Goal: Task Accomplishment & Management: Complete application form

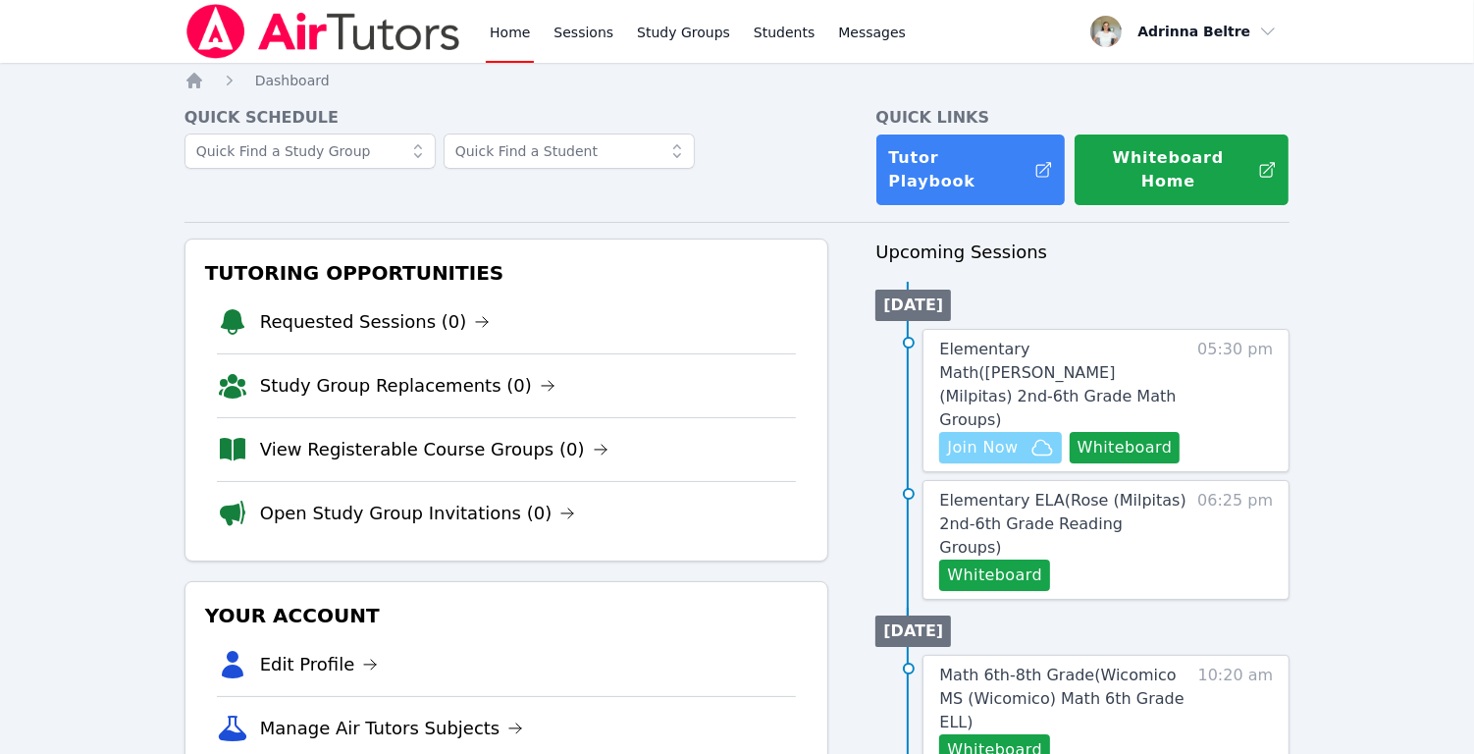
click at [1017, 436] on span "Join Now" at bounding box center [982, 448] width 71 height 24
click at [1029, 344] on link "Elementary Math ( Burnett (Milpitas) 2nd-6th Grade Math Groups )" at bounding box center [1064, 385] width 250 height 94
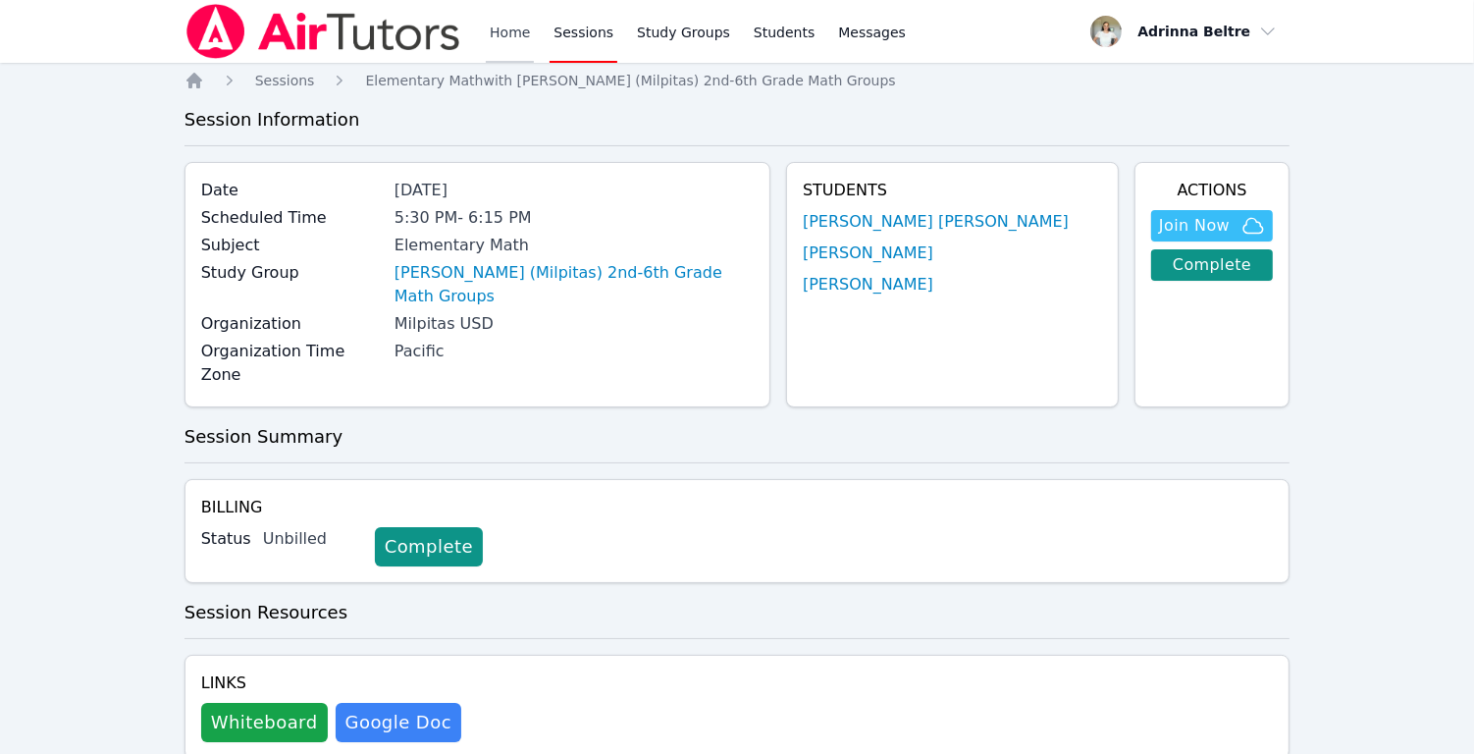
click at [508, 32] on link "Home" at bounding box center [510, 31] width 48 height 63
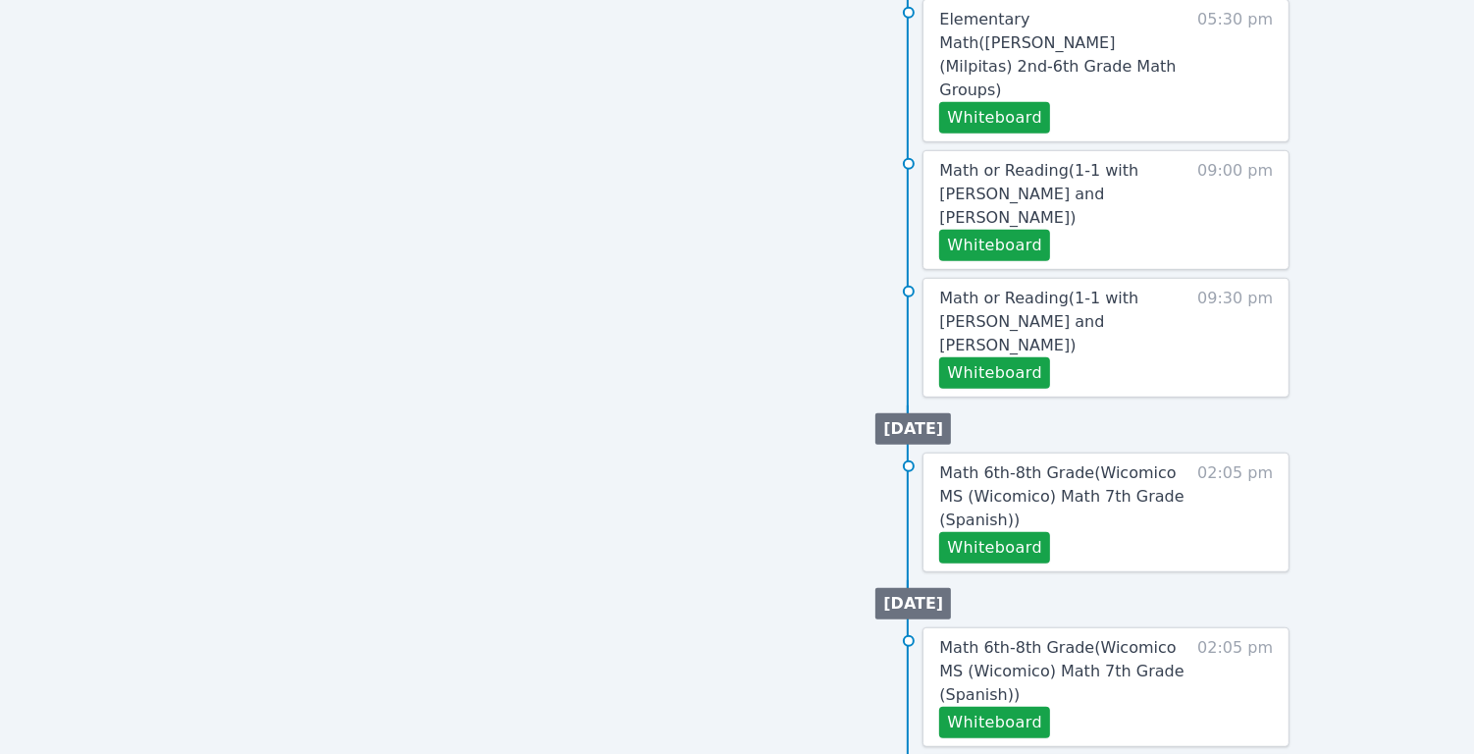
scroll to position [920, 0]
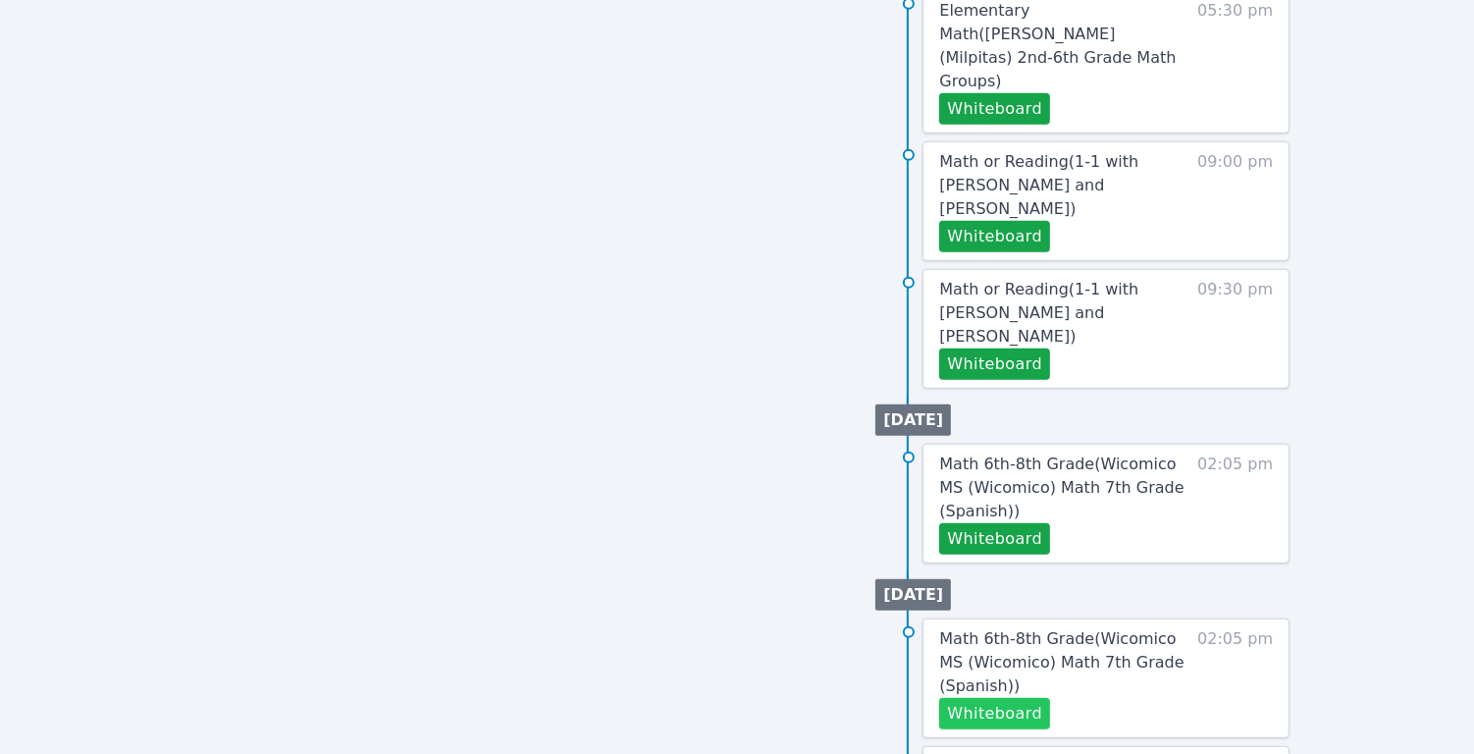
click at [999, 698] on button "Whiteboard" at bounding box center [994, 713] width 111 height 31
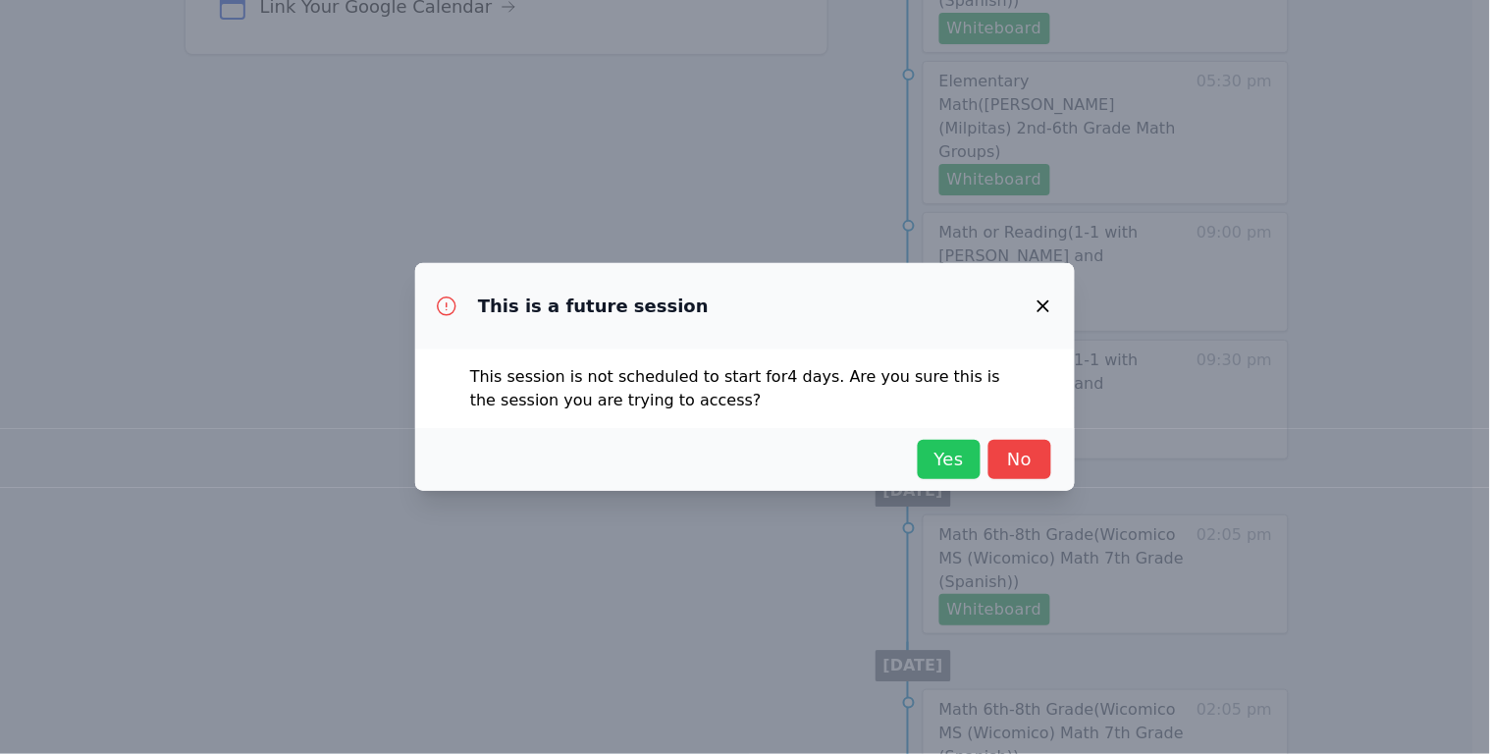
click at [962, 463] on span "Yes" at bounding box center [949, 459] width 43 height 27
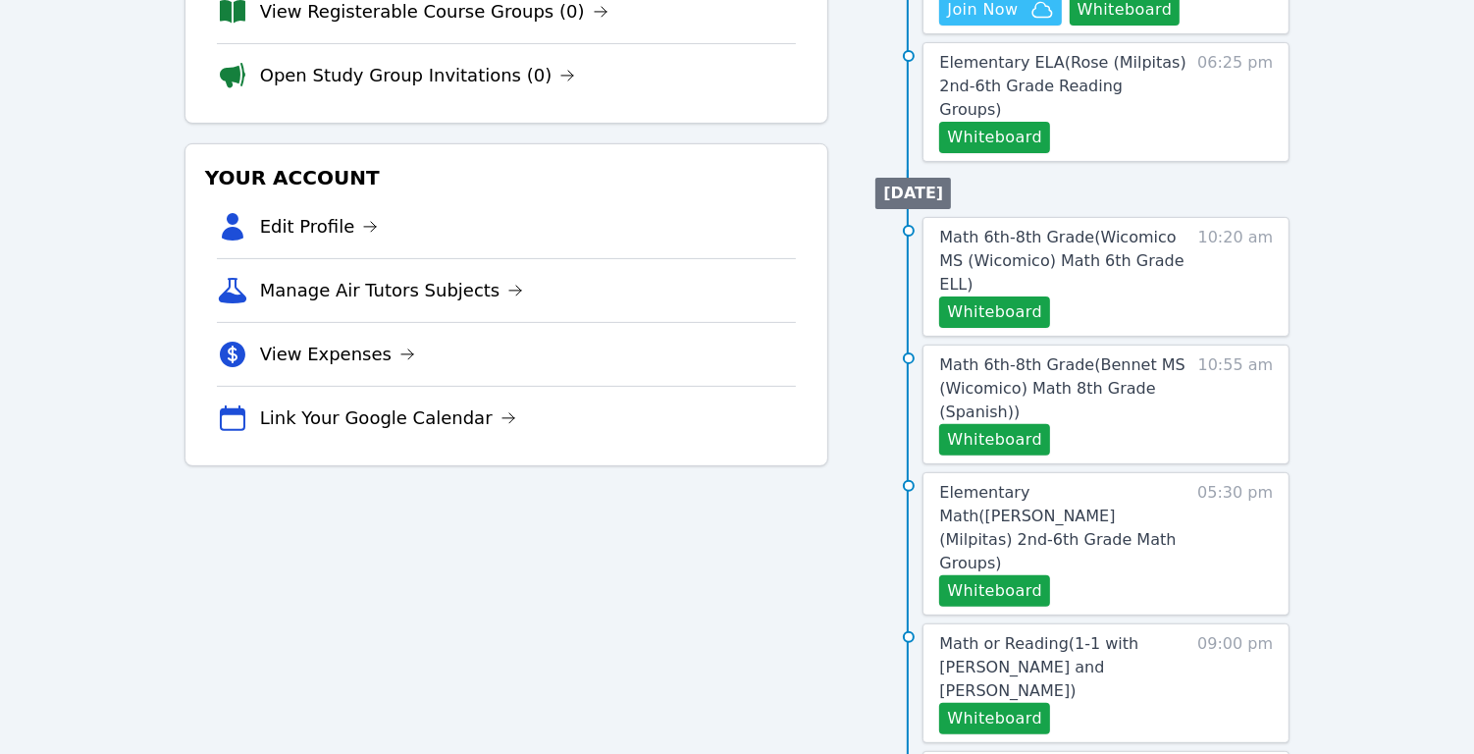
scroll to position [0, 0]
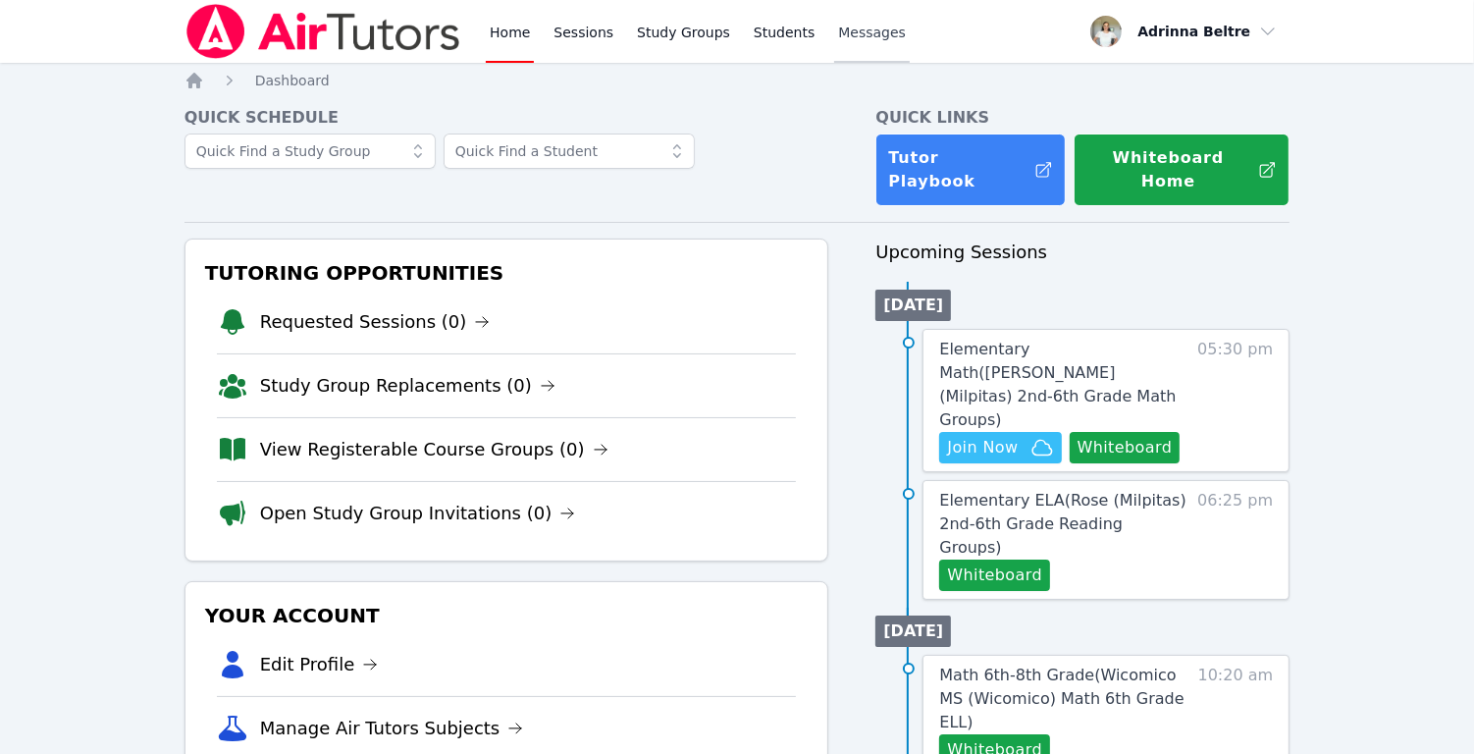
click at [844, 30] on span "Messages" at bounding box center [872, 33] width 68 height 20
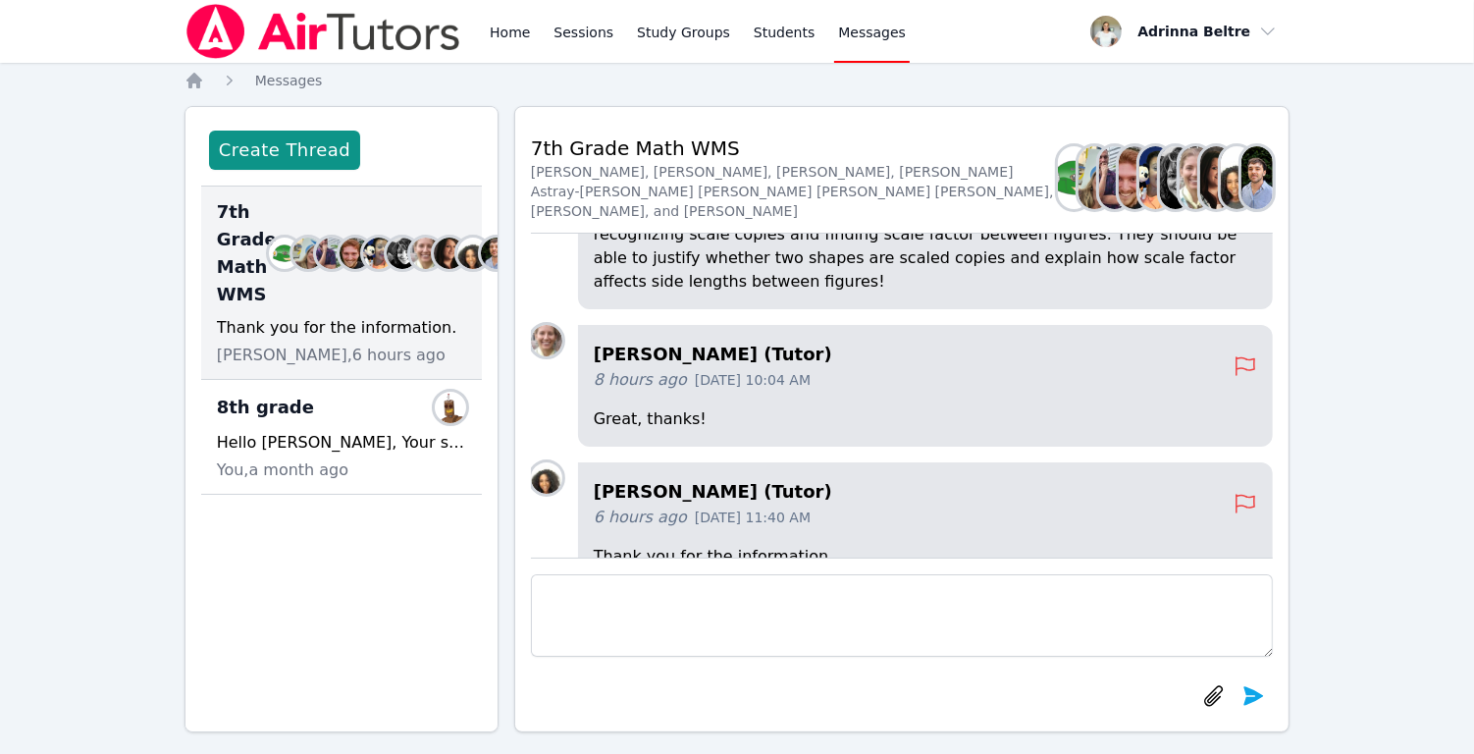
scroll to position [-241, 0]
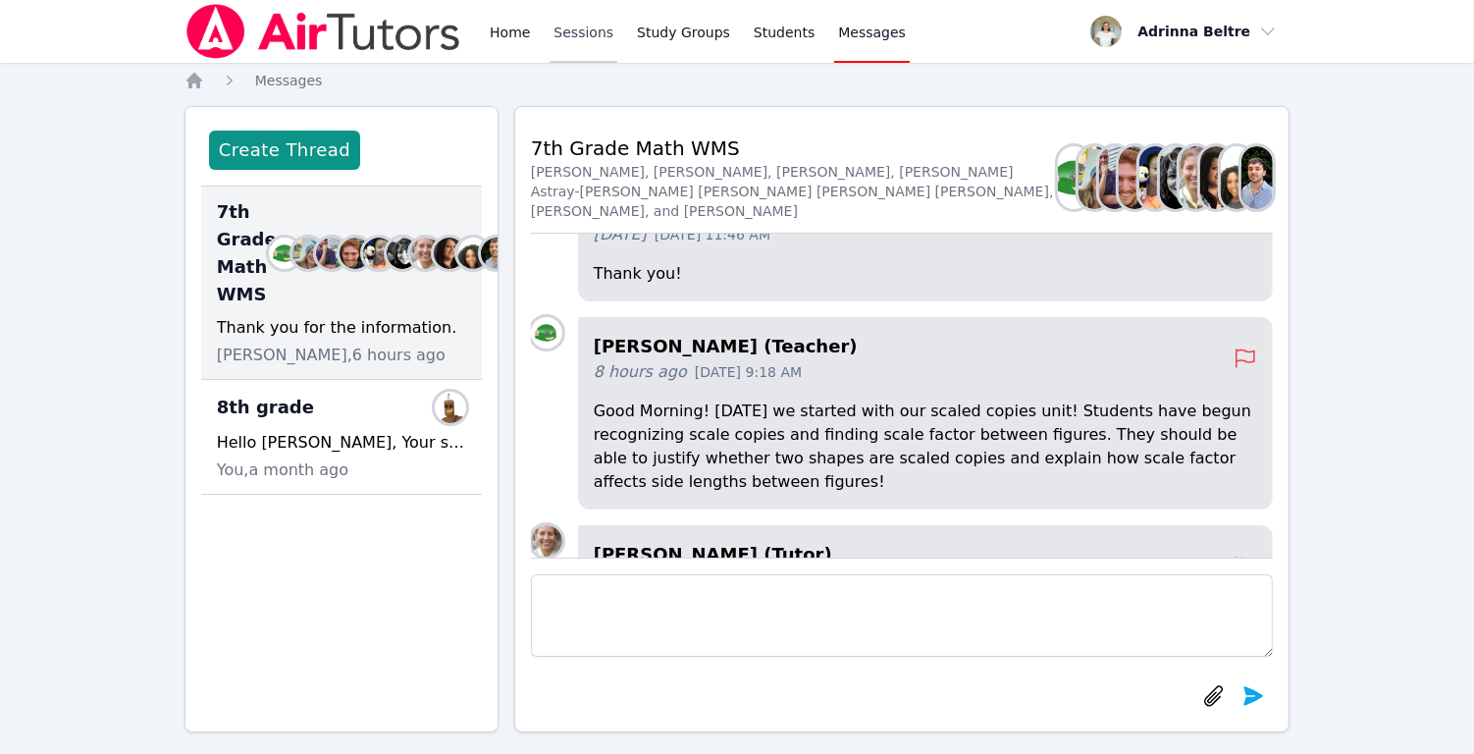
click at [566, 36] on link "Sessions" at bounding box center [584, 31] width 68 height 63
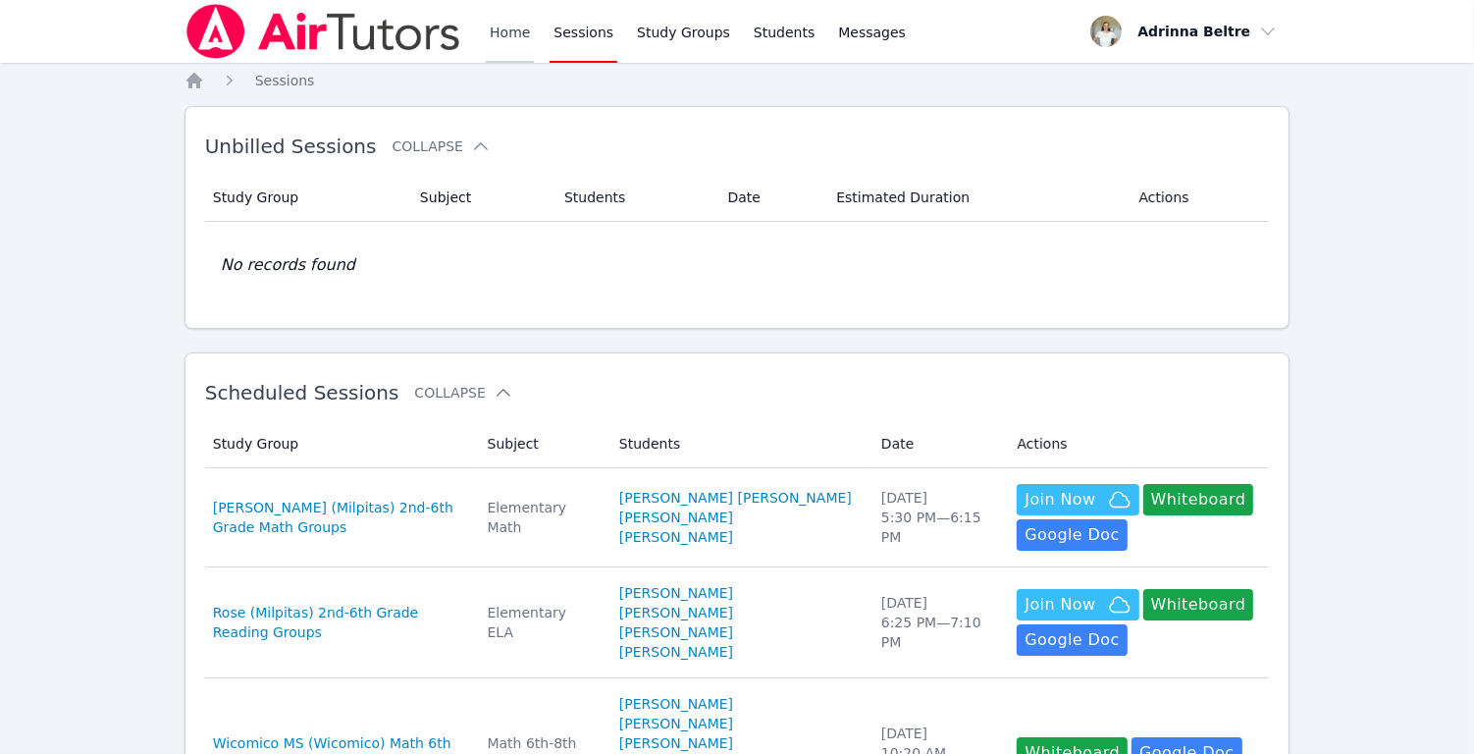
click at [516, 37] on link "Home" at bounding box center [510, 31] width 48 height 63
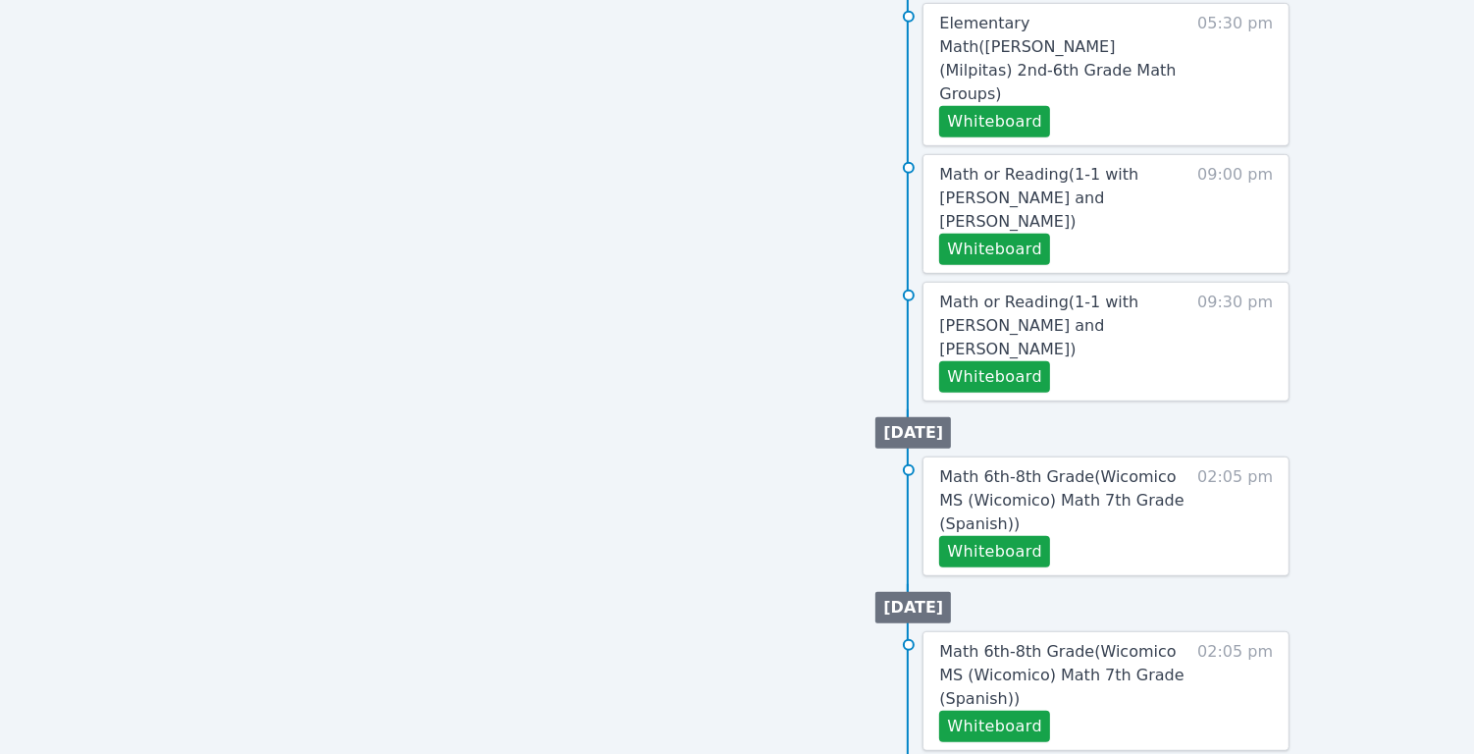
scroll to position [920, 0]
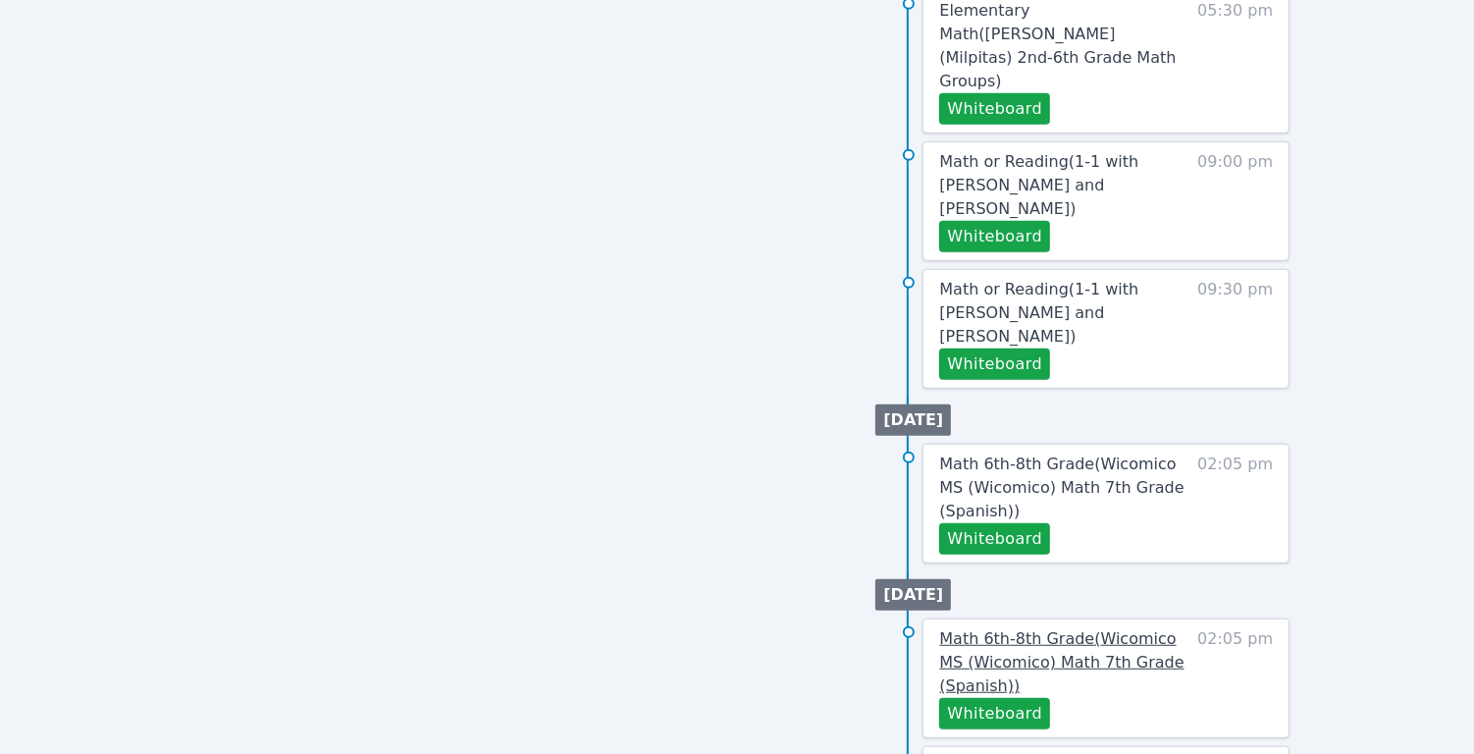
click at [1072, 627] on link "Math 6th-8th Grade ( Wicomico MS (Wicomico) Math 7th Grade (Spanish) )" at bounding box center [1064, 662] width 250 height 71
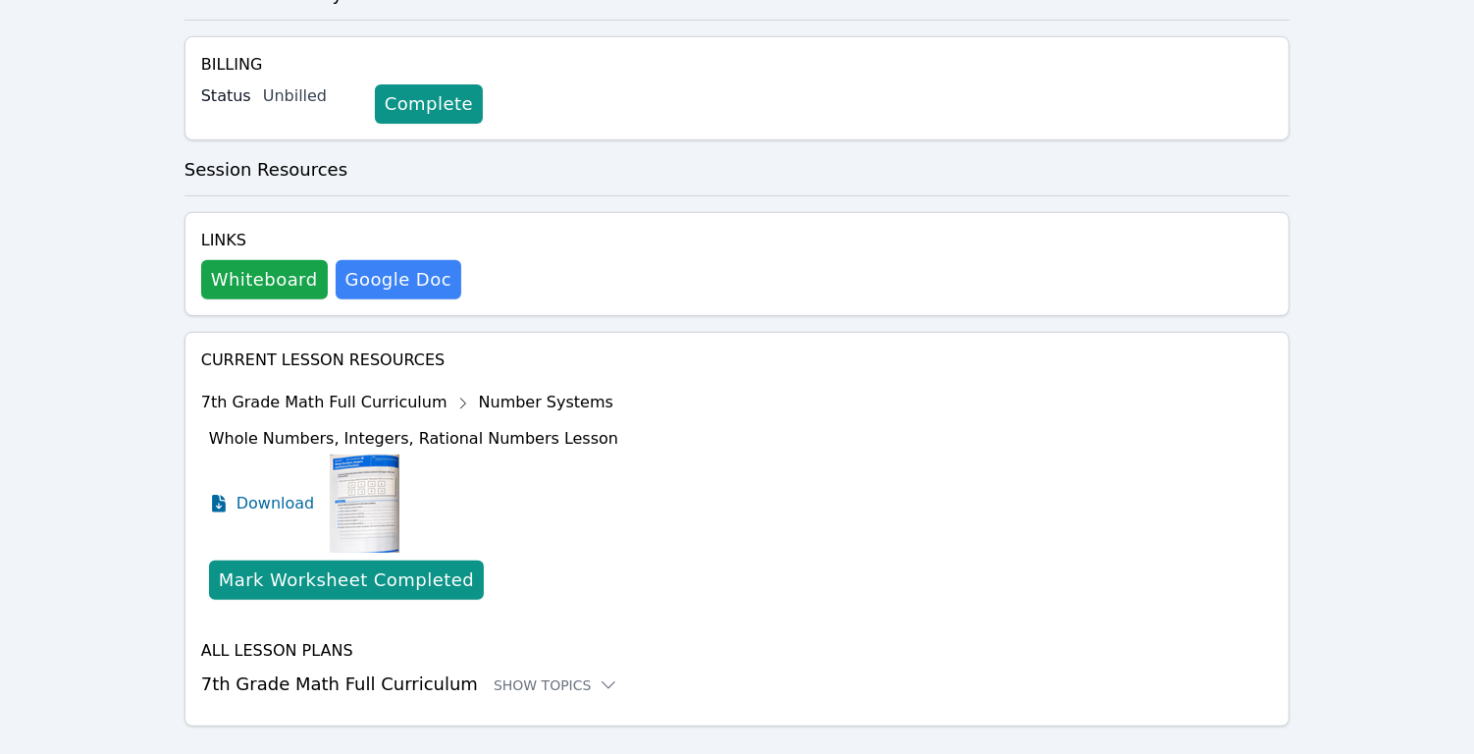
scroll to position [646, 0]
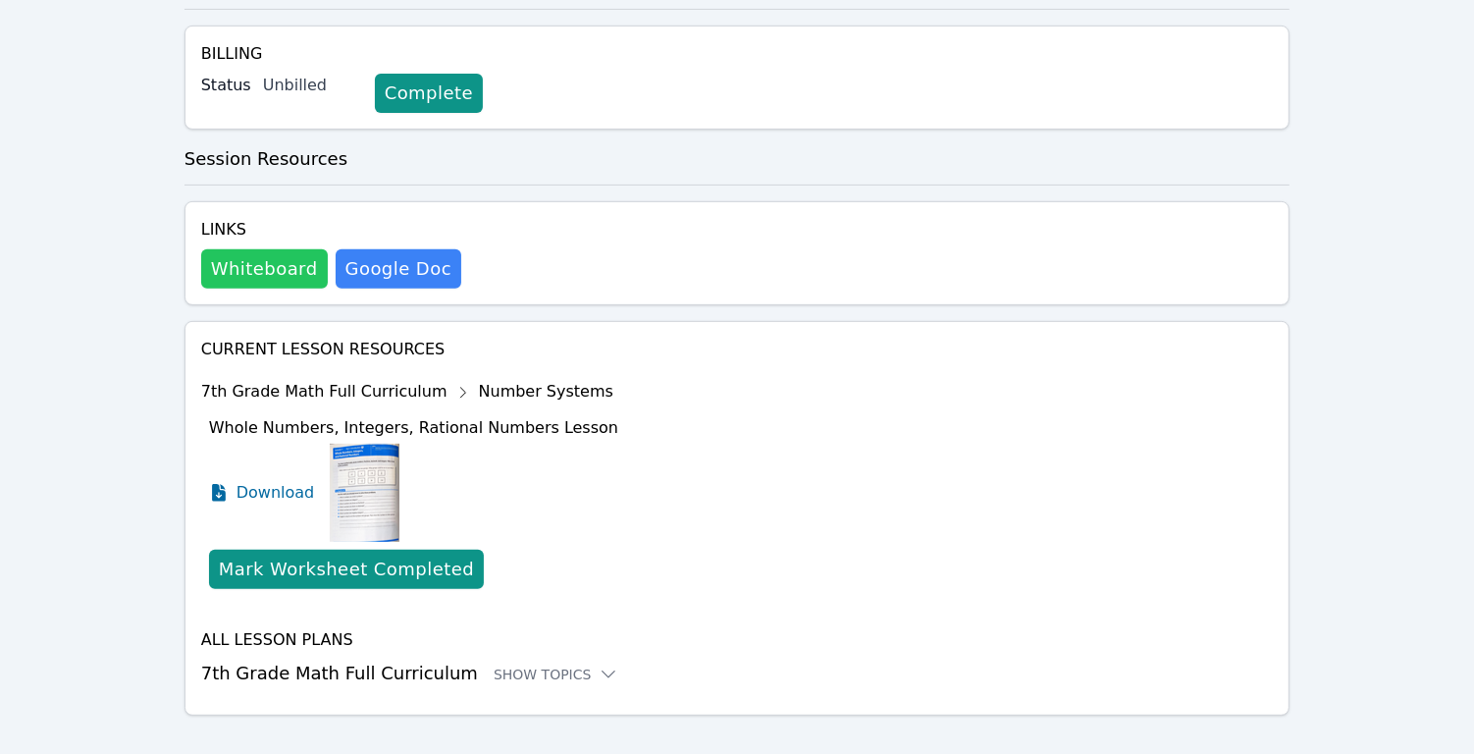
click at [288, 256] on button "Whiteboard" at bounding box center [264, 268] width 127 height 39
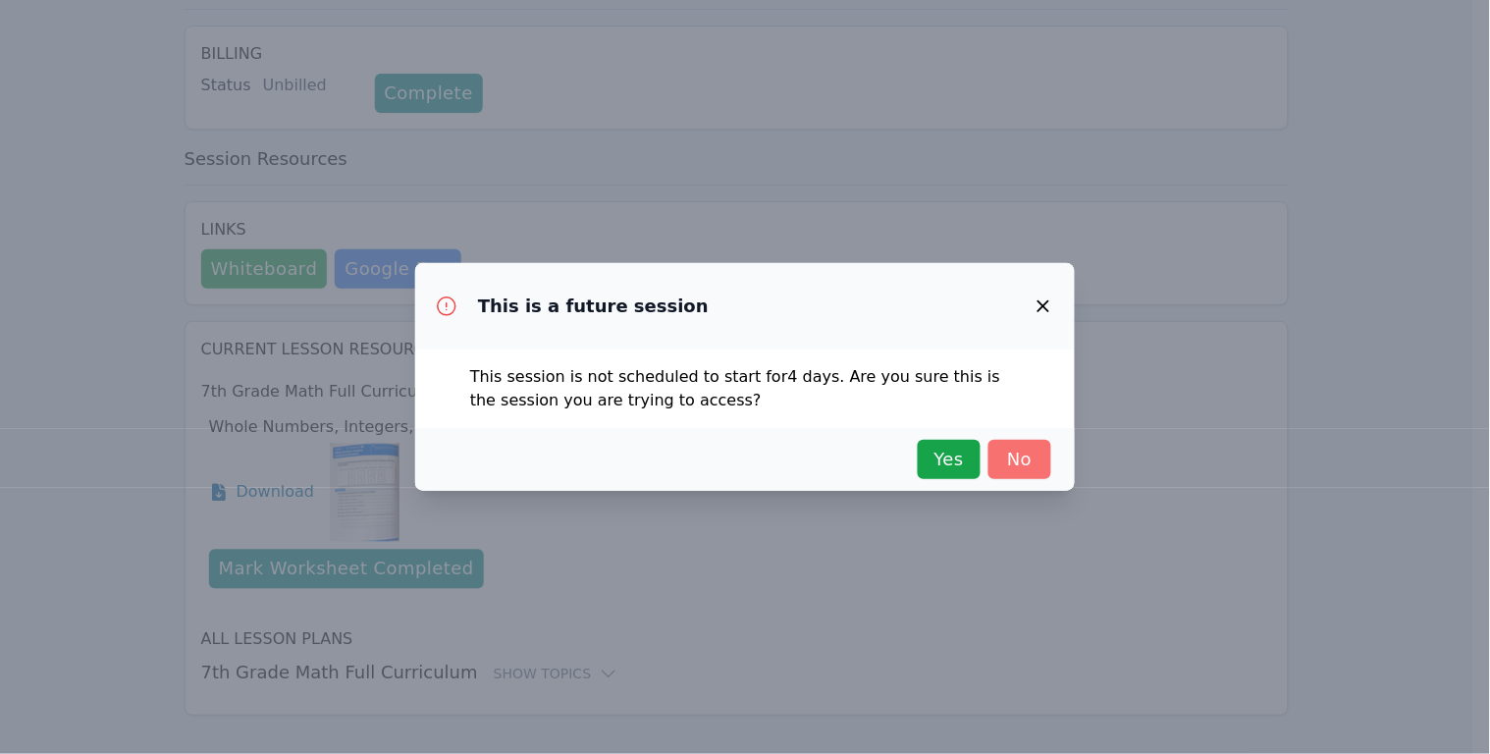
click at [1033, 461] on span "No" at bounding box center [1019, 459] width 43 height 27
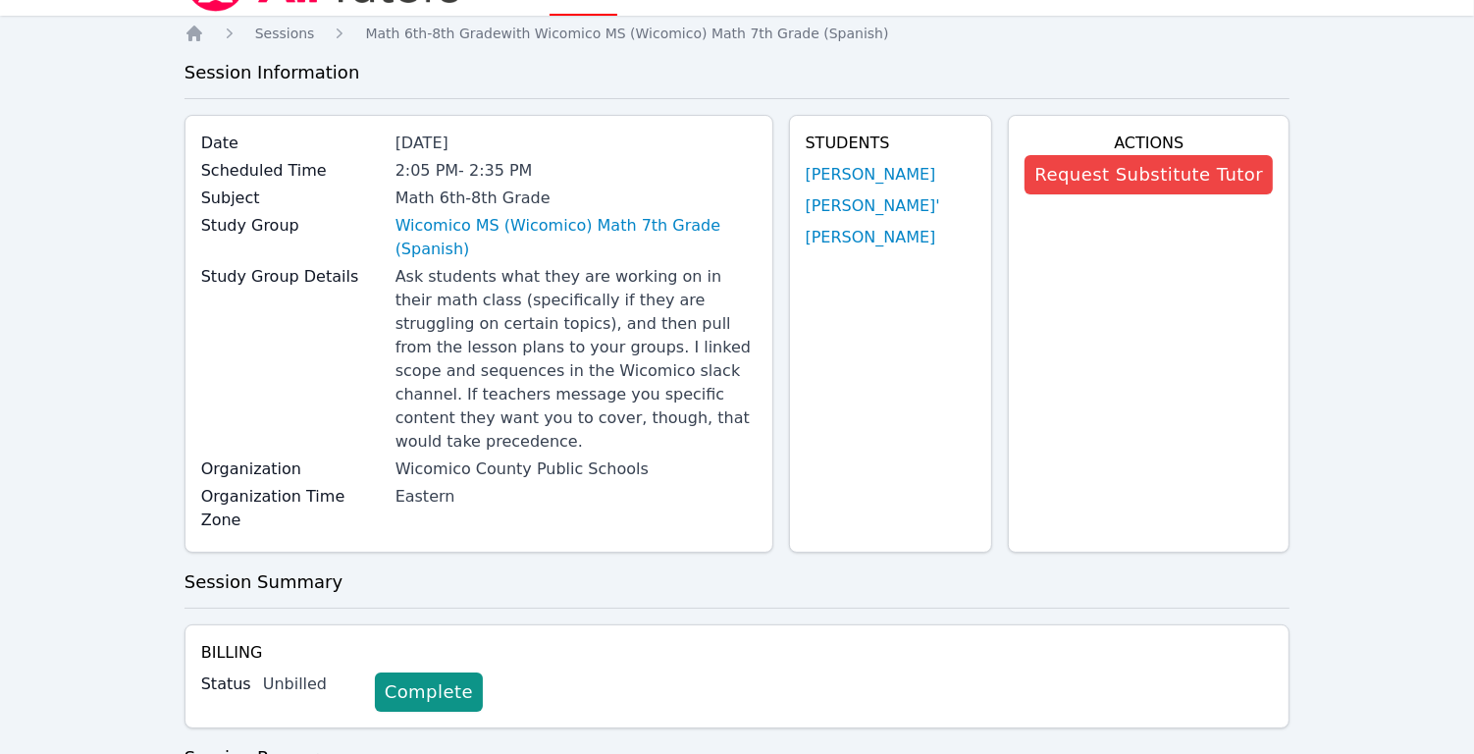
scroll to position [0, 0]
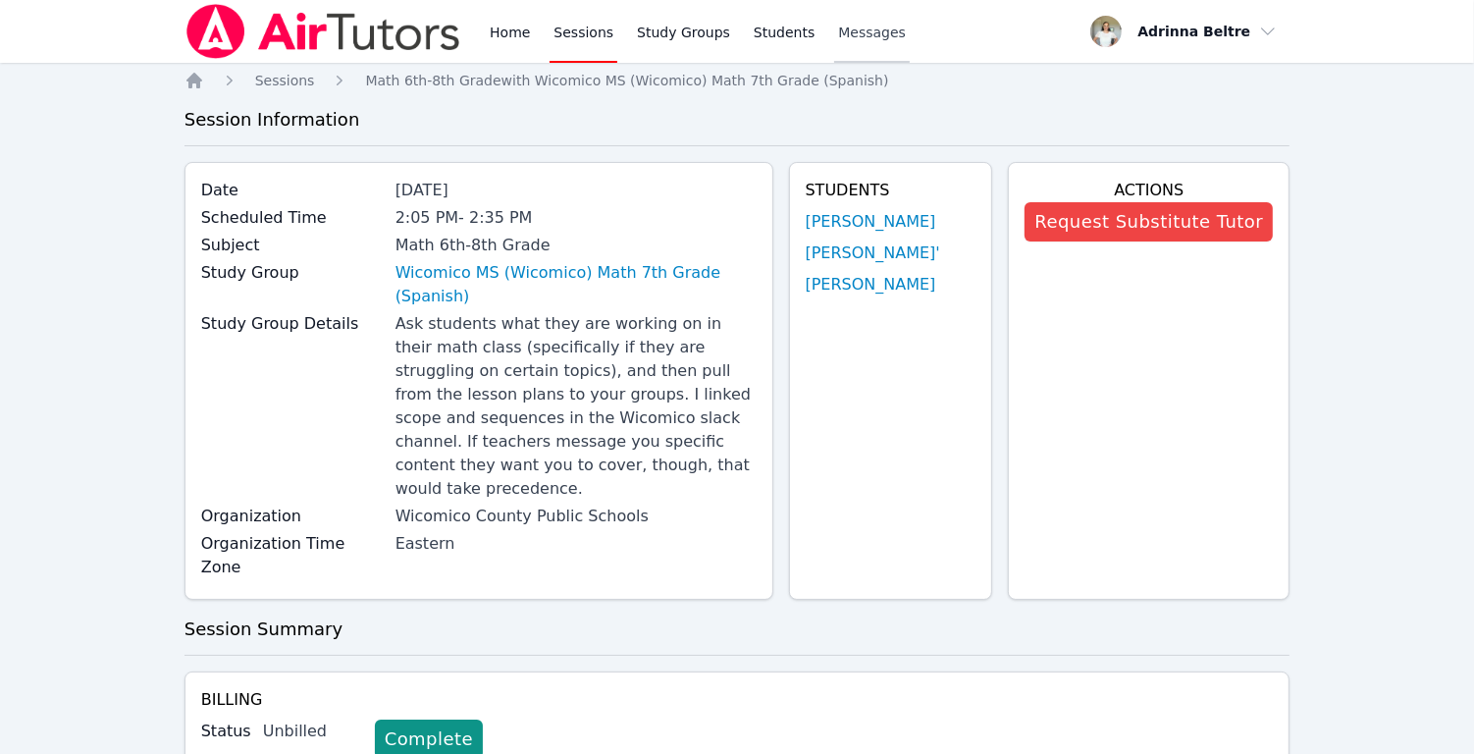
click at [872, 34] on span "Messages" at bounding box center [872, 33] width 68 height 20
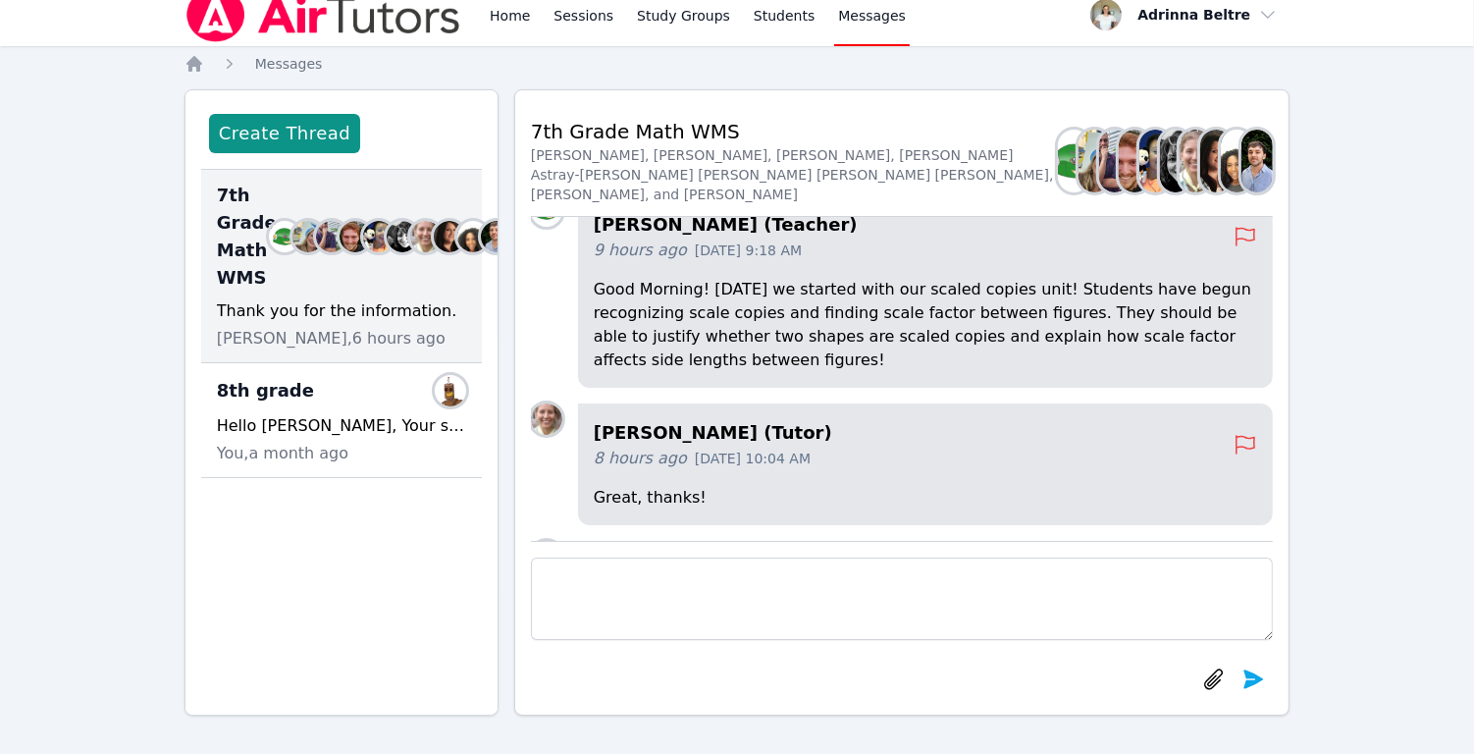
scroll to position [-141, 0]
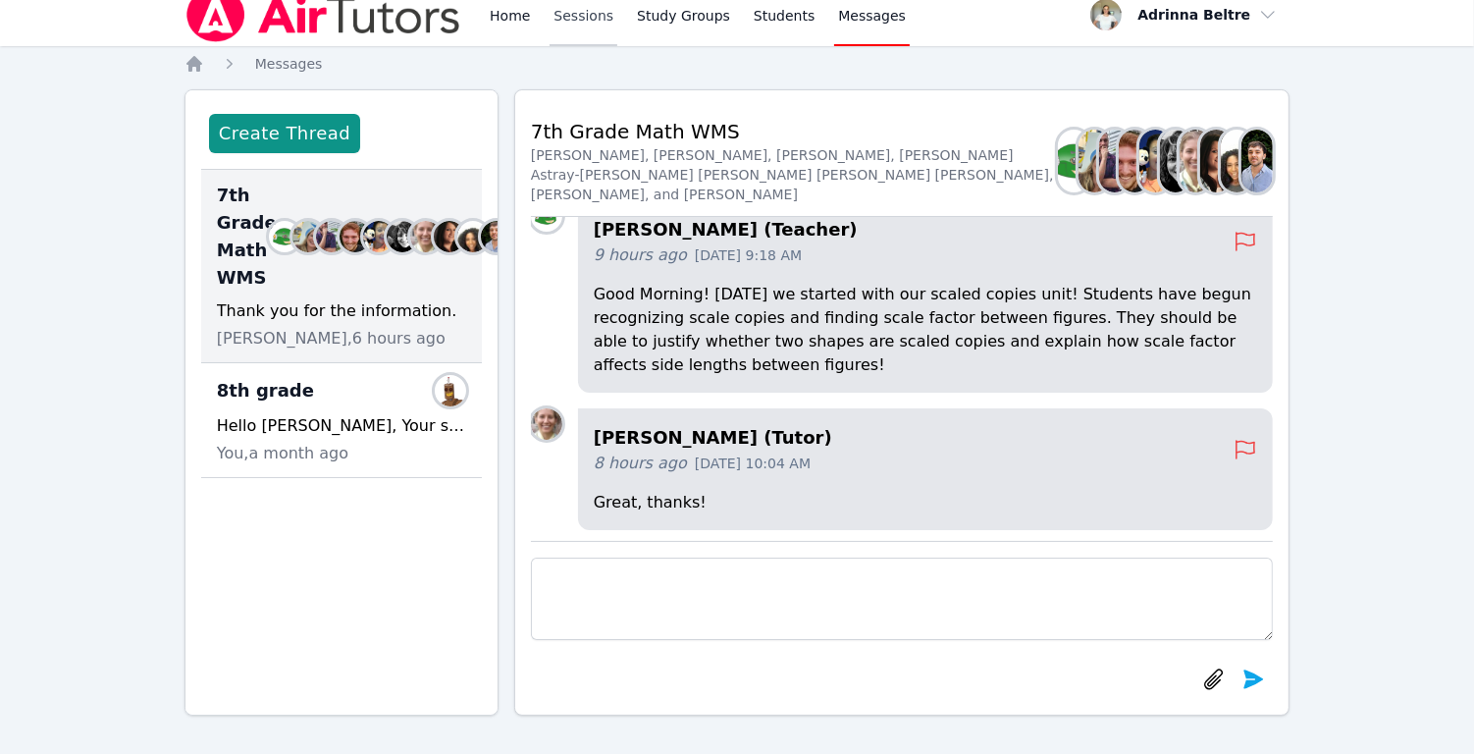
click at [557, 17] on link "Sessions" at bounding box center [584, 14] width 68 height 63
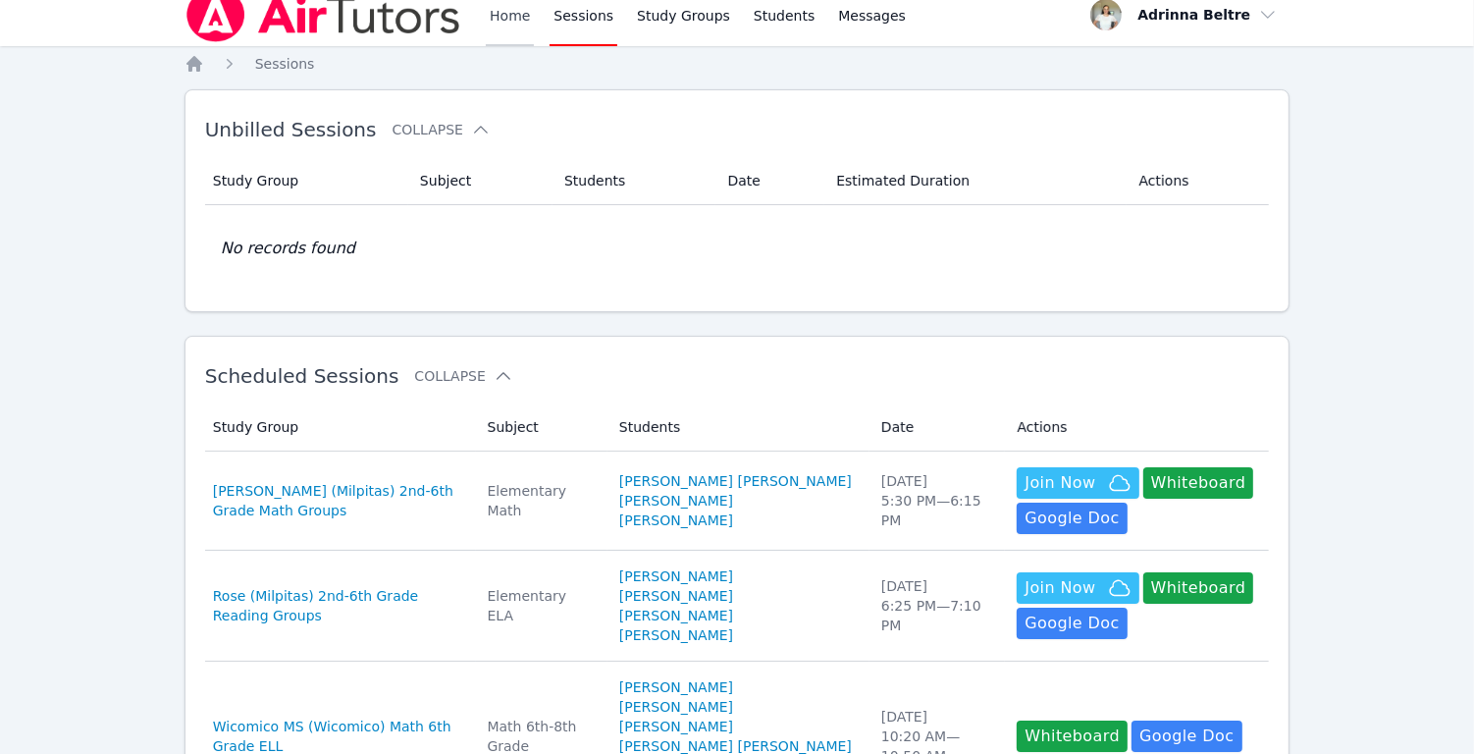
click at [526, 22] on link "Home" at bounding box center [510, 14] width 48 height 63
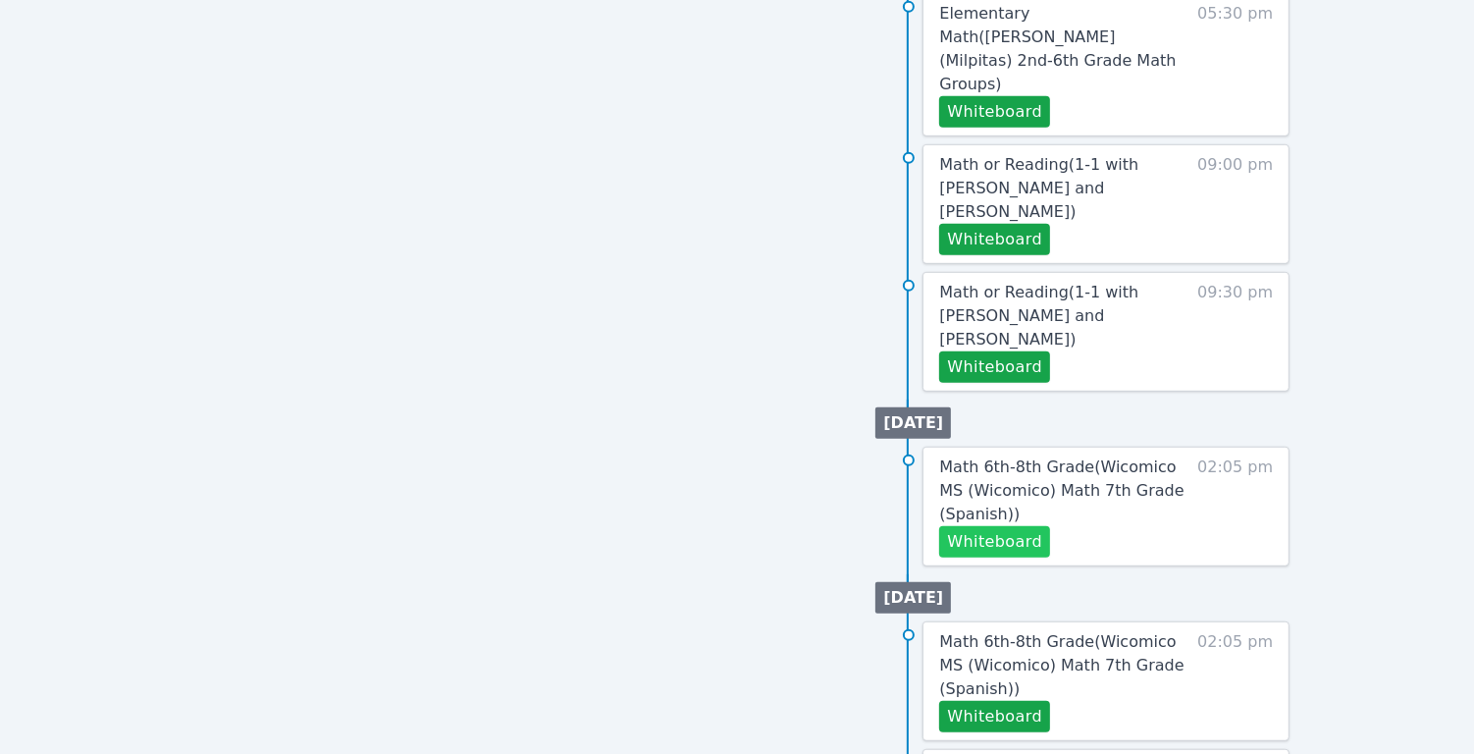
scroll to position [920, 0]
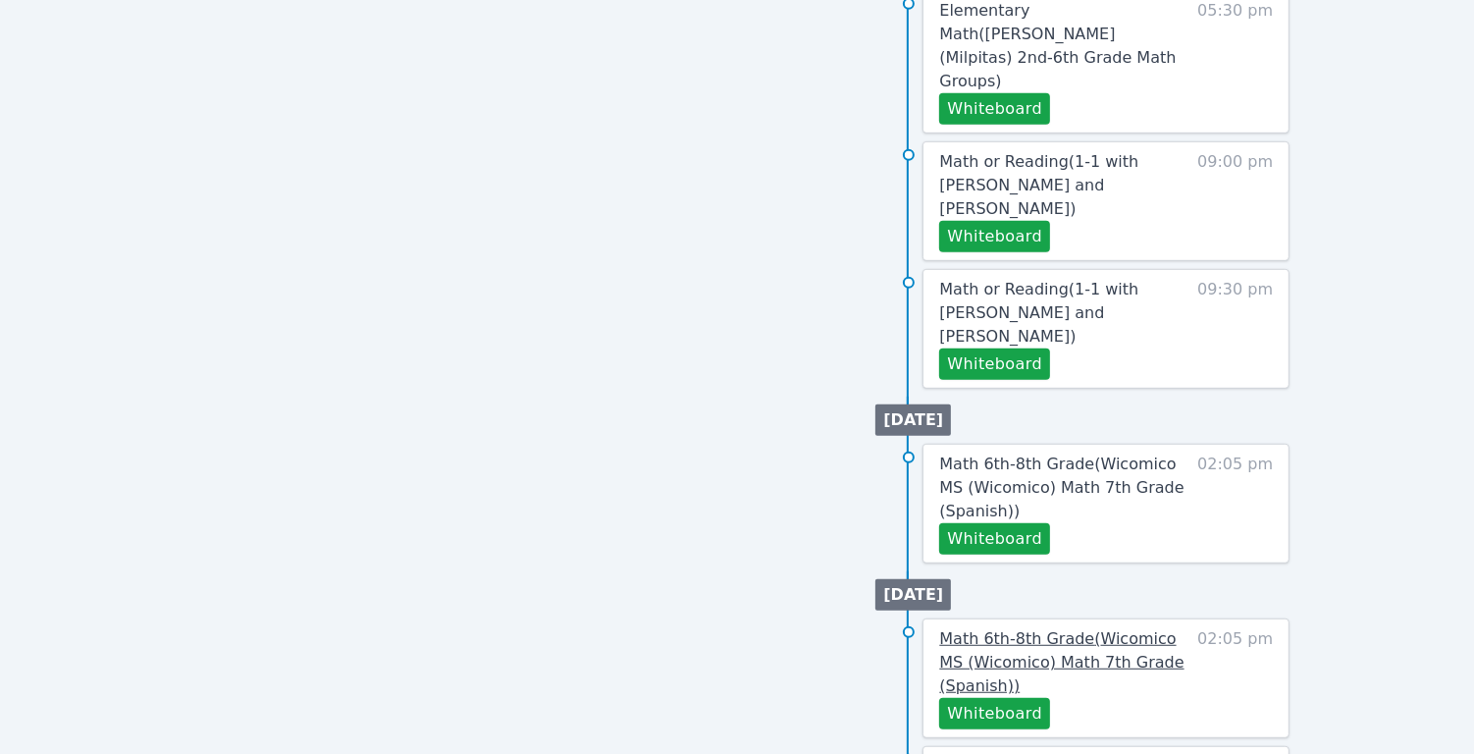
click at [1070, 629] on span "Math 6th-8th Grade ( Wicomico MS (Wicomico) Math 7th Grade (Spanish) )" at bounding box center [1061, 662] width 244 height 66
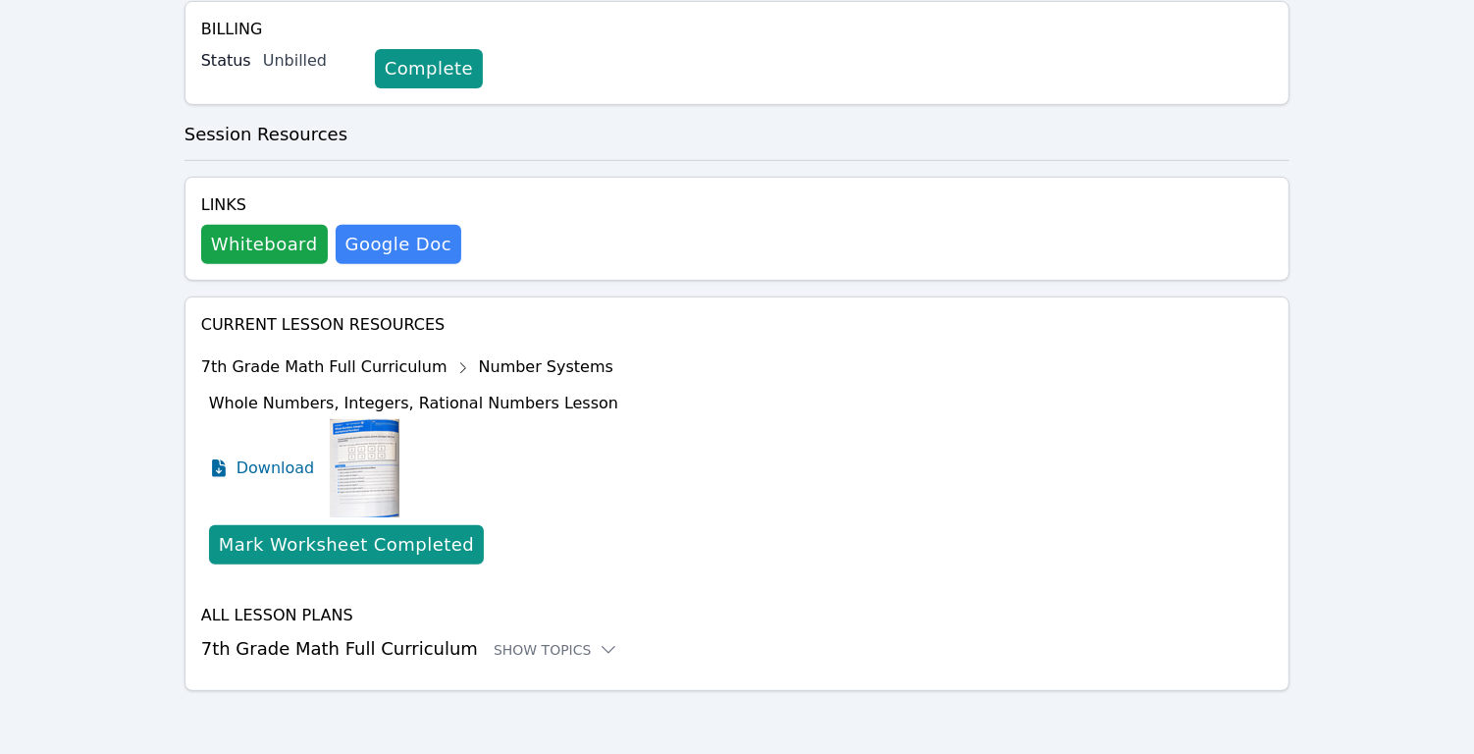
scroll to position [646, 0]
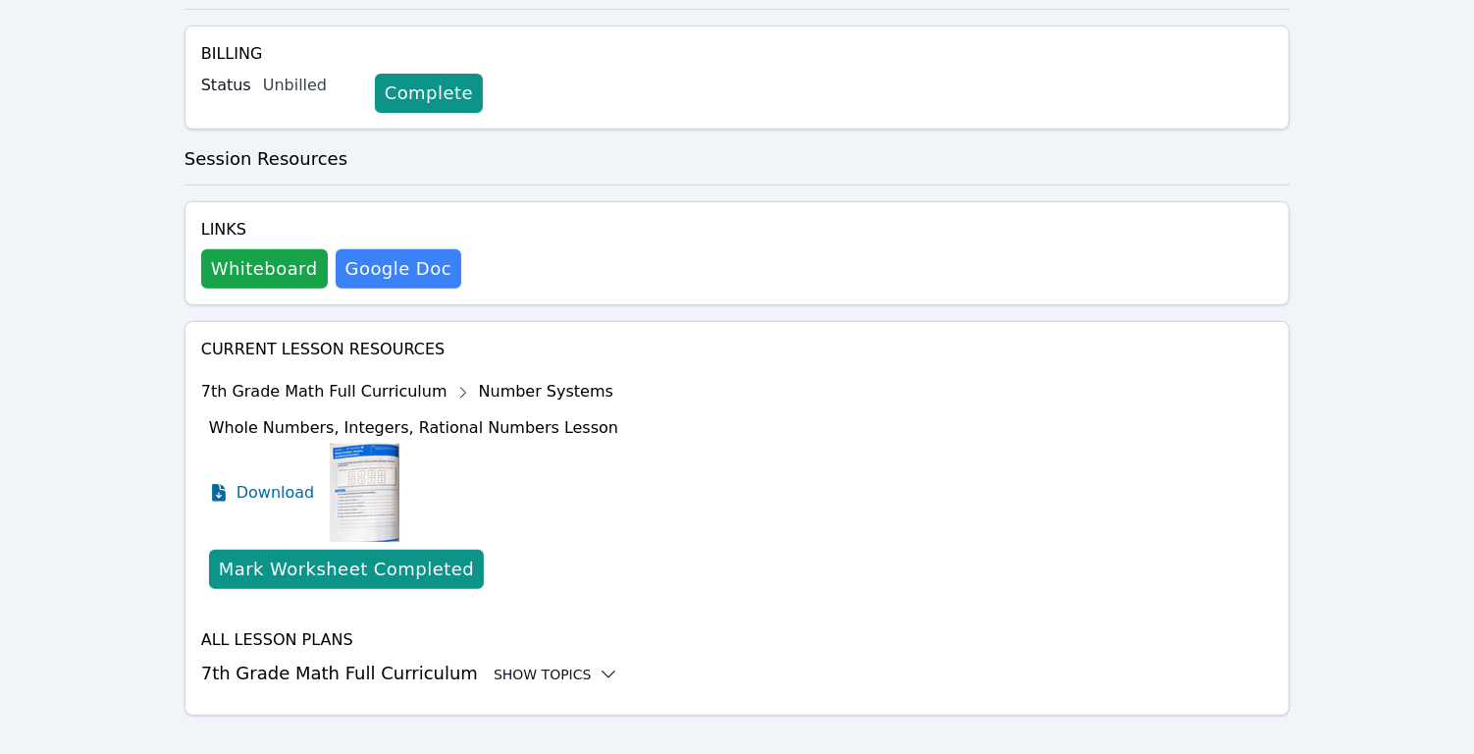
click at [528, 664] on div "Show Topics" at bounding box center [557, 674] width 126 height 20
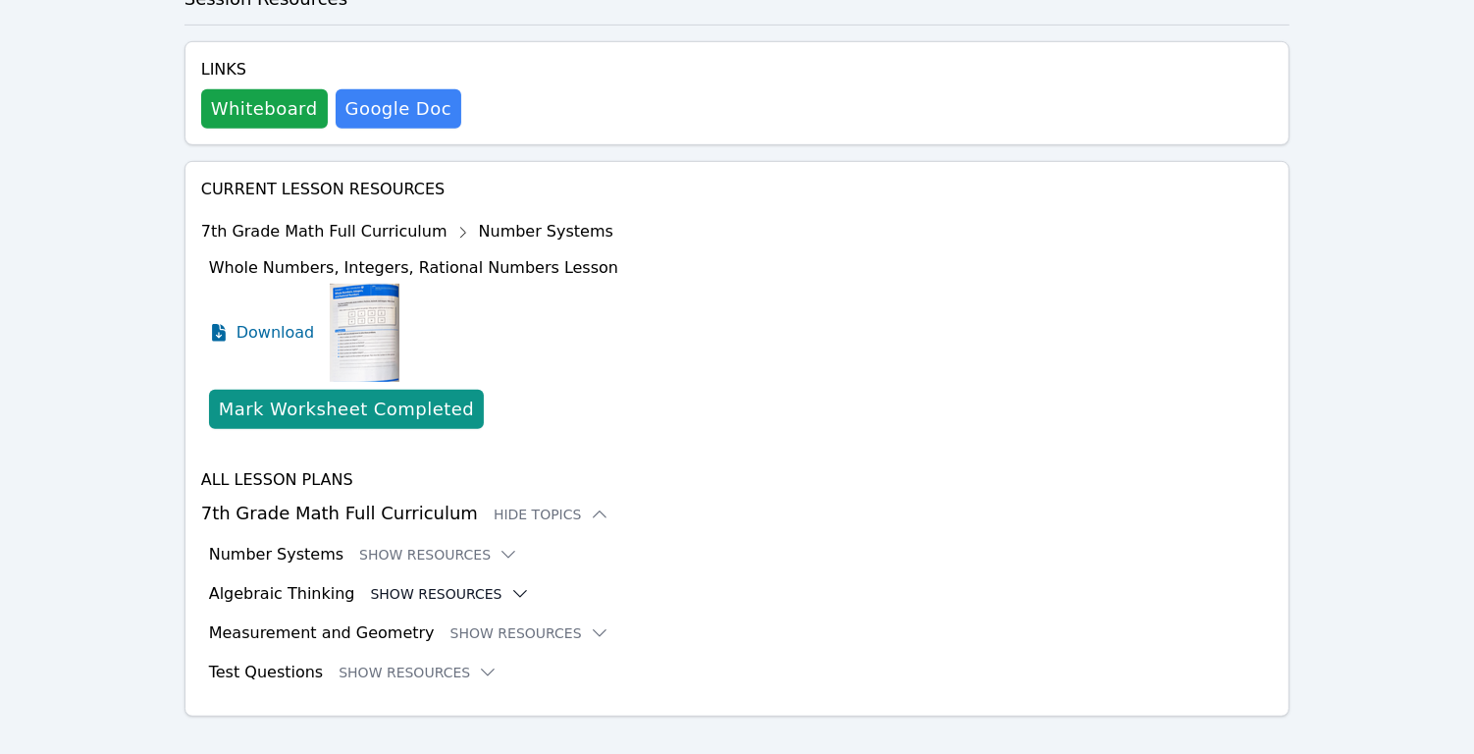
scroll to position [808, 0]
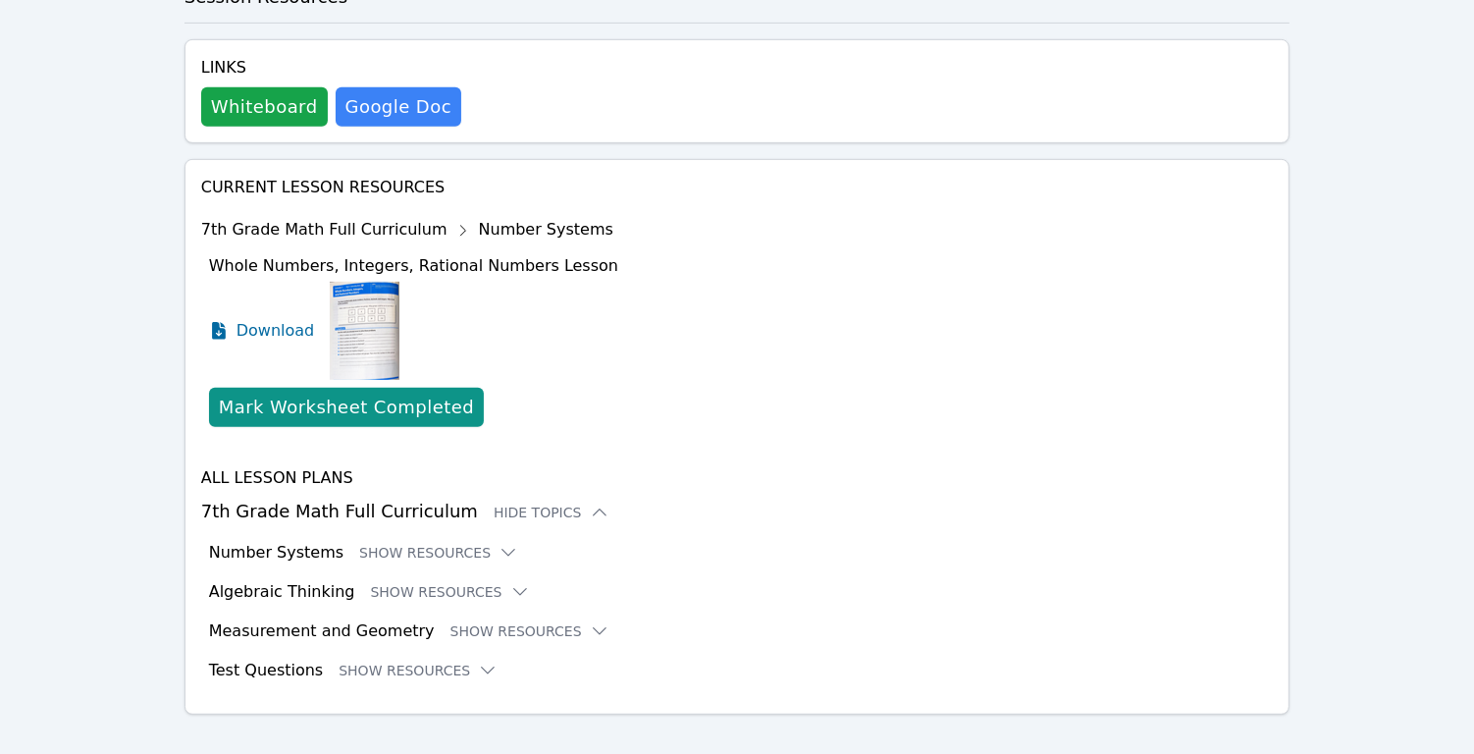
click at [492, 619] on div "Measurement and Geometry Show Resources" at bounding box center [741, 631] width 1065 height 24
click at [493, 621] on button "Show Resources" at bounding box center [530, 631] width 159 height 20
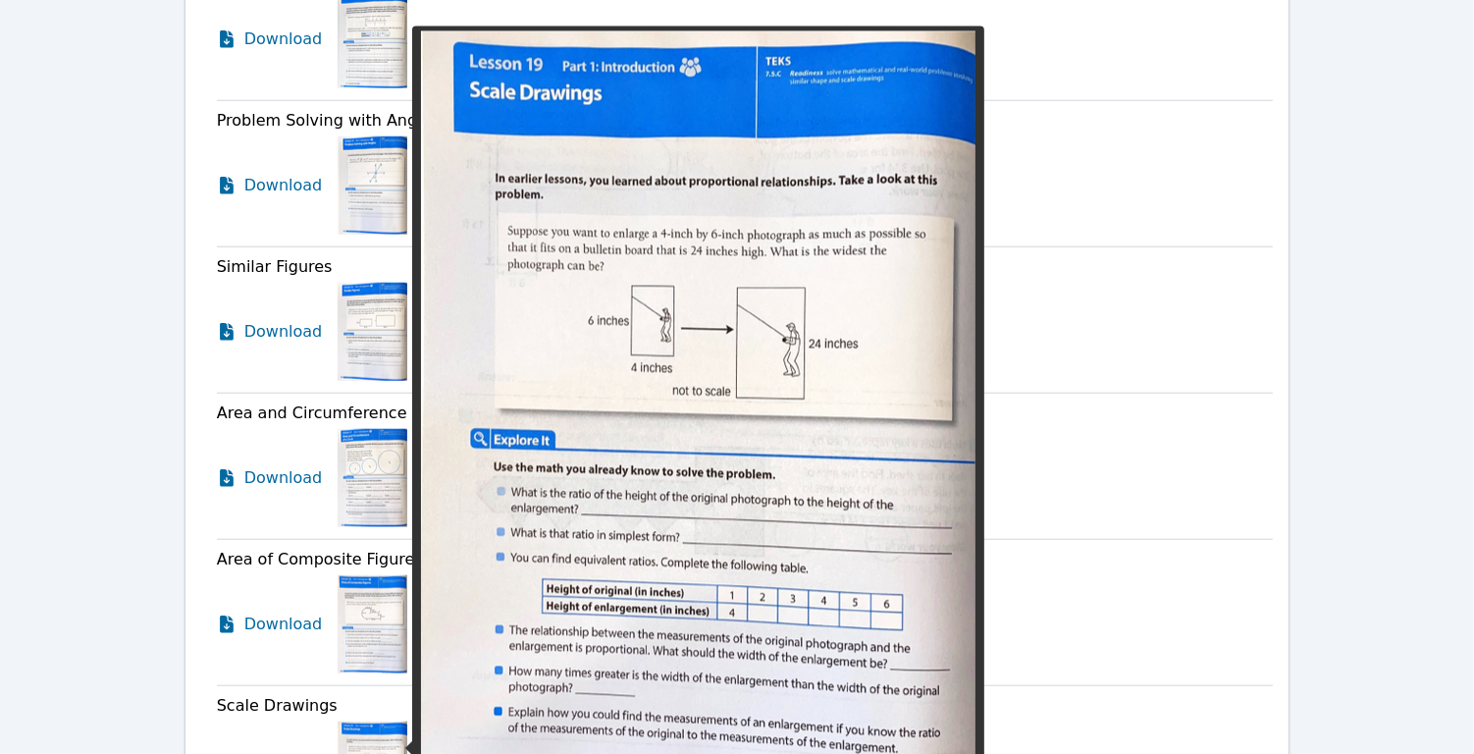
scroll to position [1618, 0]
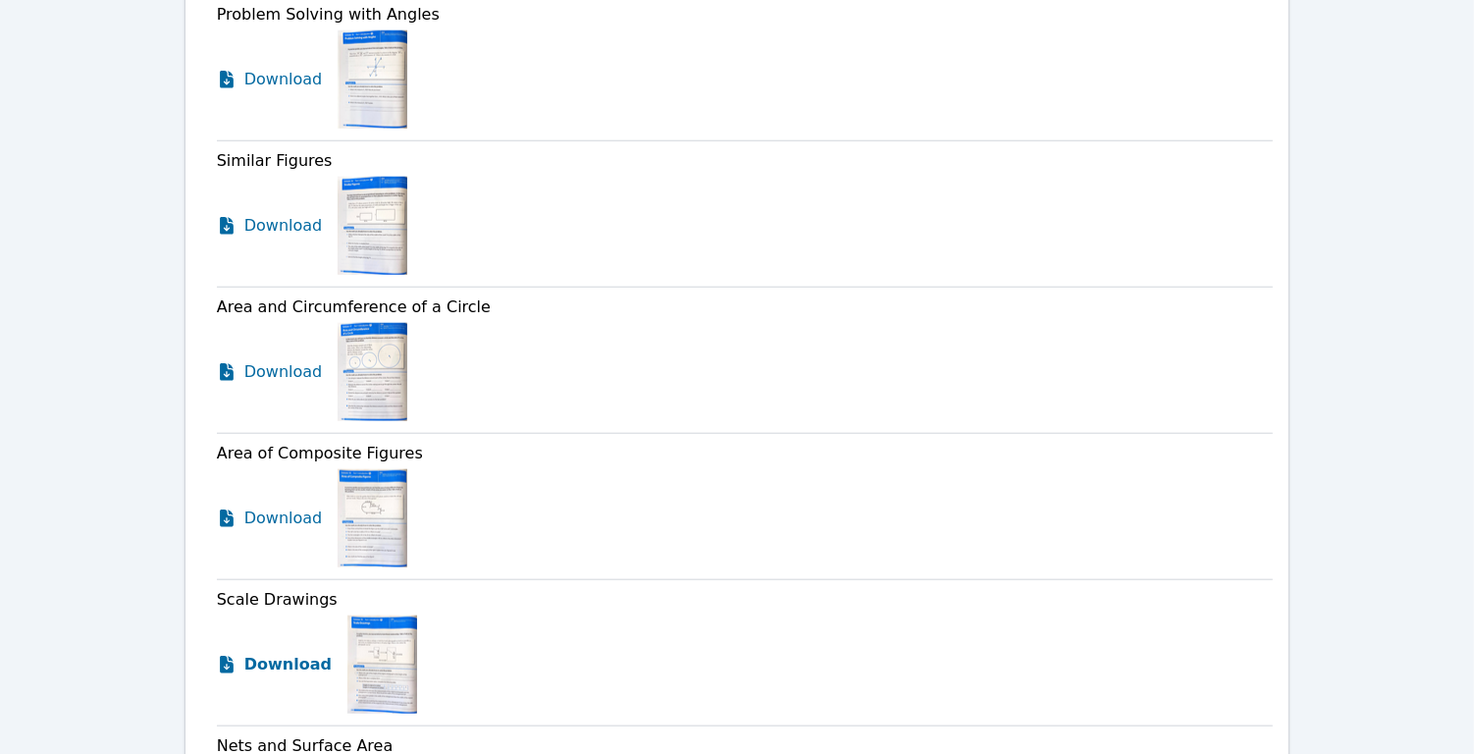
click at [280, 653] on span "Download" at bounding box center [287, 665] width 87 height 24
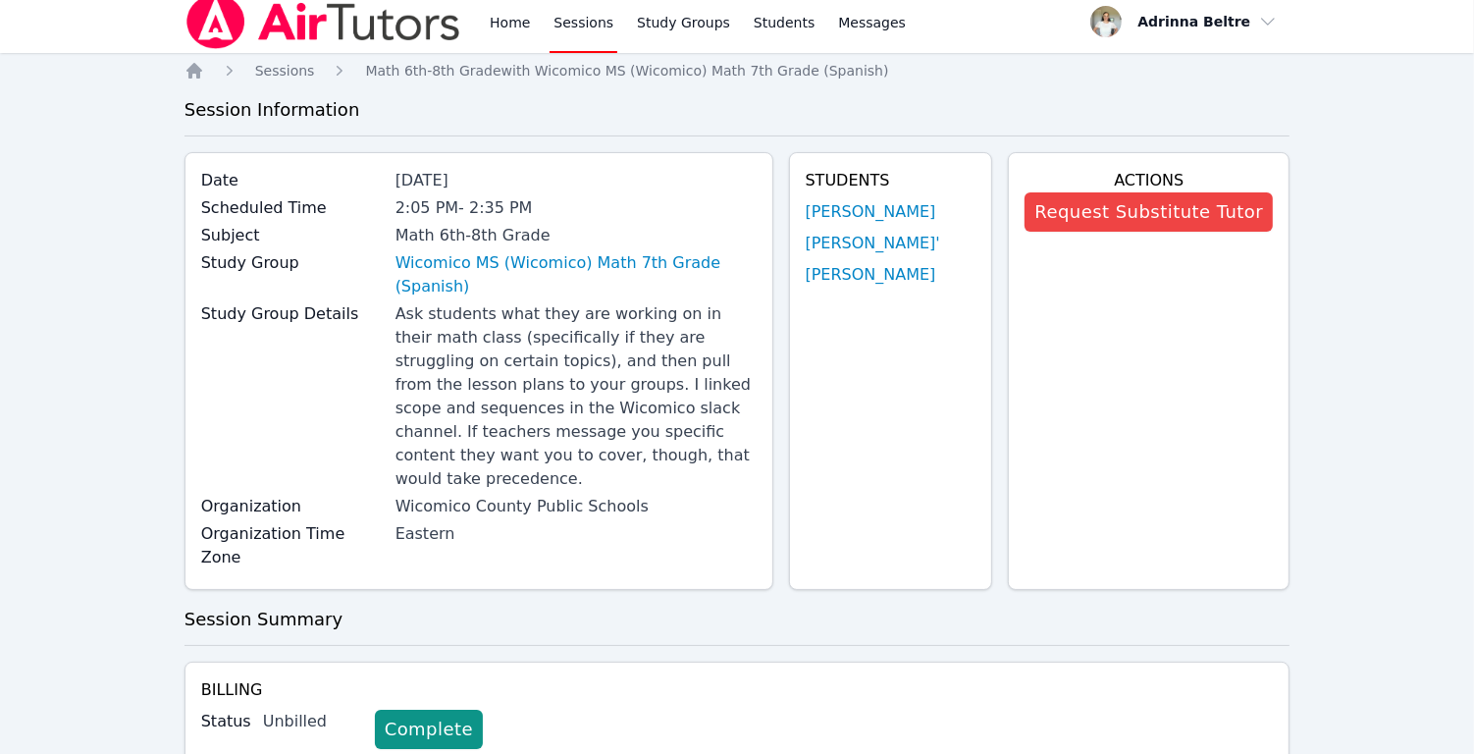
scroll to position [0, 0]
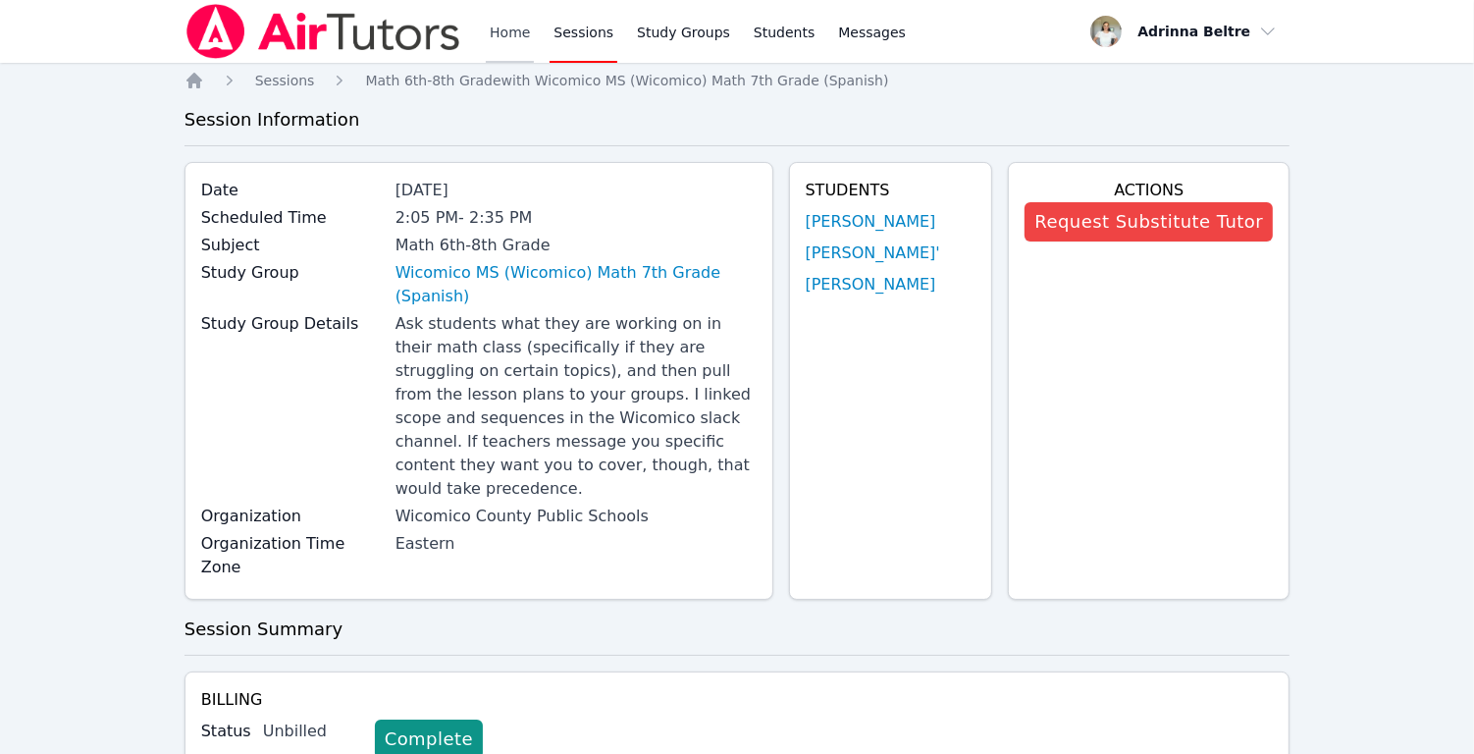
click at [504, 35] on link "Home" at bounding box center [510, 31] width 48 height 63
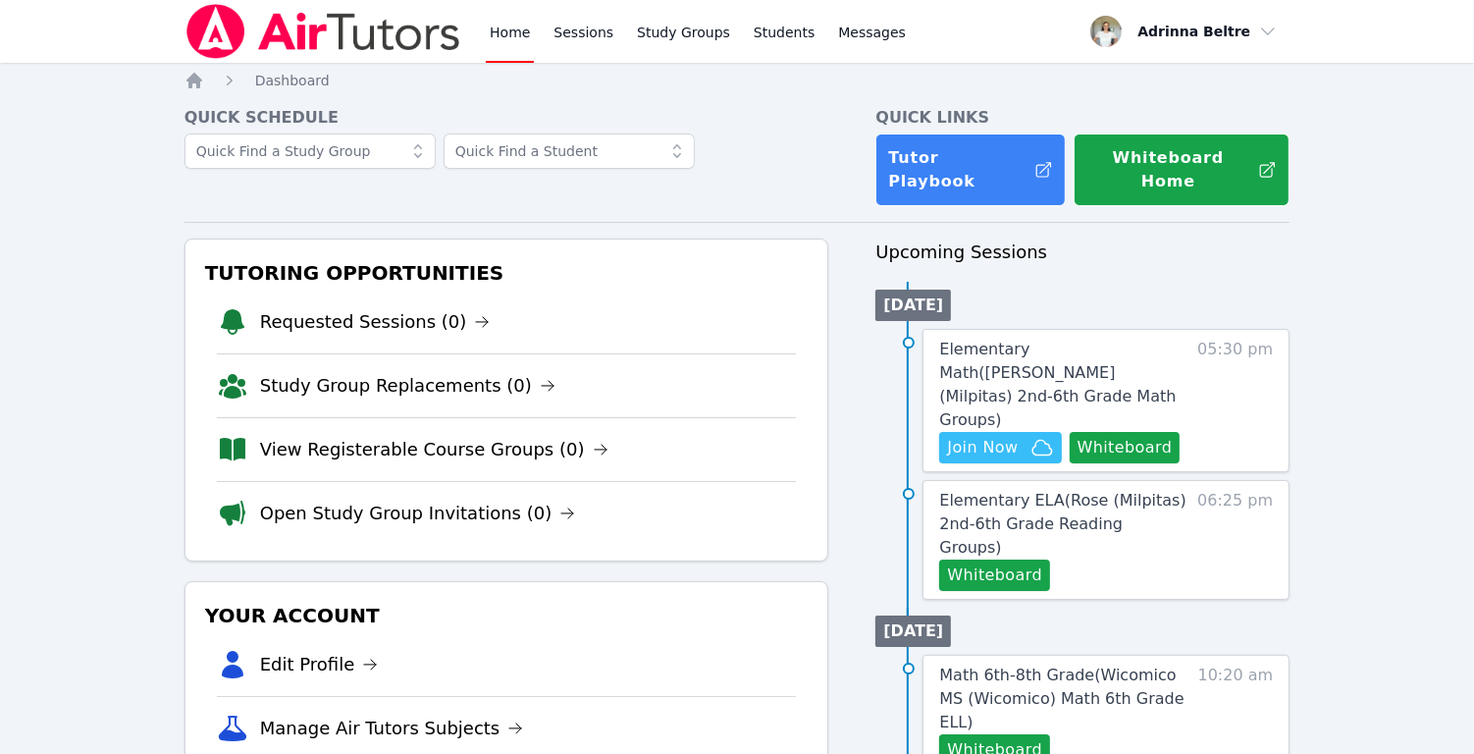
click at [496, 29] on link "Home" at bounding box center [510, 31] width 48 height 63
click at [596, 30] on link "Sessions" at bounding box center [584, 31] width 68 height 63
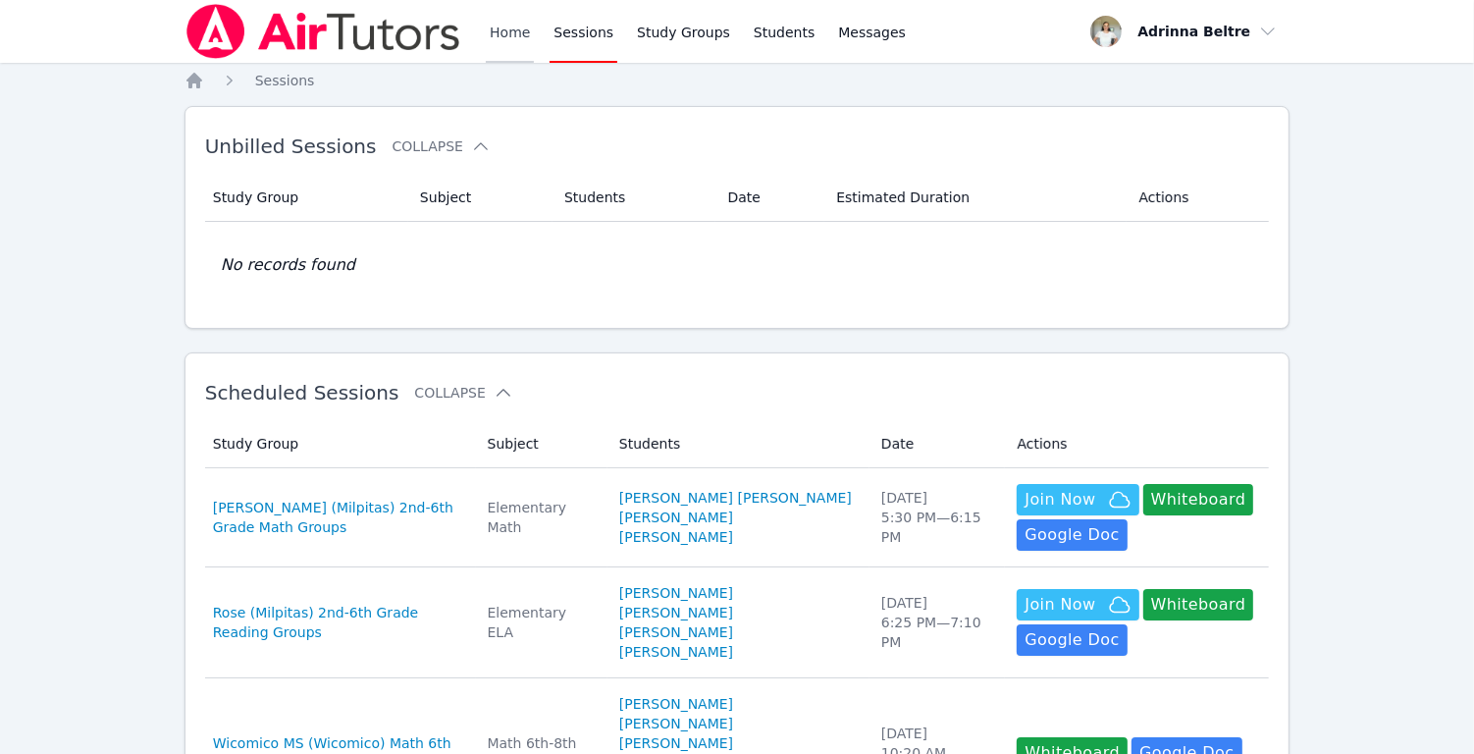
click at [512, 33] on link "Home" at bounding box center [510, 31] width 48 height 63
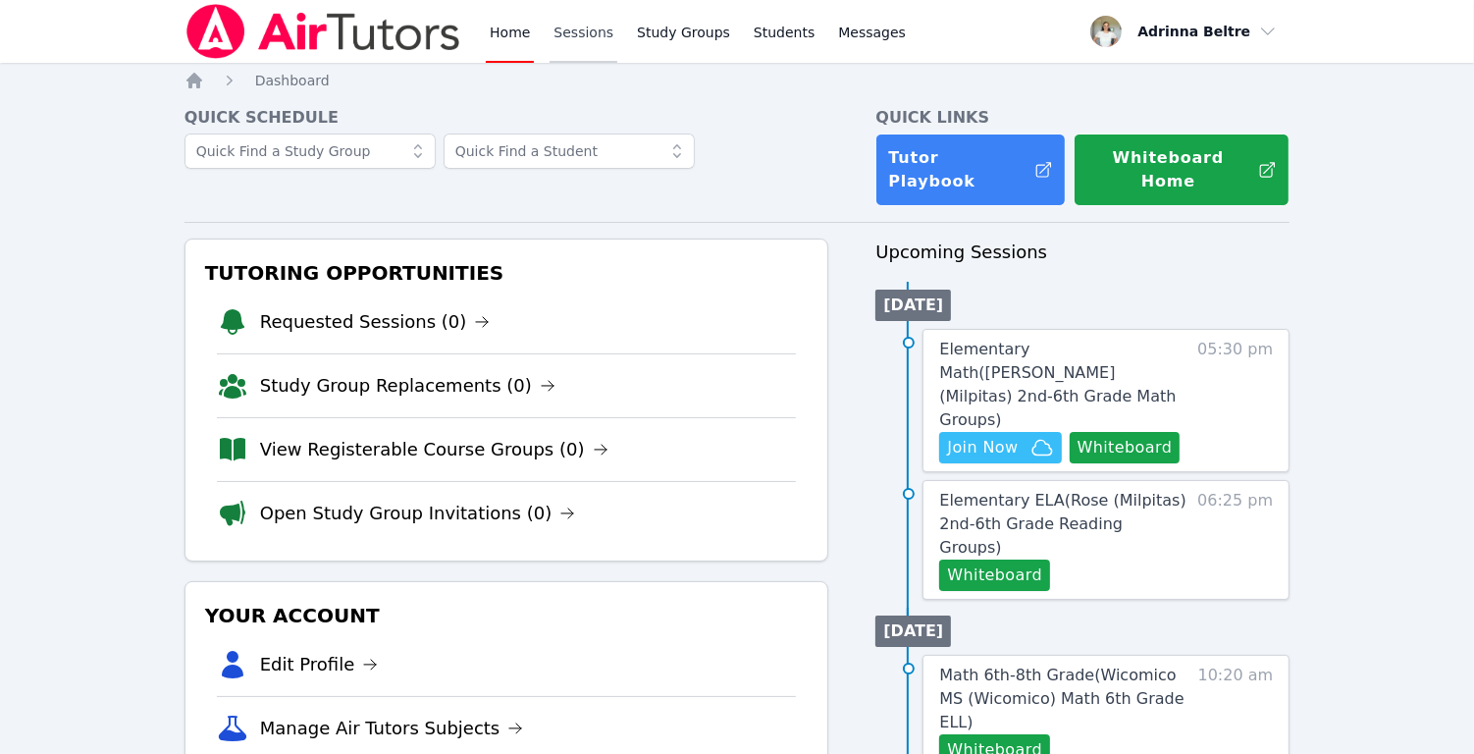
click at [568, 33] on link "Sessions" at bounding box center [584, 31] width 68 height 63
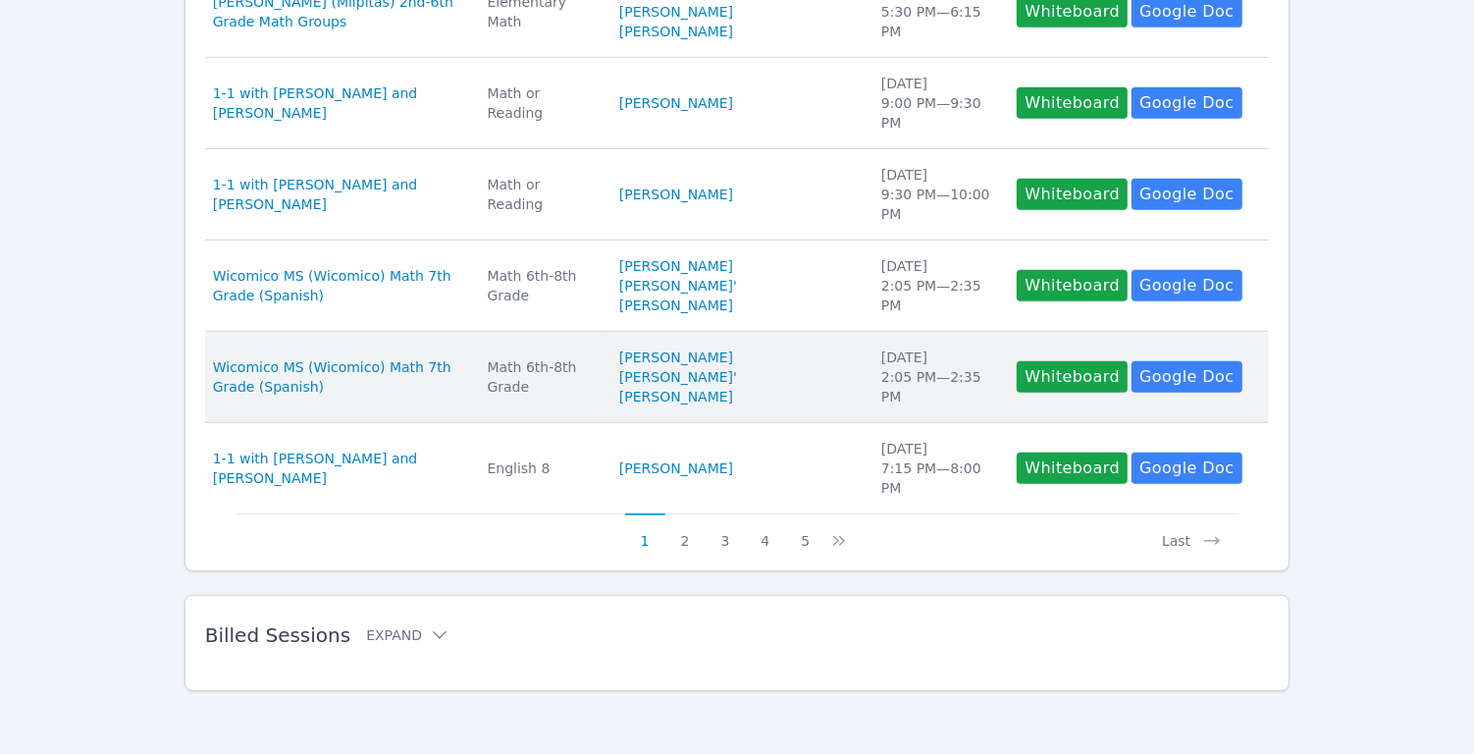
scroll to position [1032, 0]
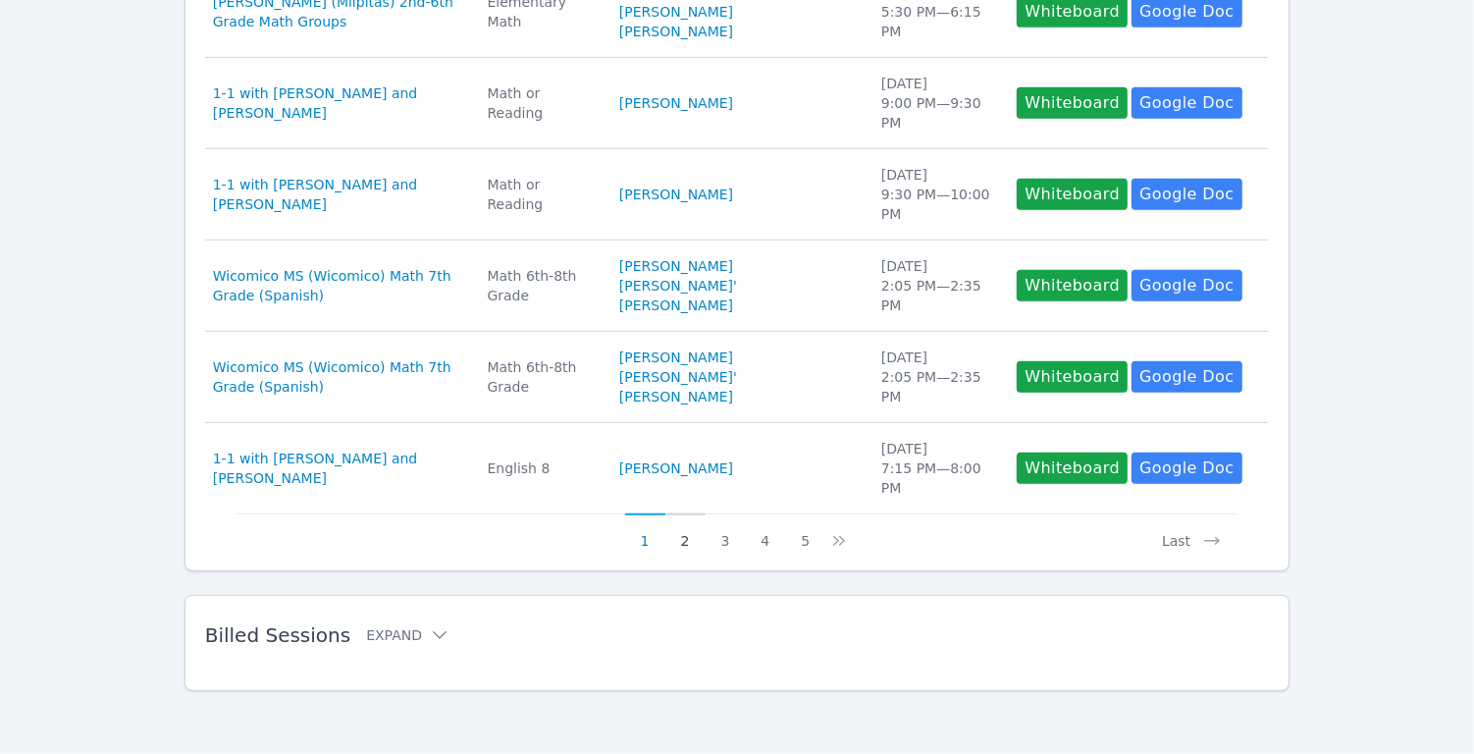
click at [685, 542] on button "2" at bounding box center [685, 531] width 40 height 37
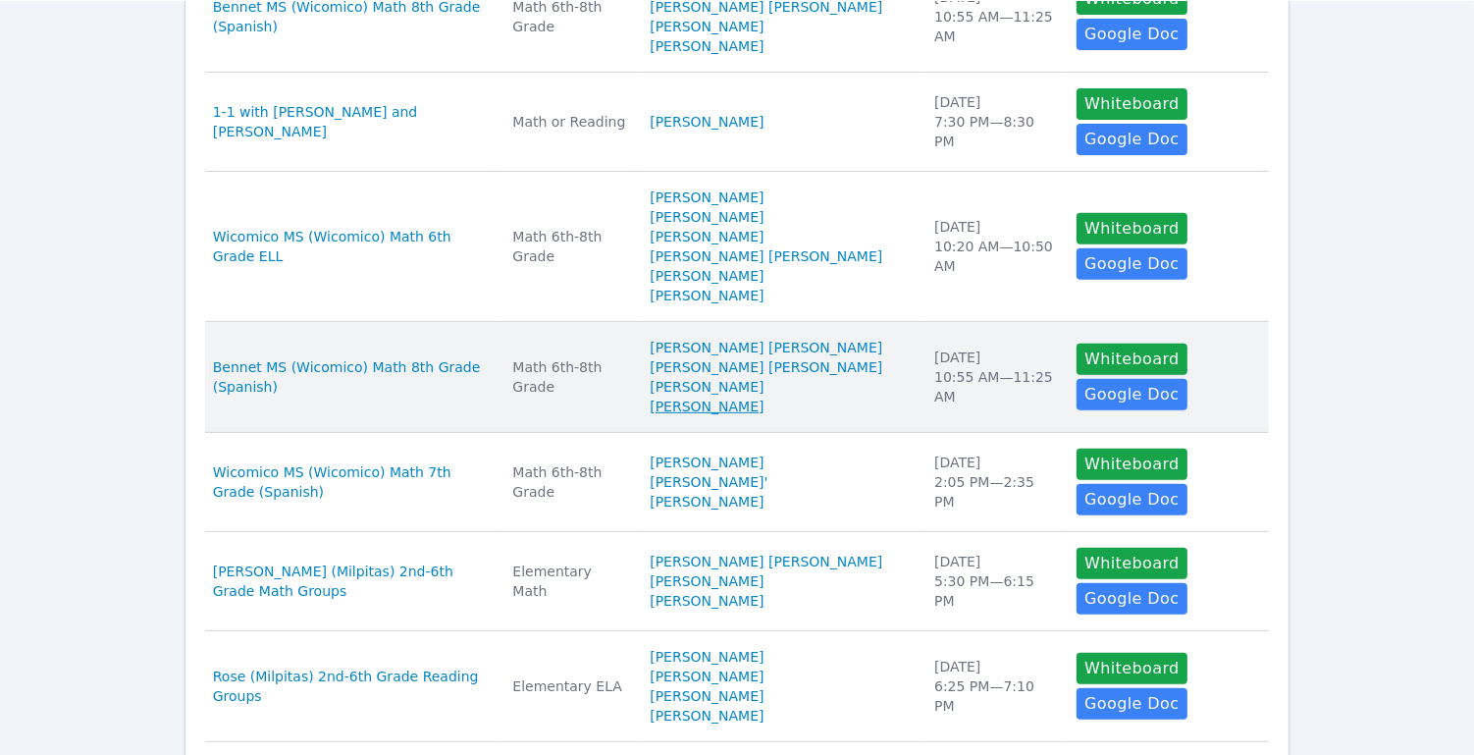
scroll to position [662, 0]
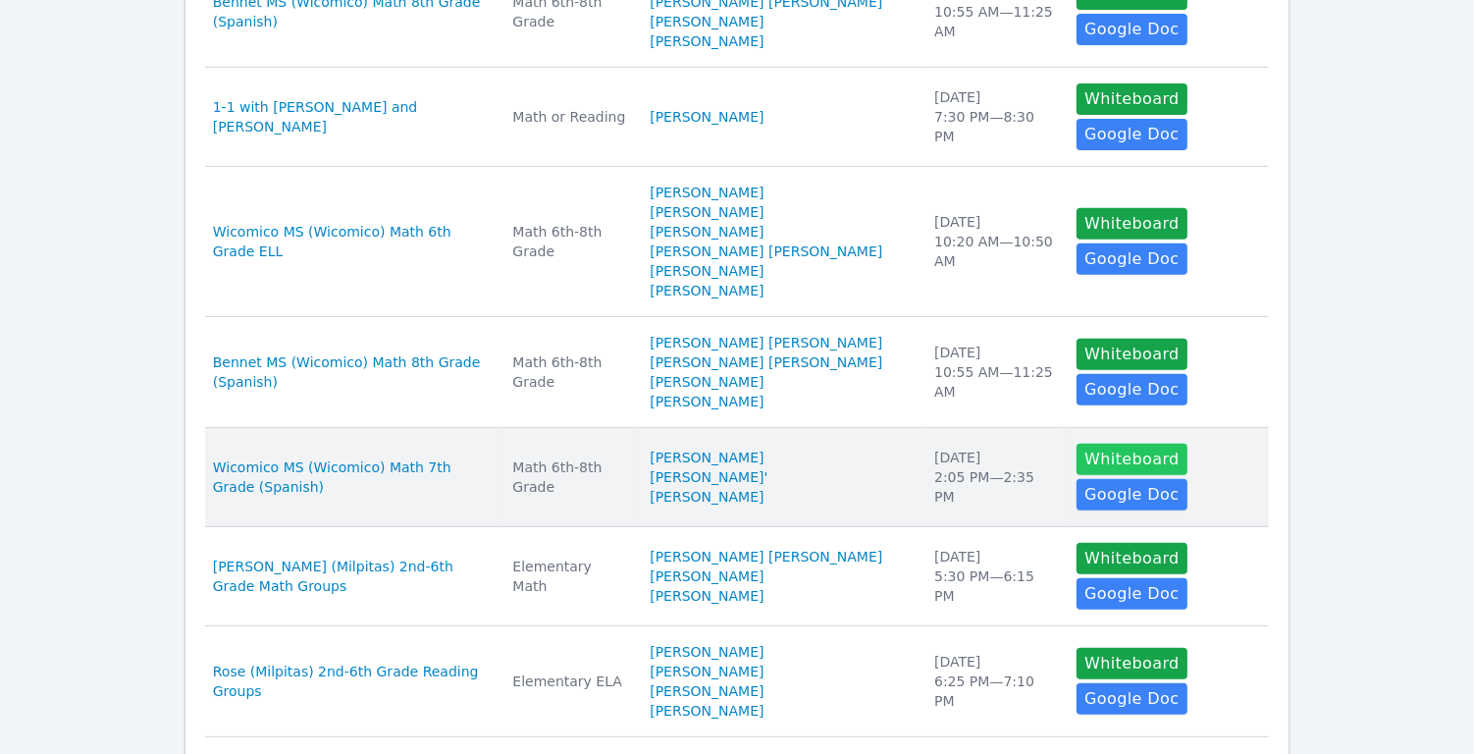
click at [1077, 459] on button "Whiteboard" at bounding box center [1132, 459] width 111 height 31
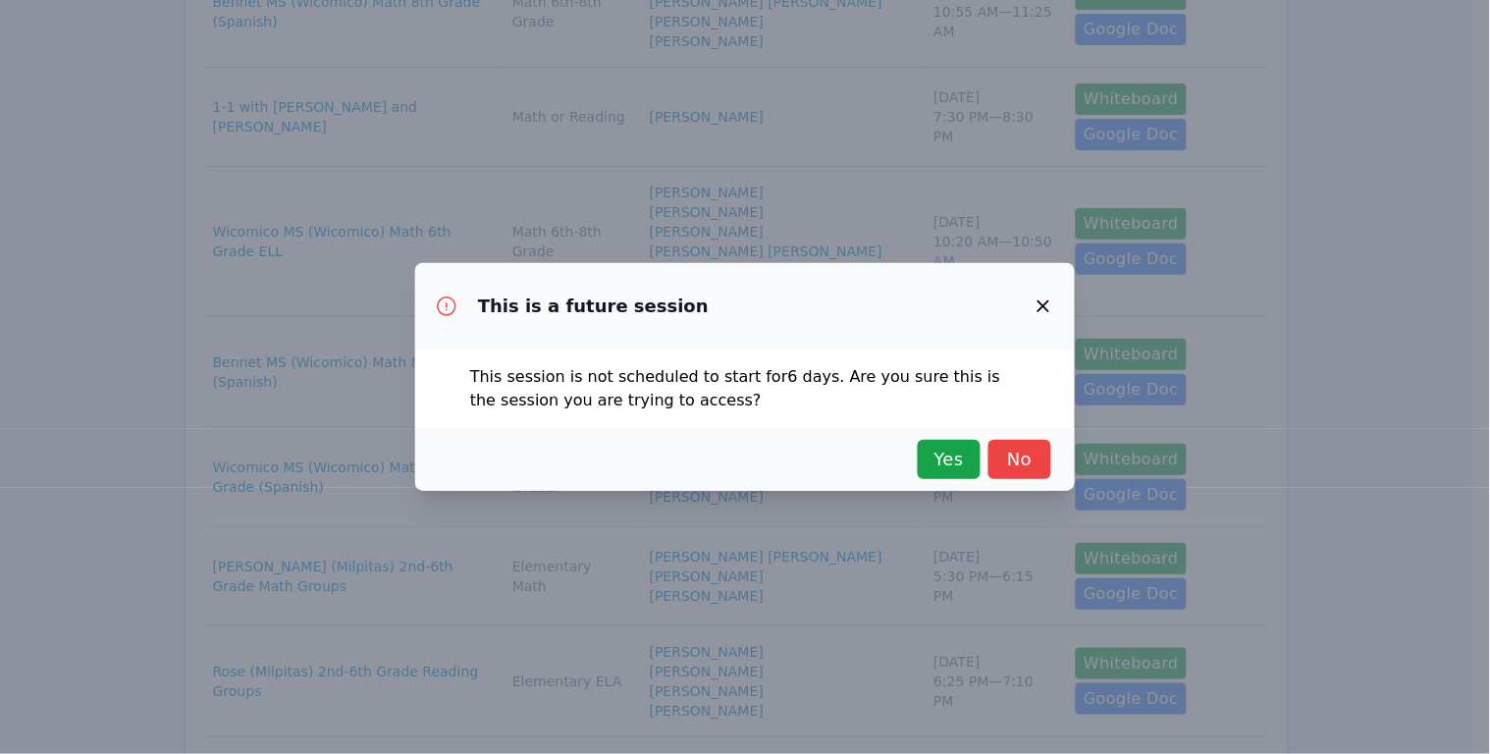
click at [907, 453] on div "Yes No" at bounding box center [745, 459] width 612 height 39
click at [928, 455] on span "Yes" at bounding box center [949, 459] width 43 height 27
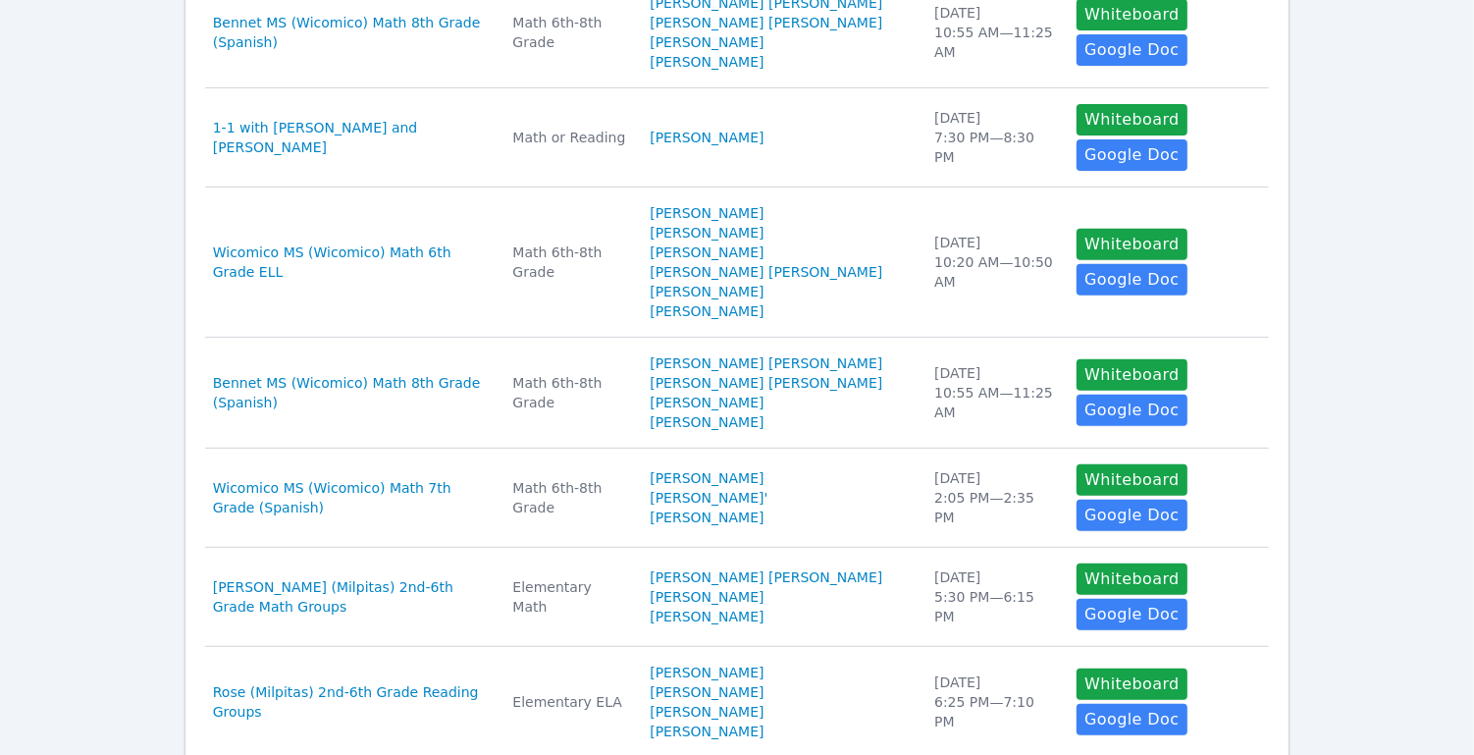
scroll to position [0, 0]
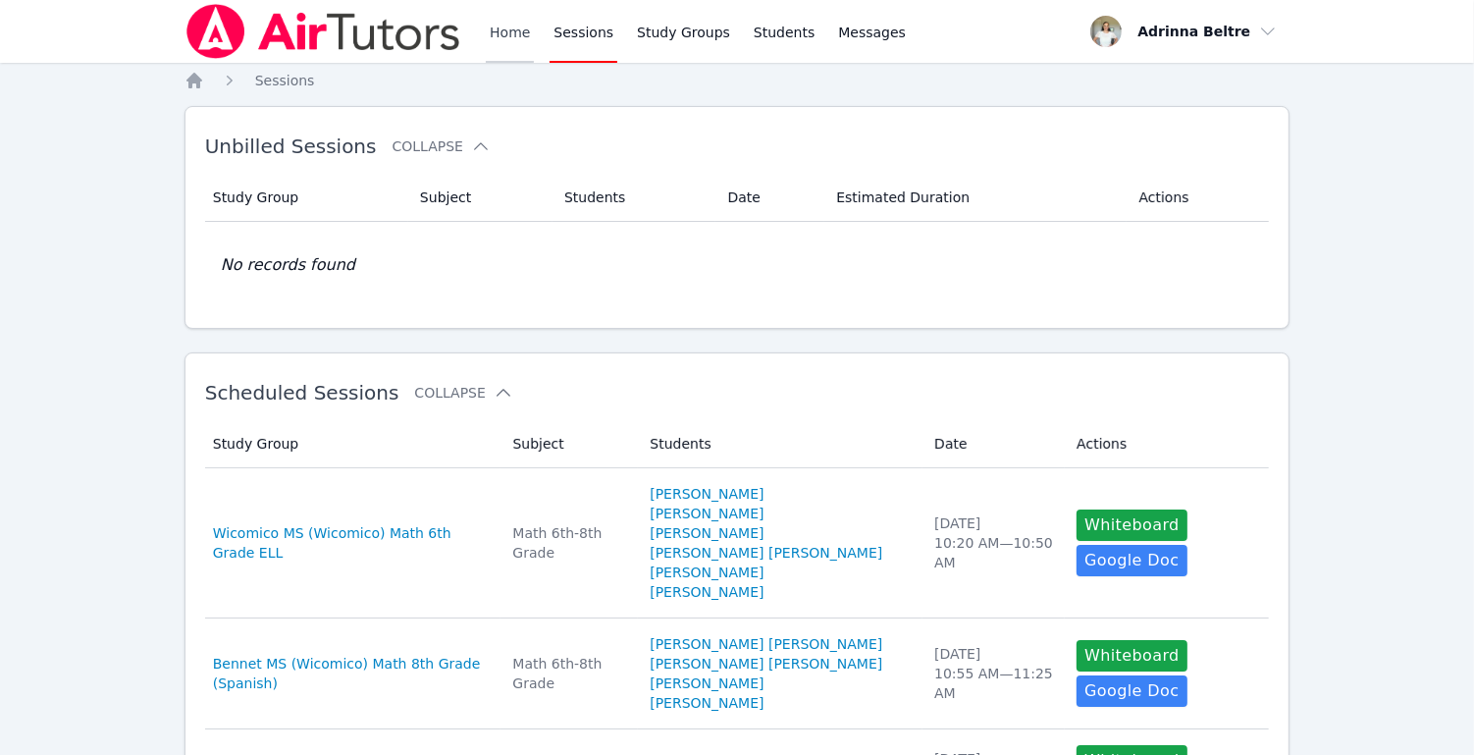
click at [497, 35] on link "Home" at bounding box center [510, 31] width 48 height 63
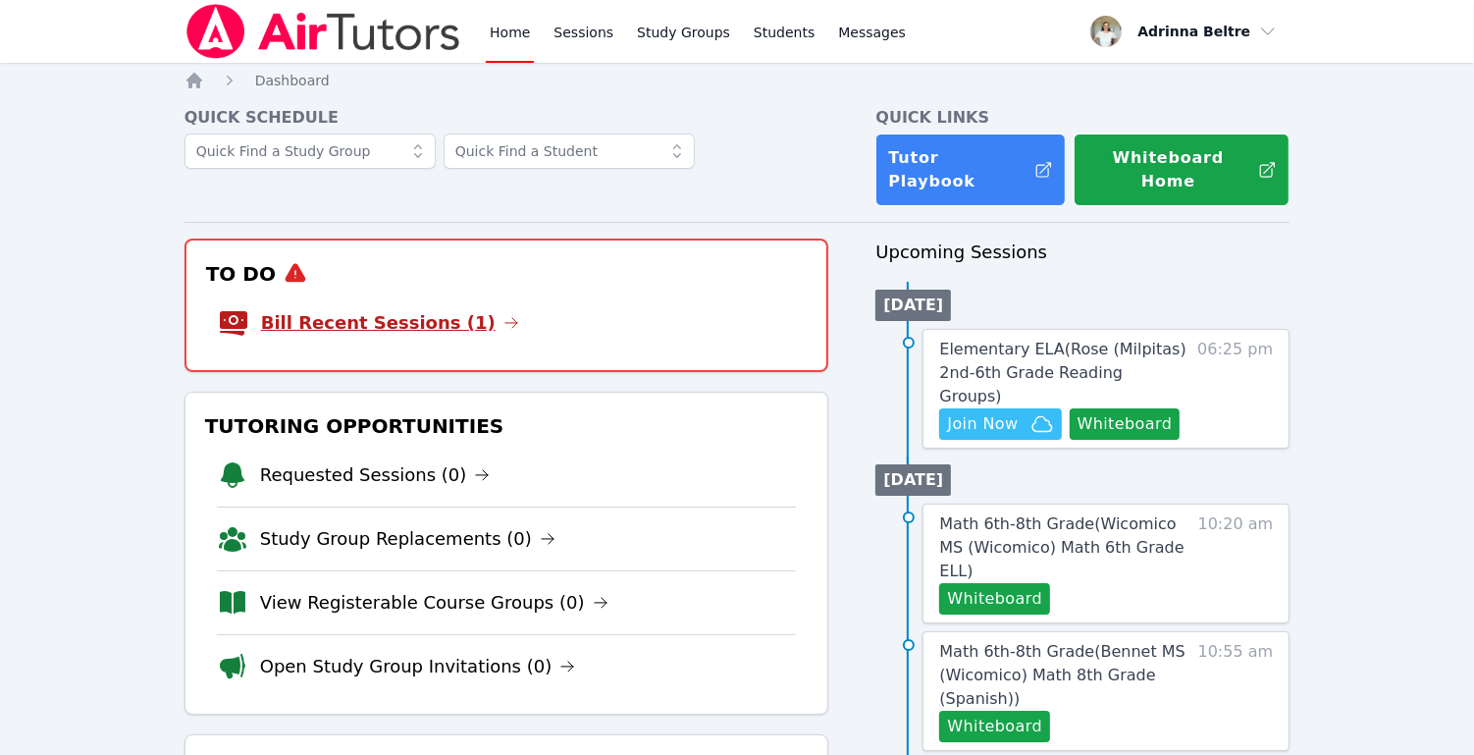
click at [440, 309] on link "Bill Recent Sessions (1)" at bounding box center [390, 322] width 258 height 27
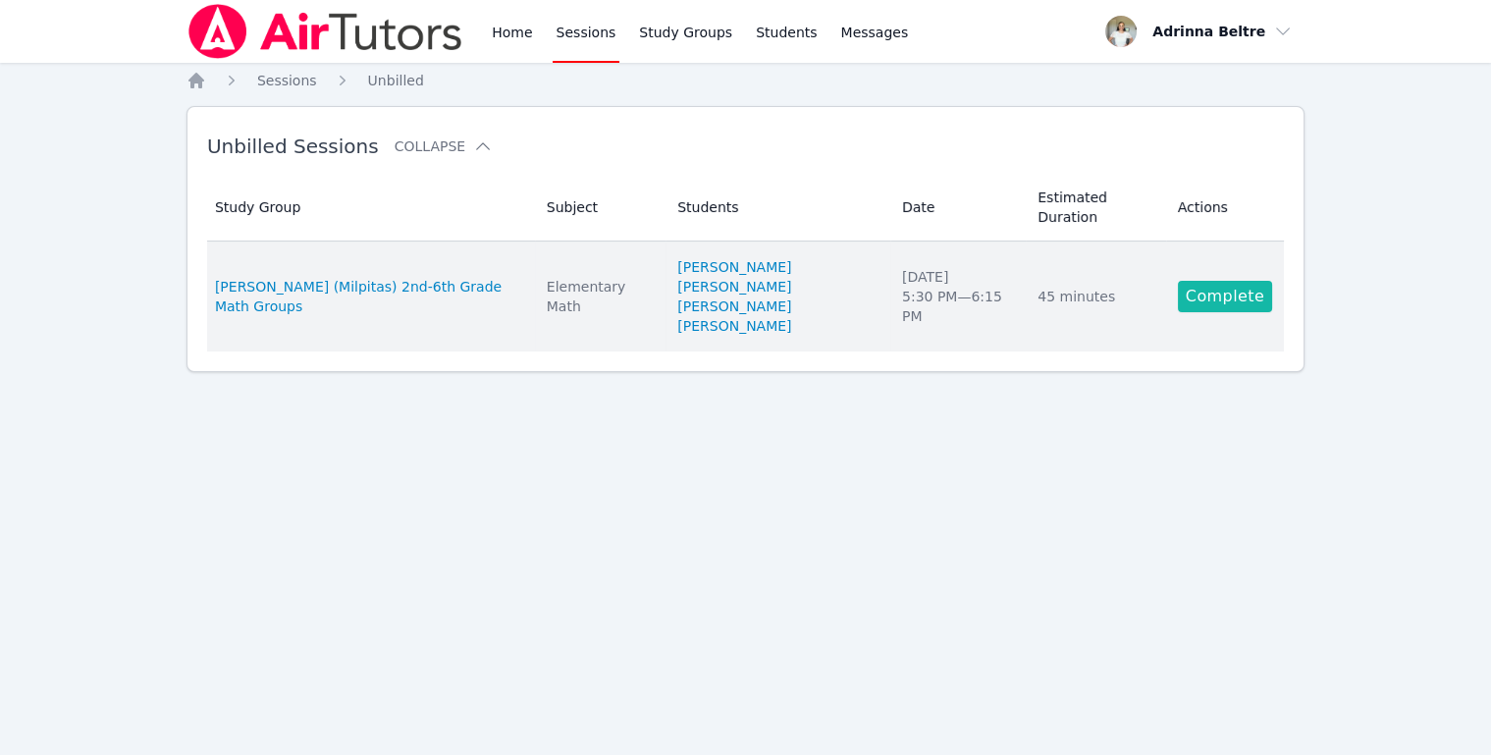
click at [1249, 281] on link "Complete" at bounding box center [1225, 296] width 94 height 31
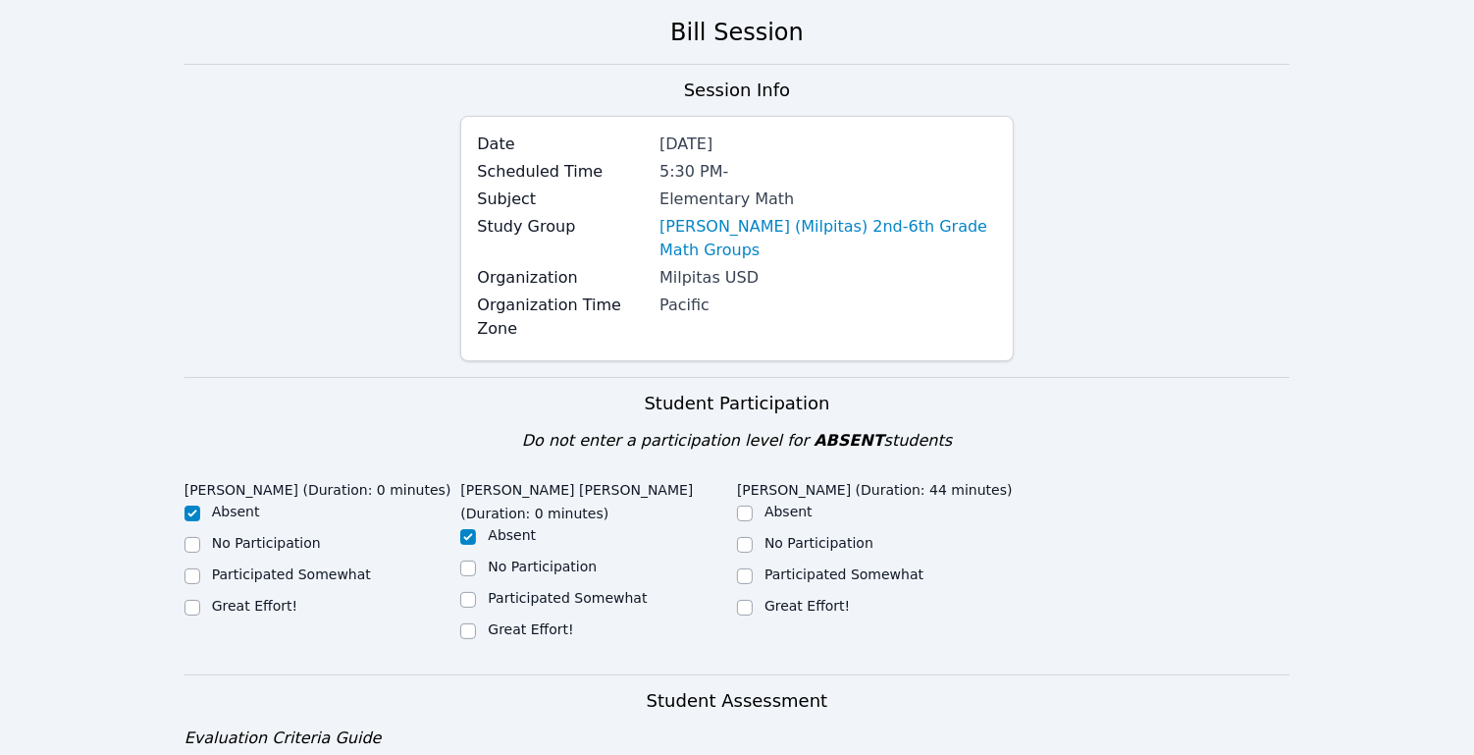
scroll to position [476, 0]
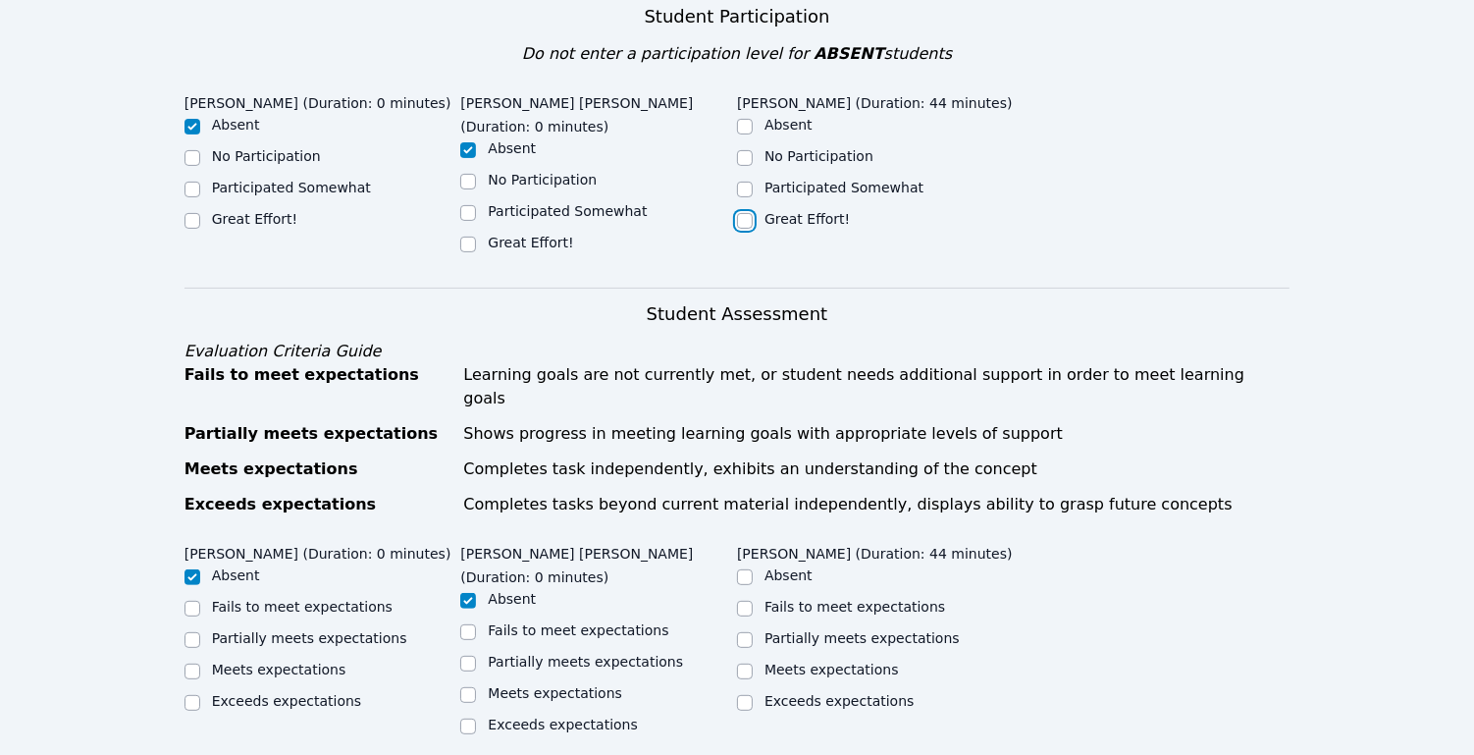
drag, startPoint x: 744, startPoint y: 217, endPoint x: 745, endPoint y: 228, distance: 10.8
click at [745, 217] on input "Great Effort!" at bounding box center [745, 221] width 16 height 16
checkbox input "true"
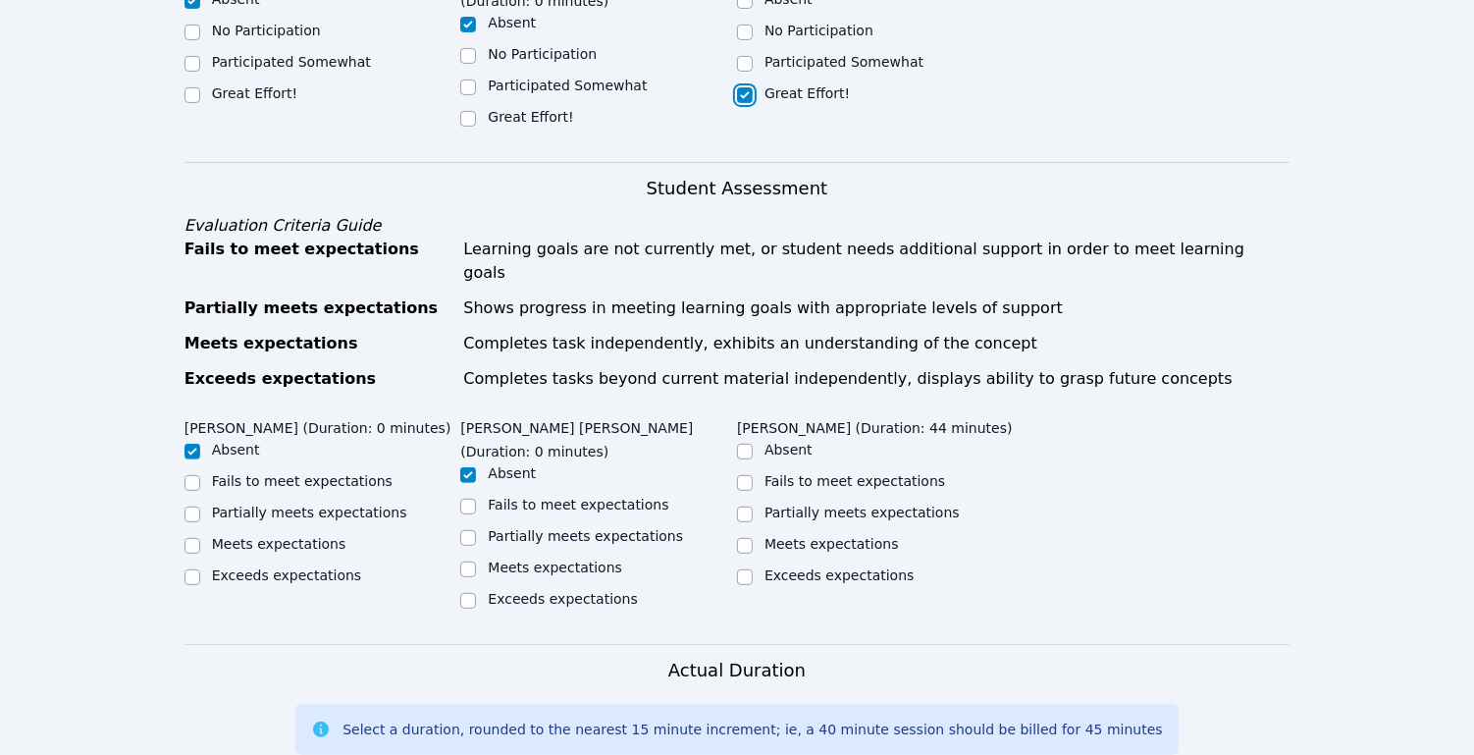
scroll to position [704, 0]
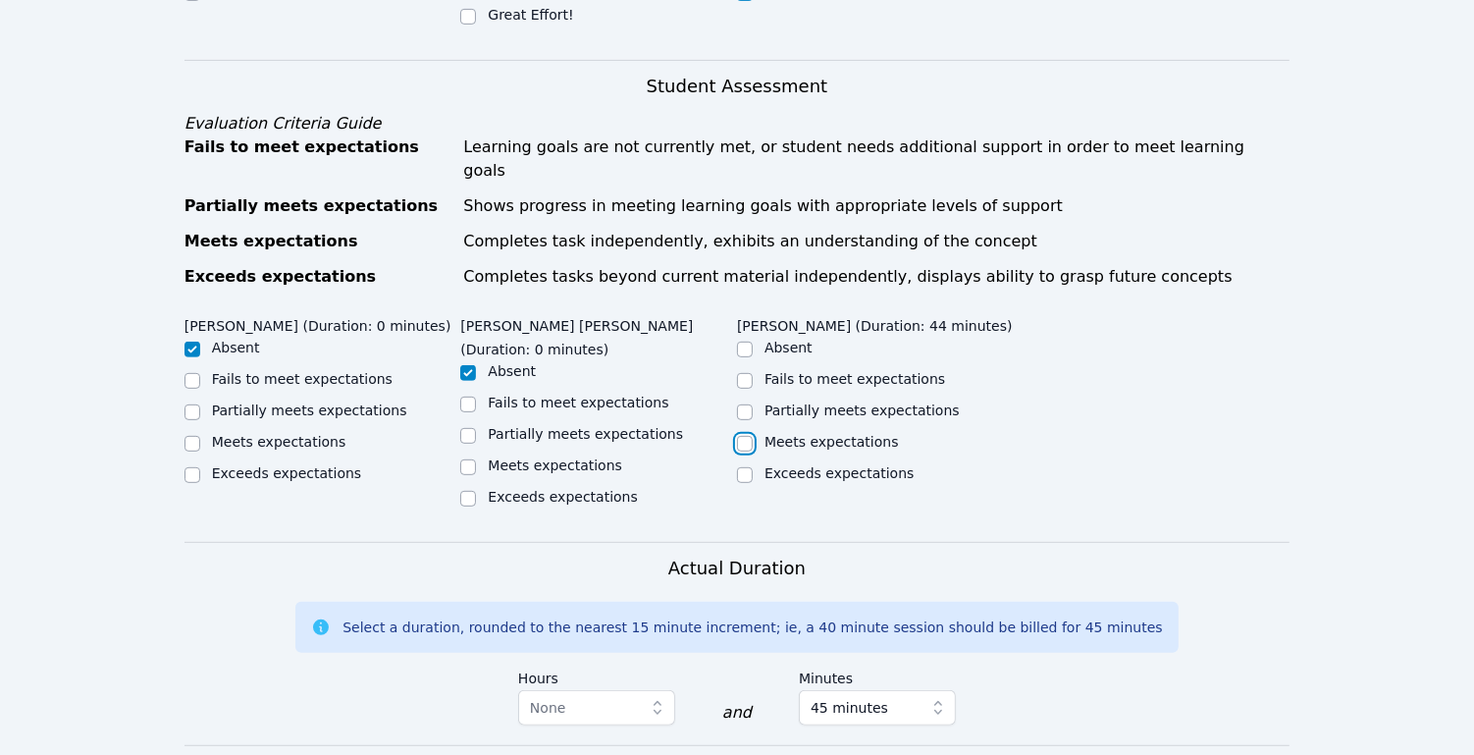
click at [747, 436] on input "Meets expectations" at bounding box center [745, 444] width 16 height 16
checkbox input "true"
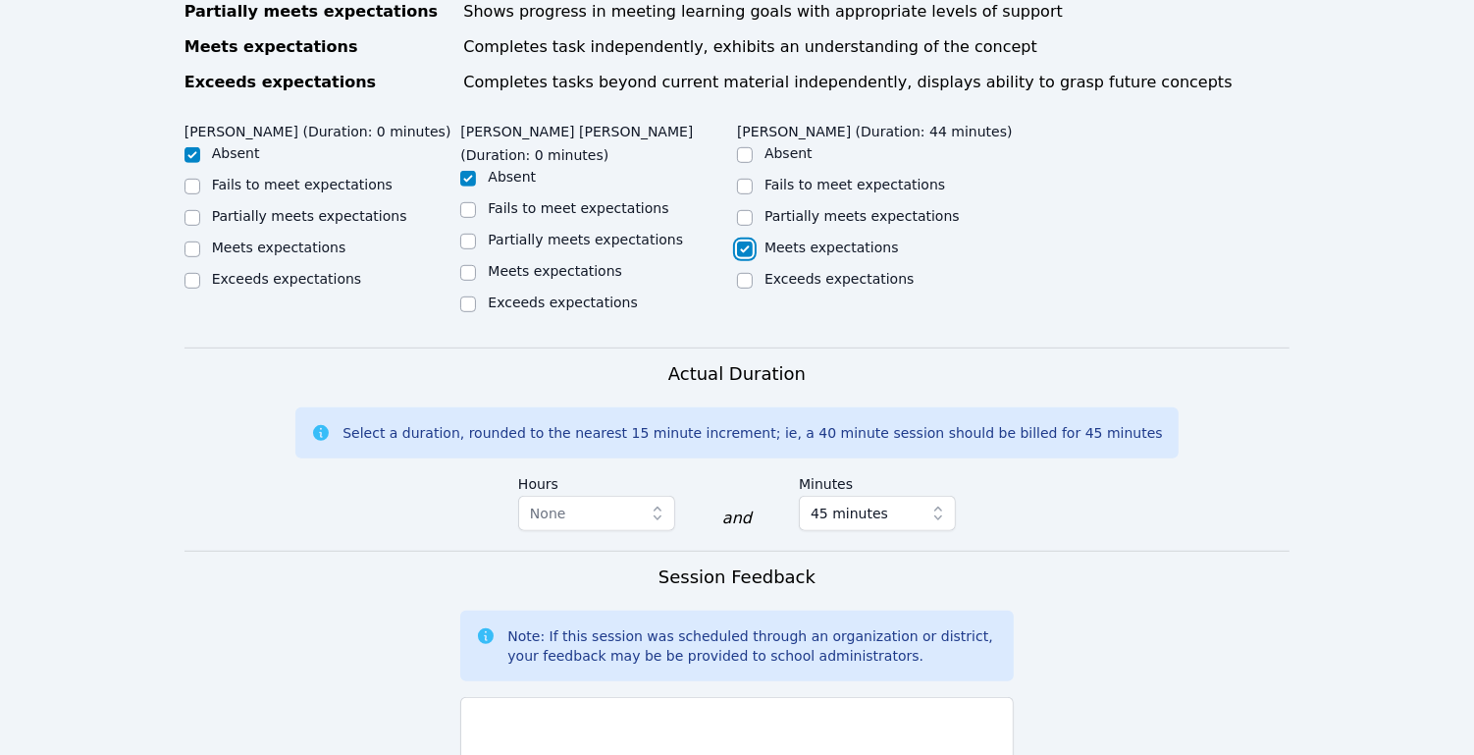
scroll to position [1232, 0]
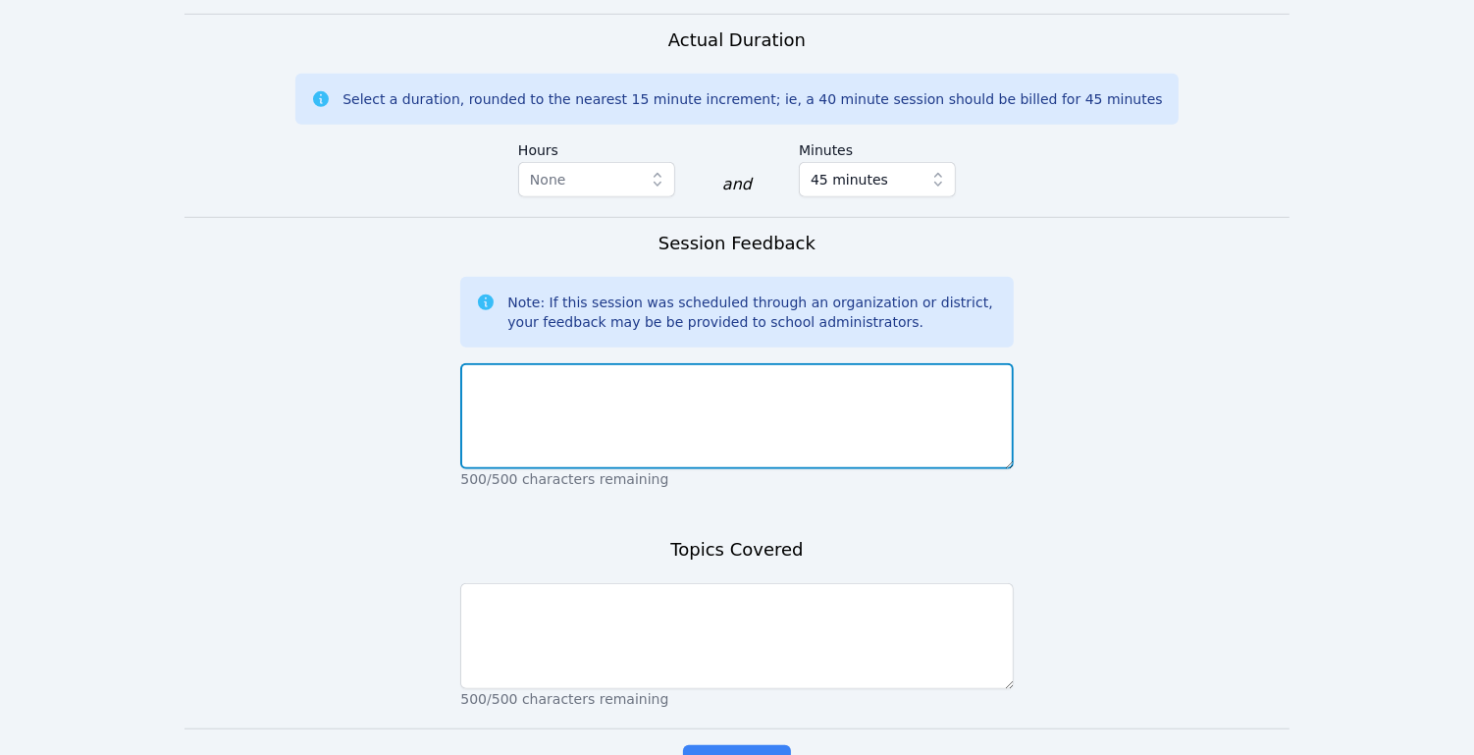
click at [795, 377] on textarea at bounding box center [736, 416] width 553 height 106
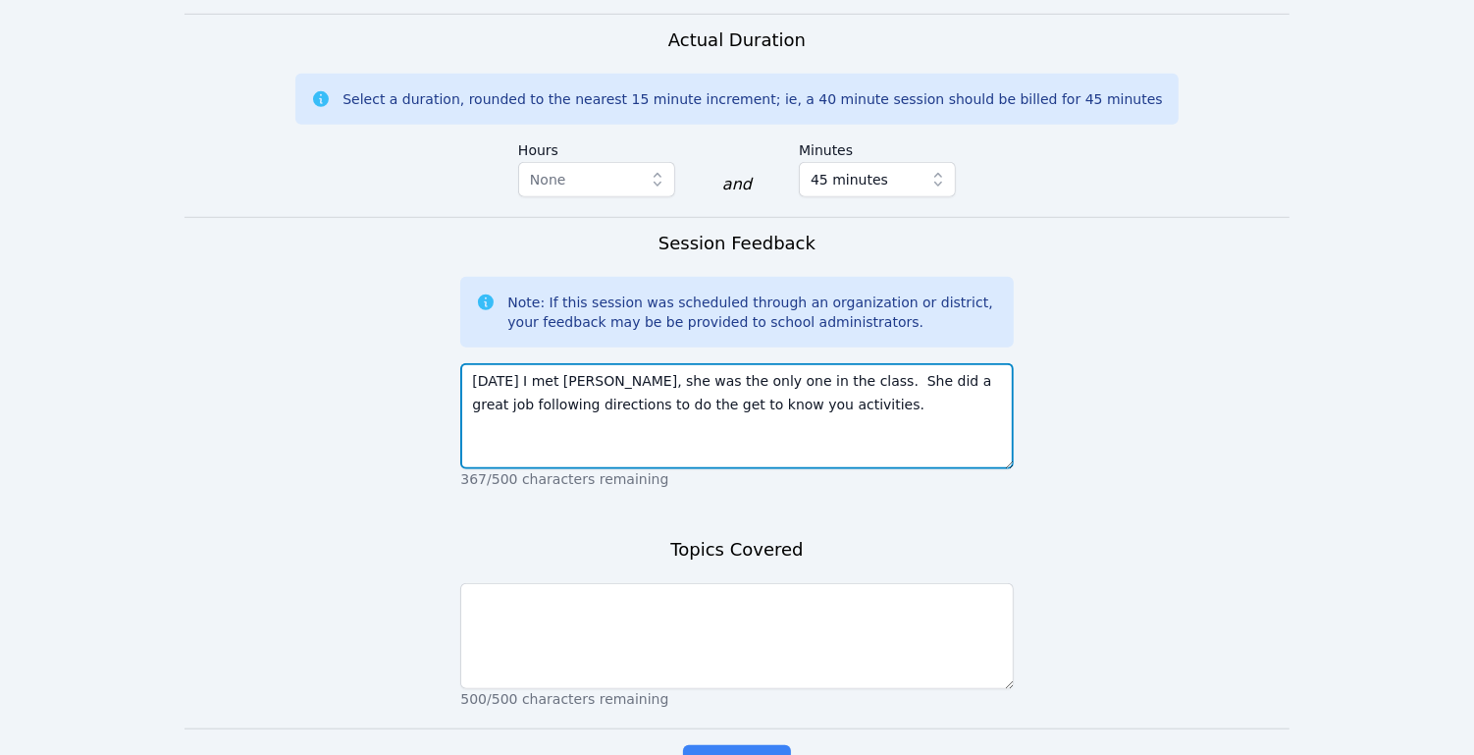
type textarea "Today I met Zoe, she was the only one in the class. She did a great job followi…"
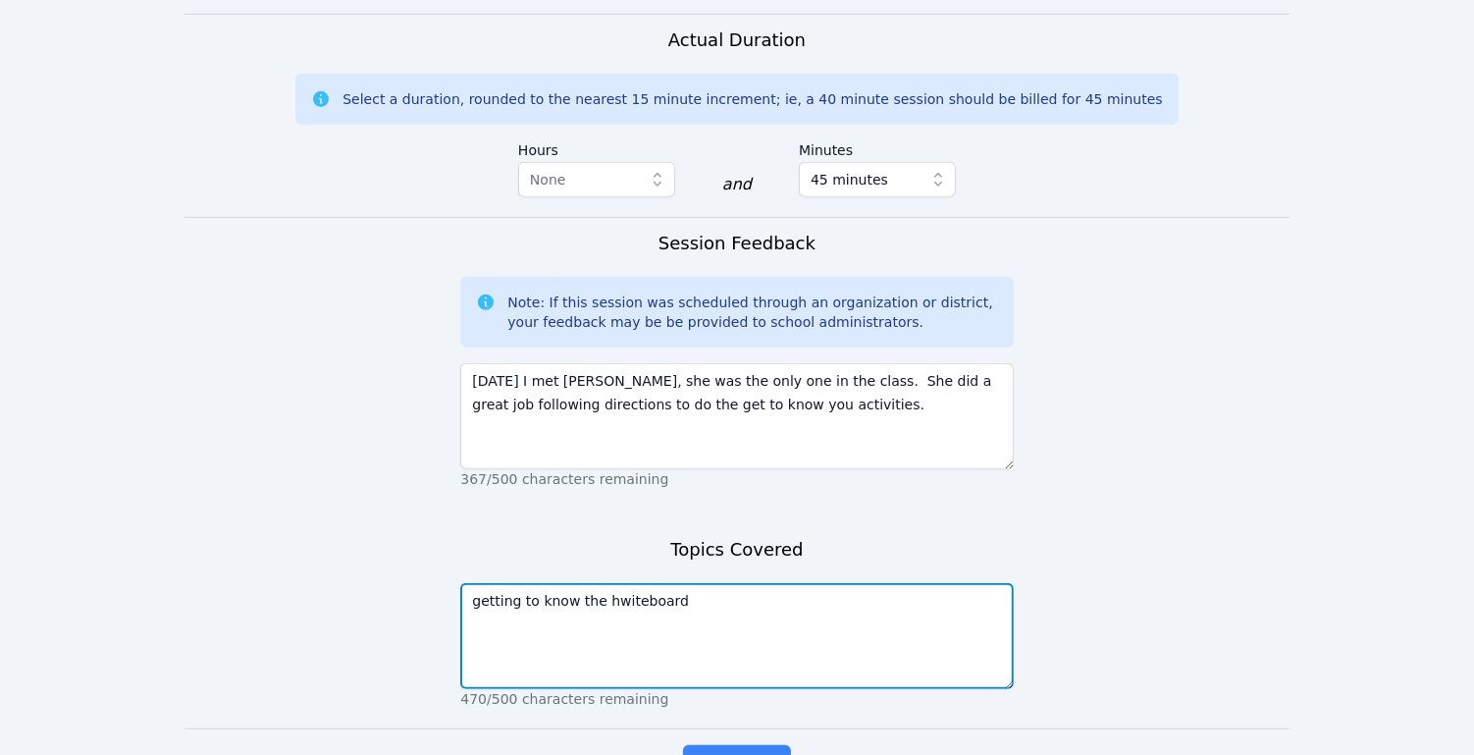
click at [623, 583] on textarea "getting to know the hwiteboard" at bounding box center [736, 636] width 553 height 106
type textarea "getting to know the whiteboard/ connecting activities"
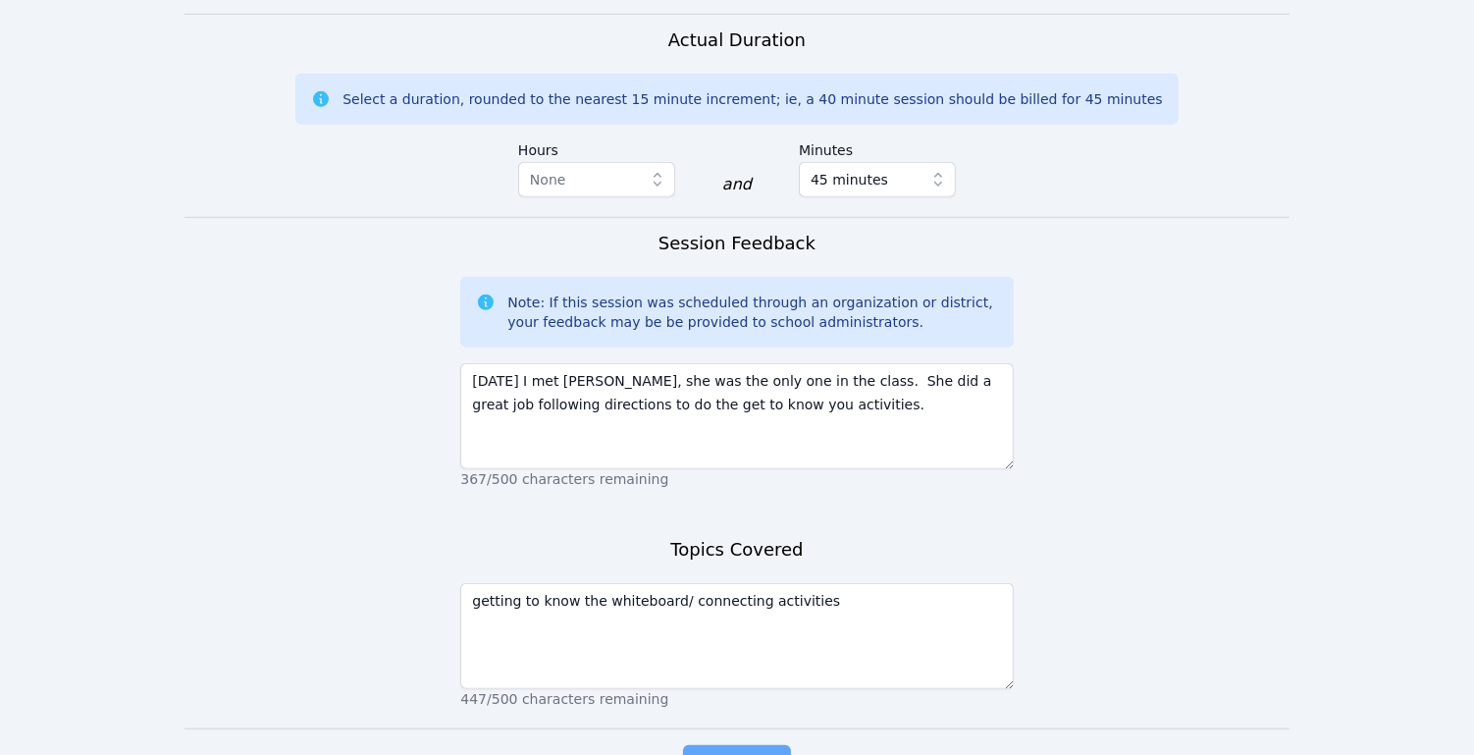
click at [713, 751] on span "Complete" at bounding box center [737, 764] width 88 height 27
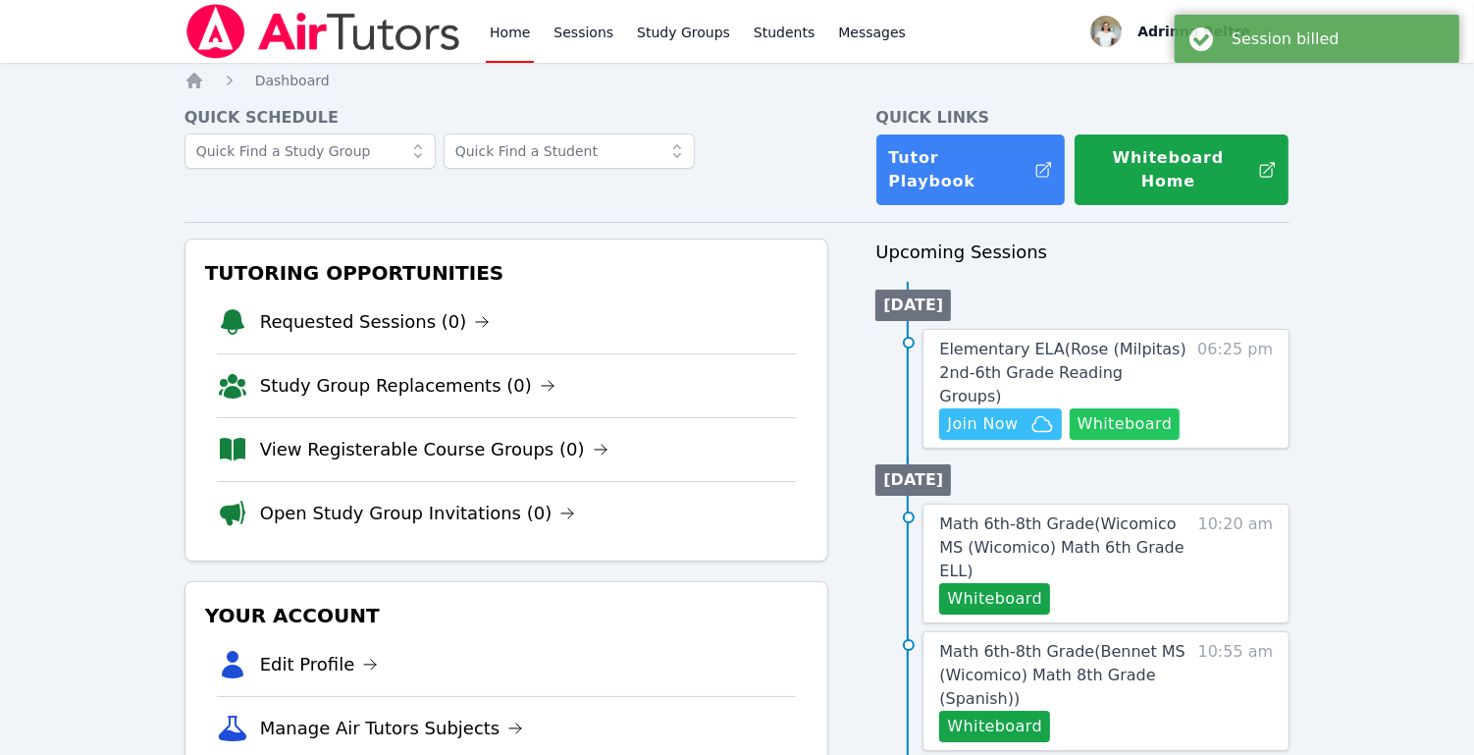
click at [1151, 408] on button "Whiteboard" at bounding box center [1125, 423] width 111 height 31
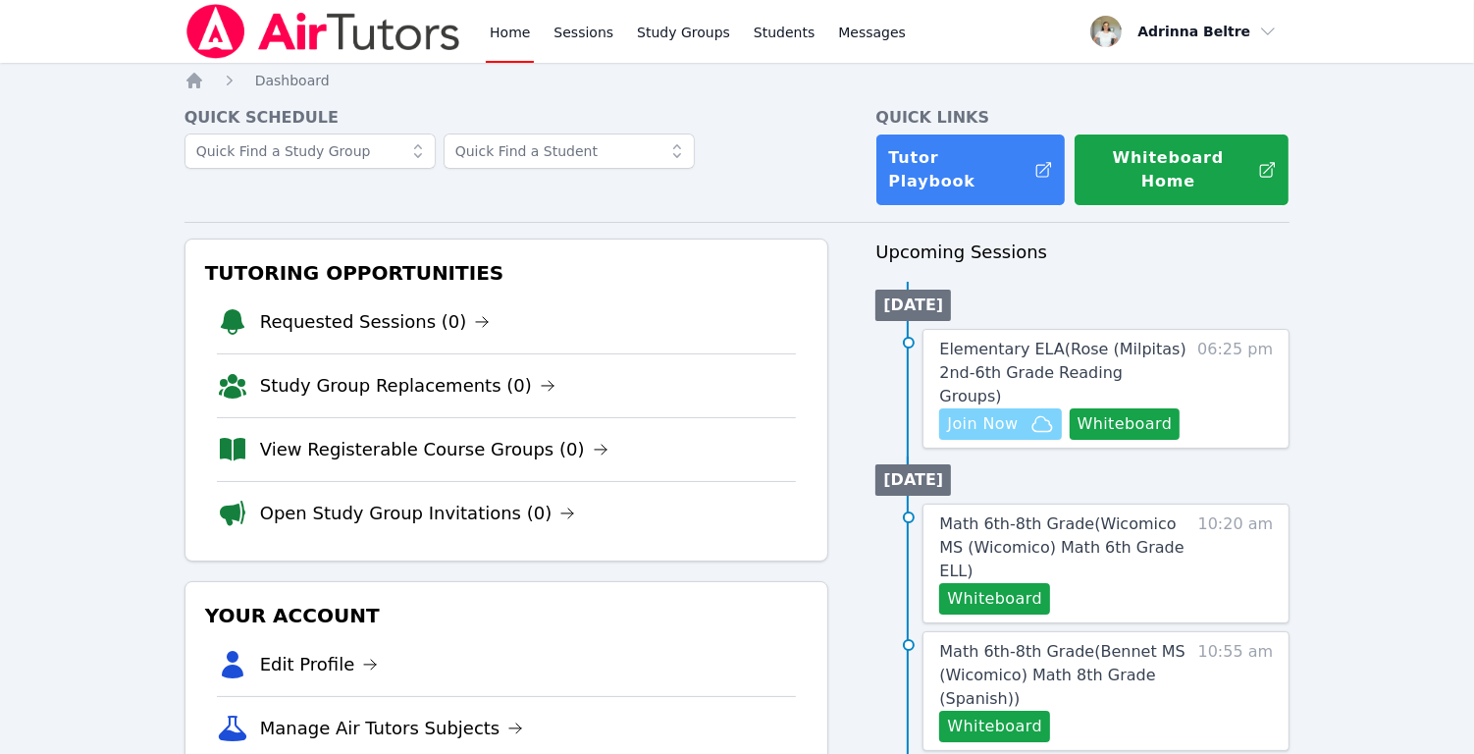
click at [1015, 412] on span "Join Now" at bounding box center [982, 424] width 71 height 24
click at [1113, 341] on link "Elementary ELA ( Rose (Milpitas) 2nd-6th Grade Reading Groups )" at bounding box center [1064, 373] width 250 height 71
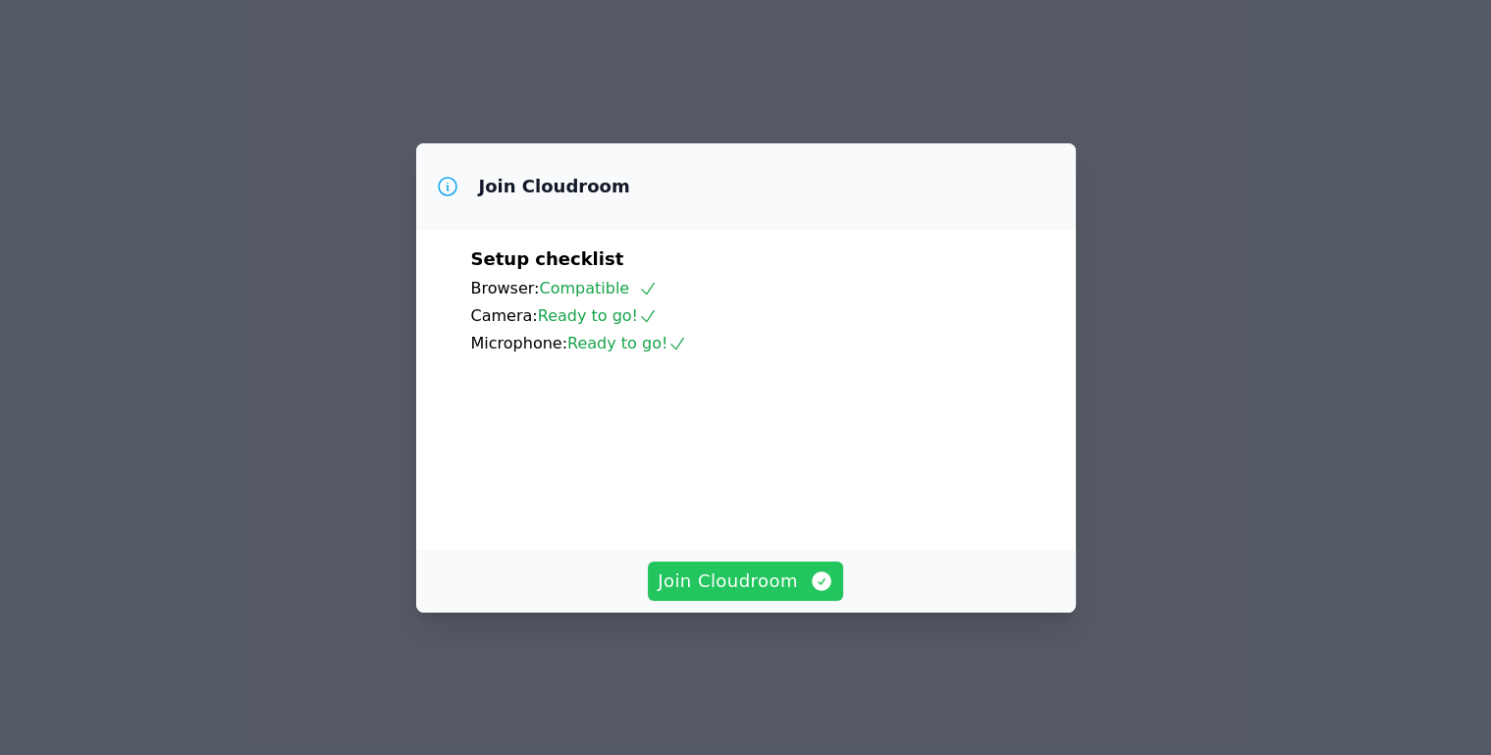
click at [719, 595] on span "Join Cloudroom" at bounding box center [746, 580] width 176 height 27
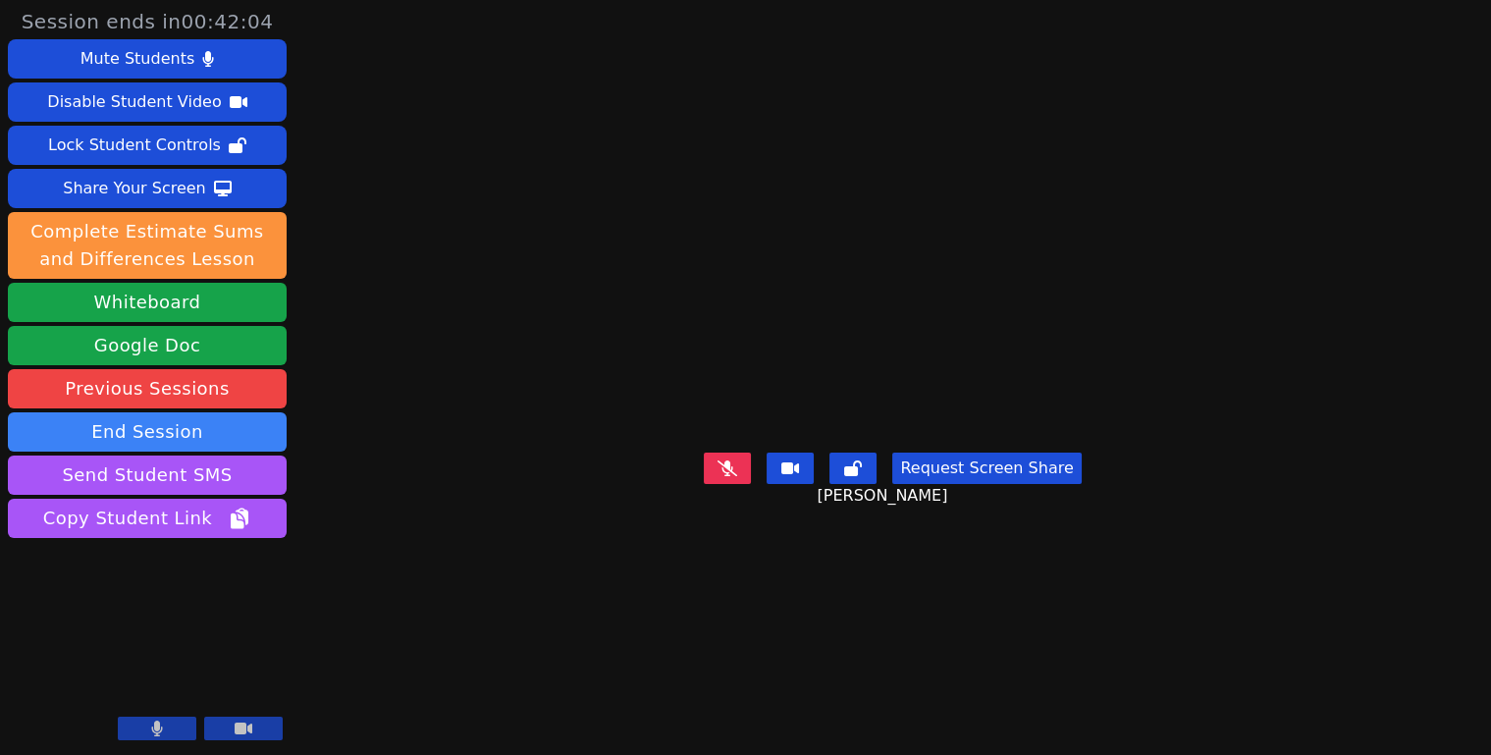
click at [716, 484] on button at bounding box center [727, 467] width 47 height 31
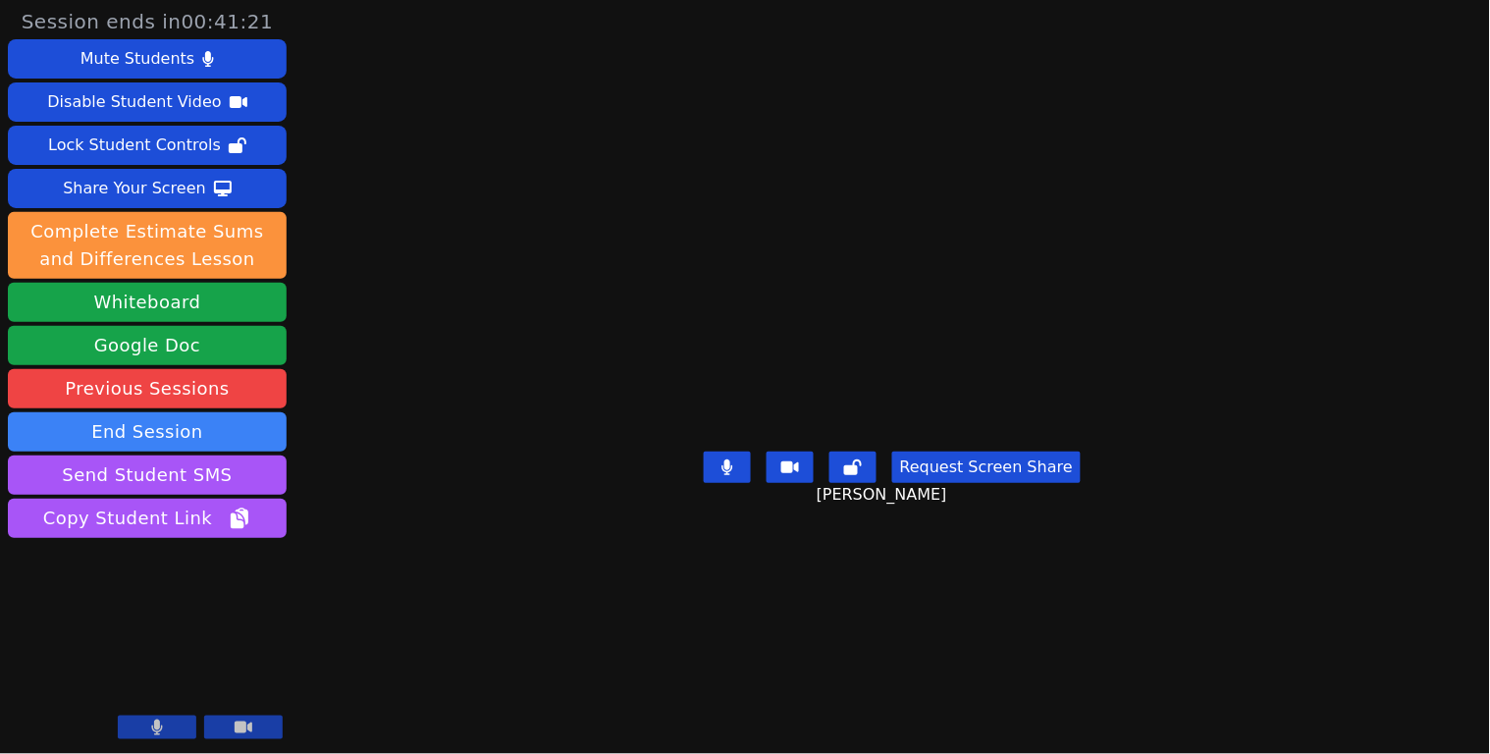
click at [731, 475] on icon at bounding box center [726, 467] width 11 height 16
click at [722, 483] on button at bounding box center [727, 466] width 47 height 31
click at [716, 483] on button at bounding box center [727, 466] width 47 height 31
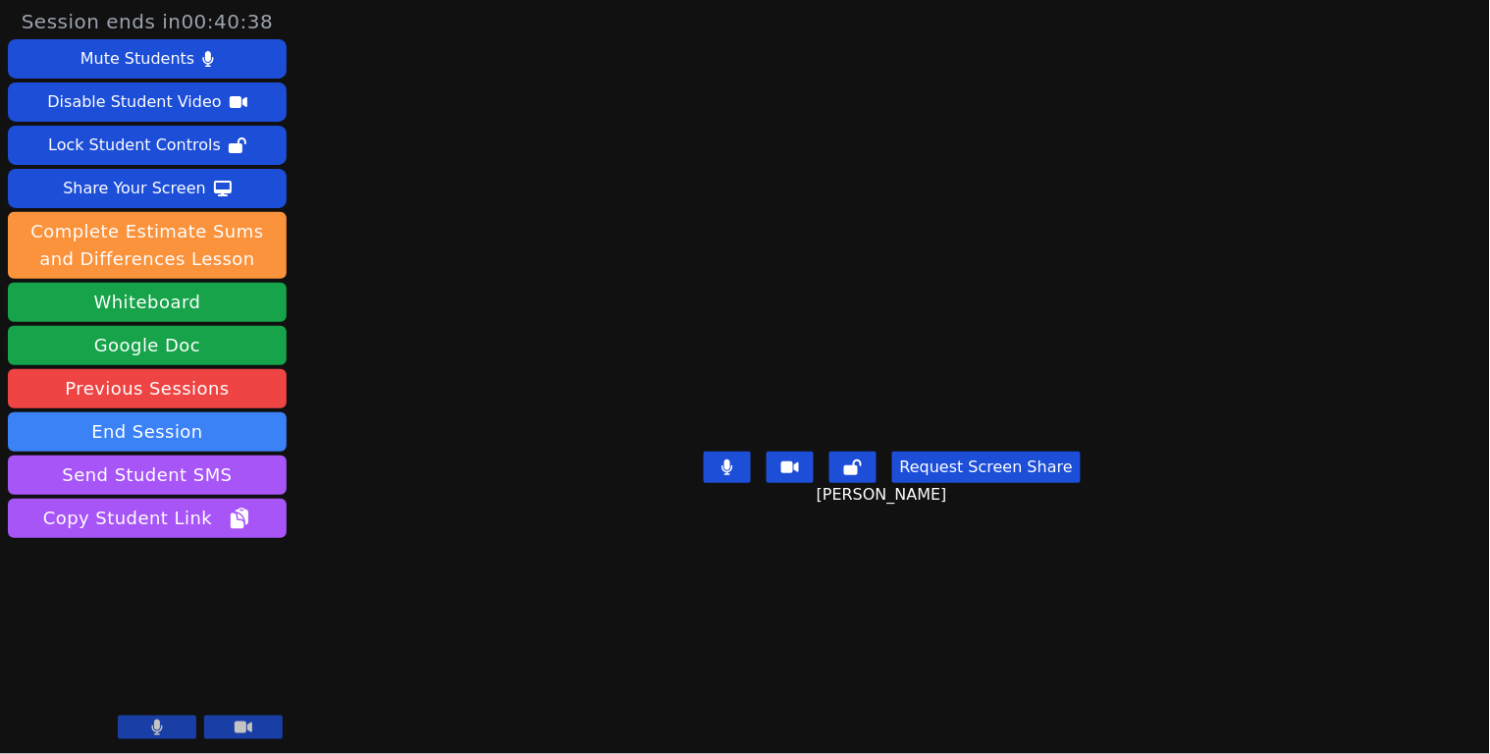
click at [716, 483] on button at bounding box center [727, 466] width 47 height 31
click at [717, 483] on button at bounding box center [727, 466] width 47 height 31
click at [720, 475] on icon at bounding box center [727, 467] width 20 height 16
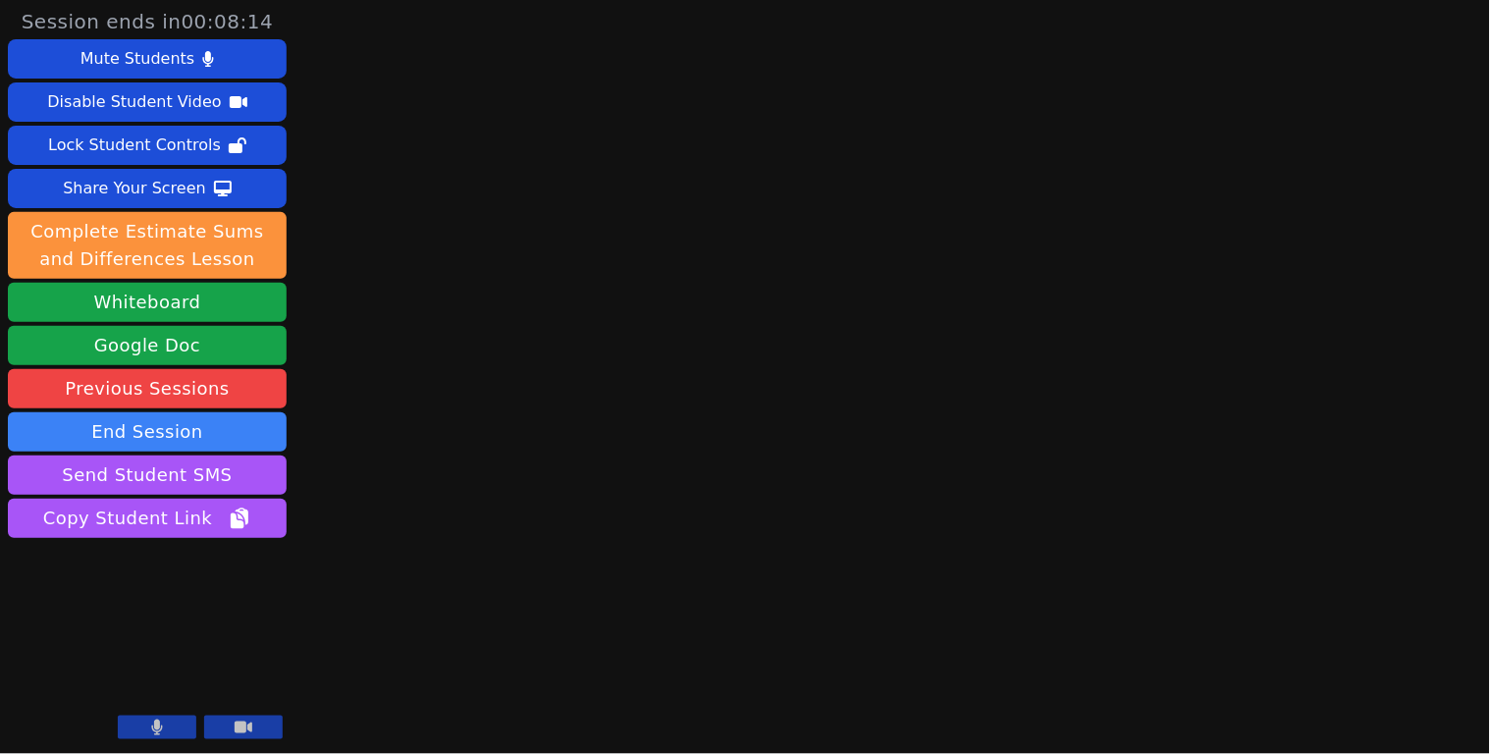
click at [163, 716] on button at bounding box center [157, 728] width 79 height 24
click at [178, 718] on button at bounding box center [157, 728] width 79 height 24
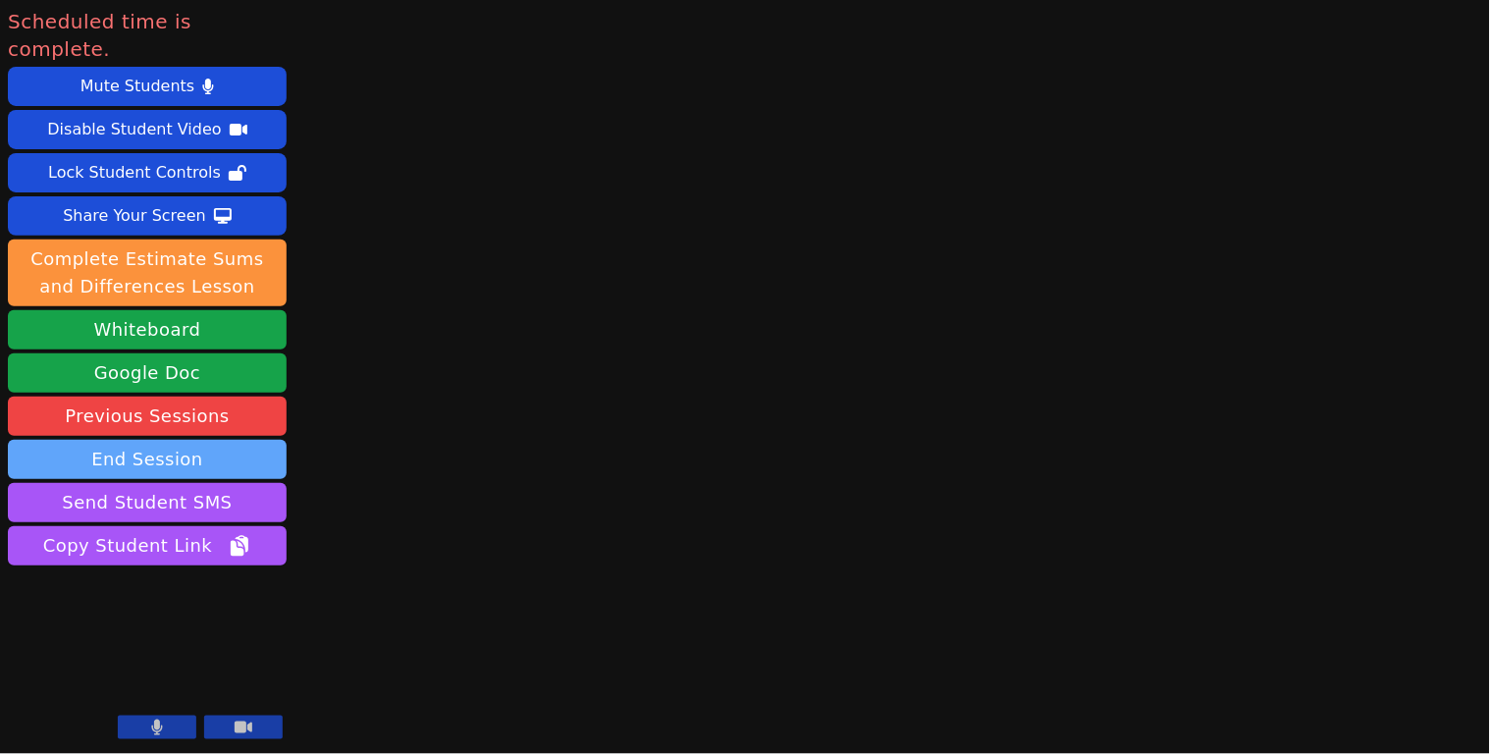
click at [137, 440] on button "End Session" at bounding box center [147, 459] width 279 height 39
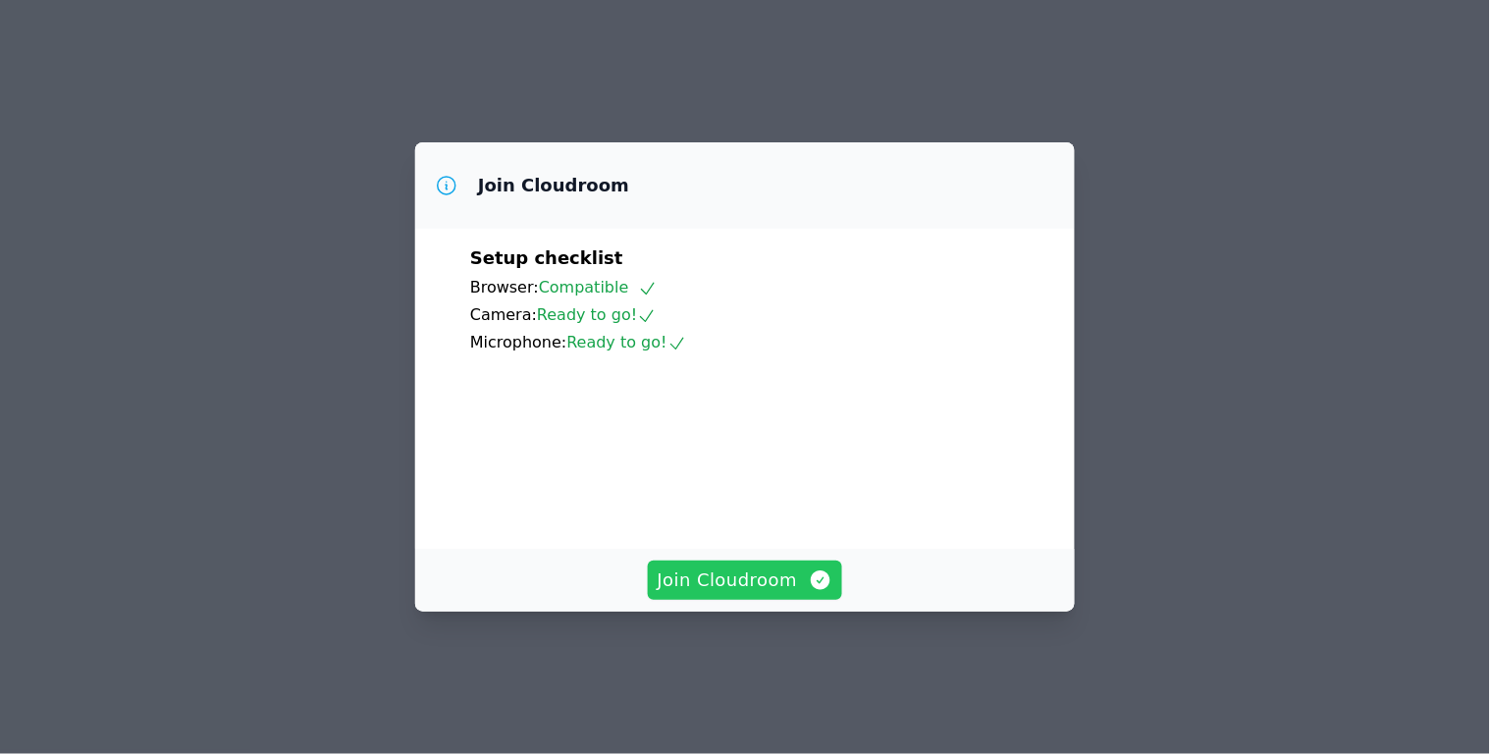
click at [756, 594] on span "Join Cloudroom" at bounding box center [746, 579] width 176 height 27
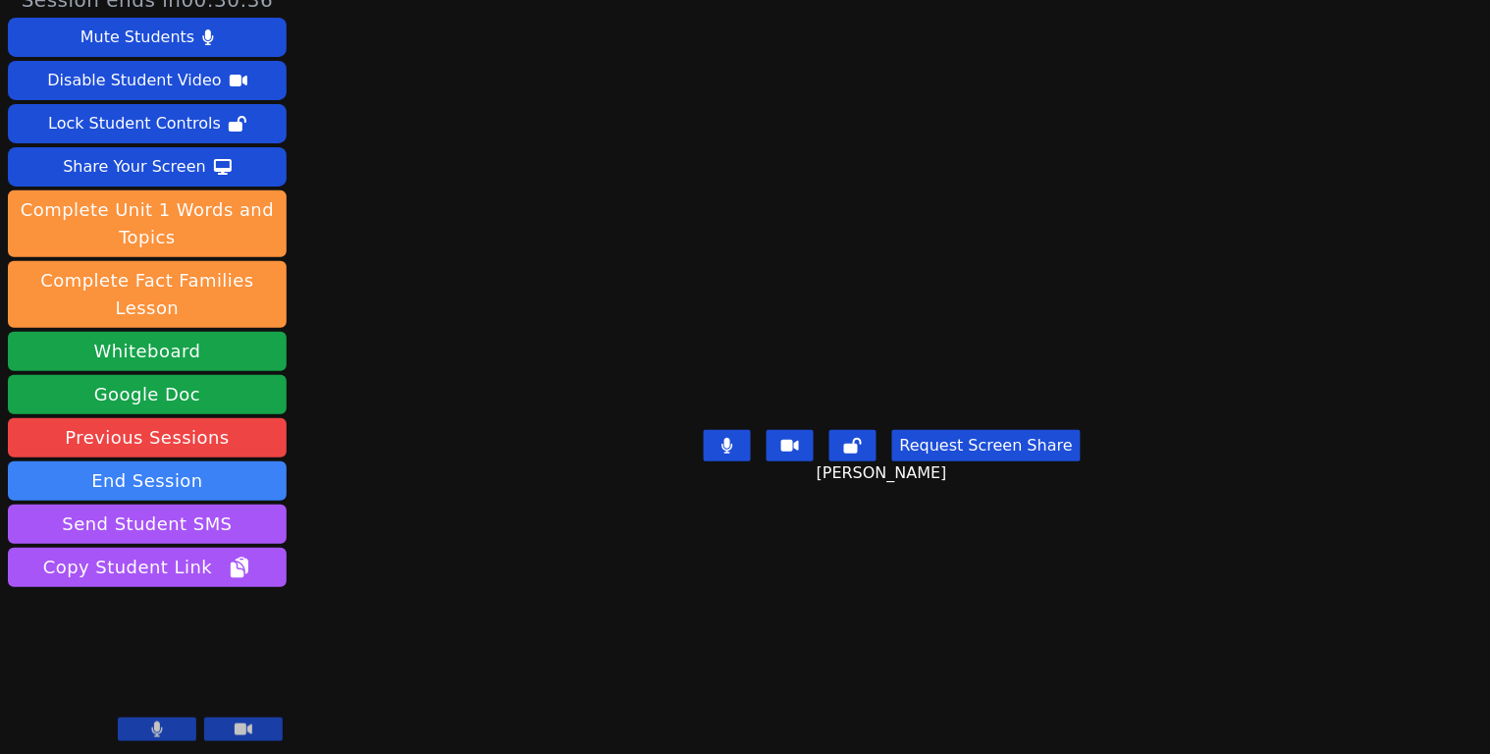
scroll to position [22, 0]
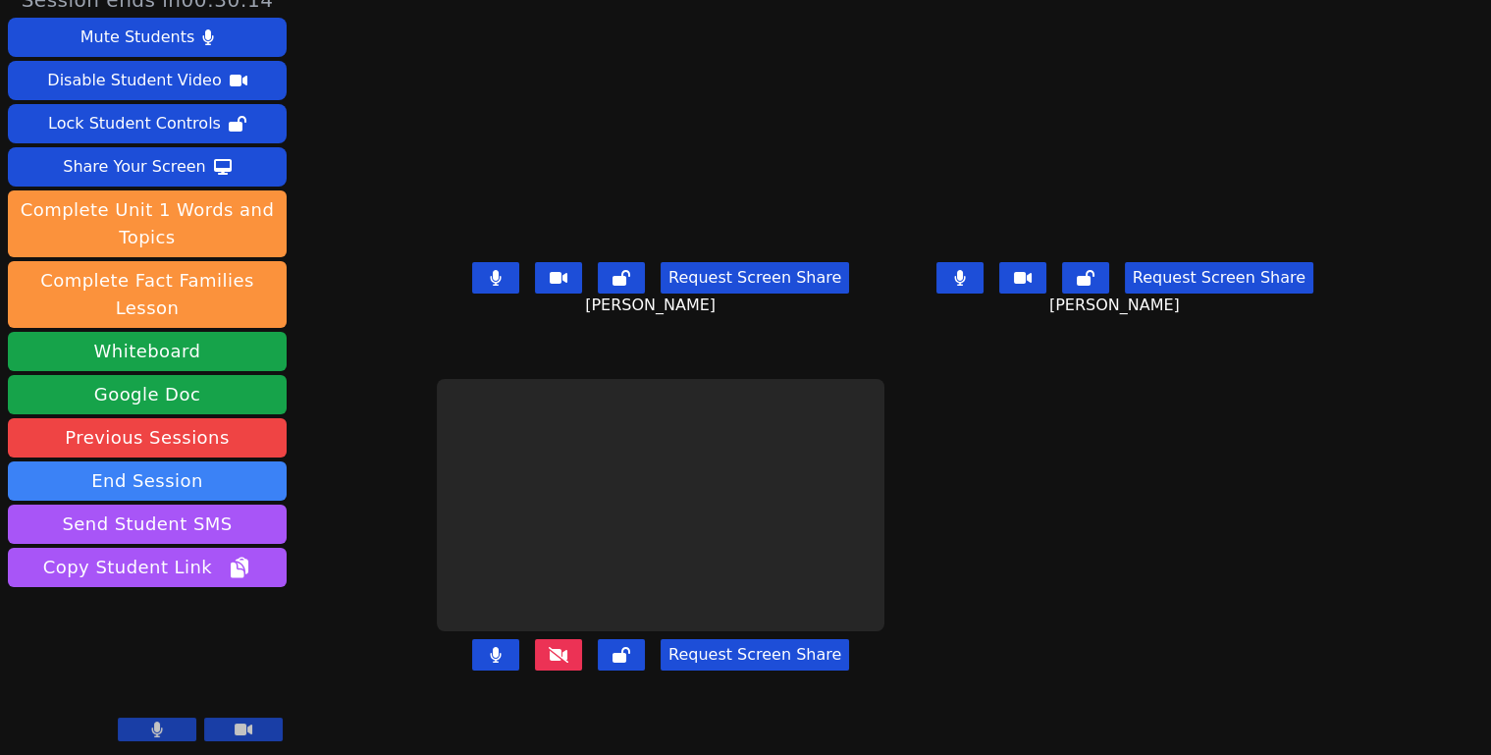
click at [731, 655] on button "Request Screen Share" at bounding box center [755, 654] width 188 height 31
click at [535, 655] on button at bounding box center [558, 654] width 47 height 31
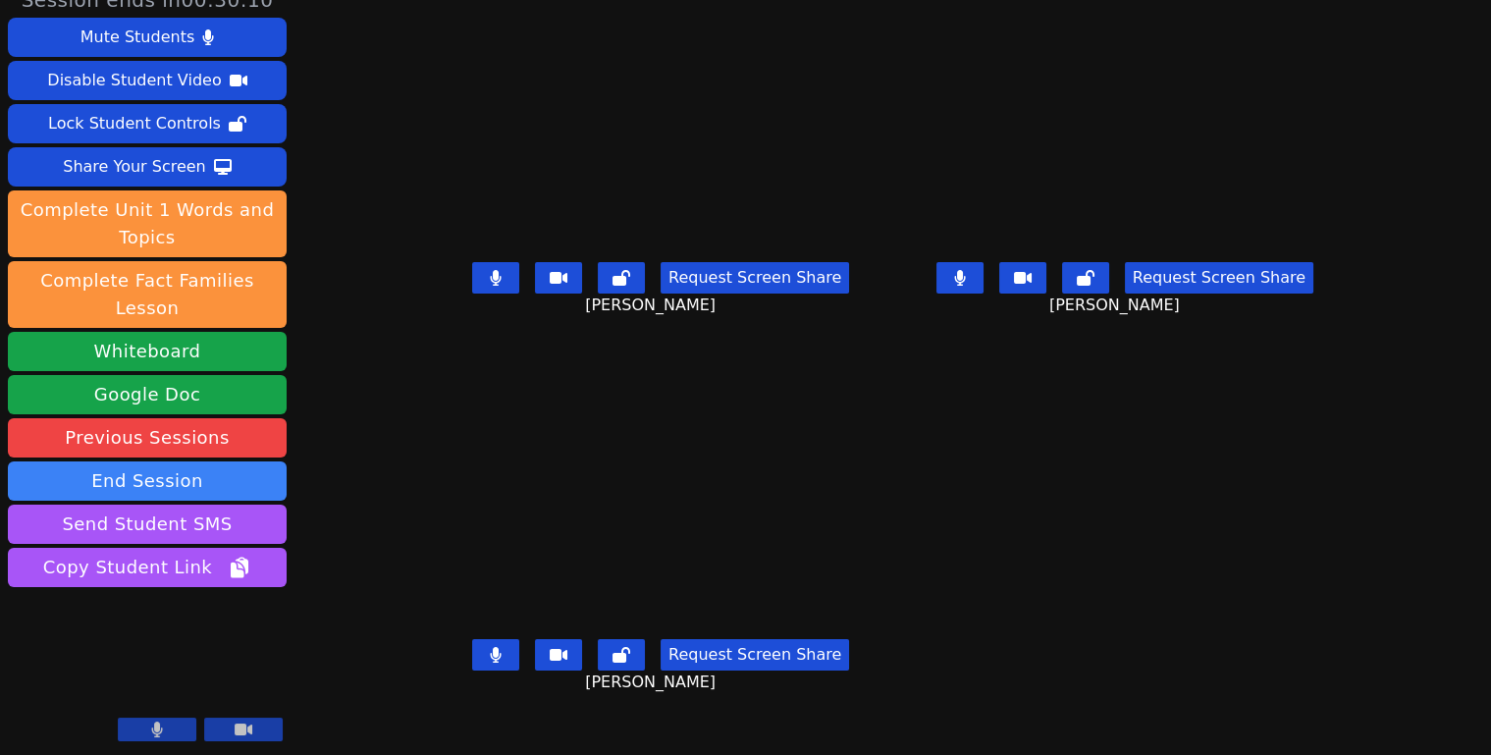
click at [983, 293] on button at bounding box center [959, 277] width 47 height 31
click at [472, 287] on button at bounding box center [495, 277] width 47 height 31
click at [472, 660] on button at bounding box center [495, 654] width 47 height 31
click at [982, 293] on button at bounding box center [959, 277] width 47 height 31
click at [472, 659] on button at bounding box center [495, 654] width 47 height 31
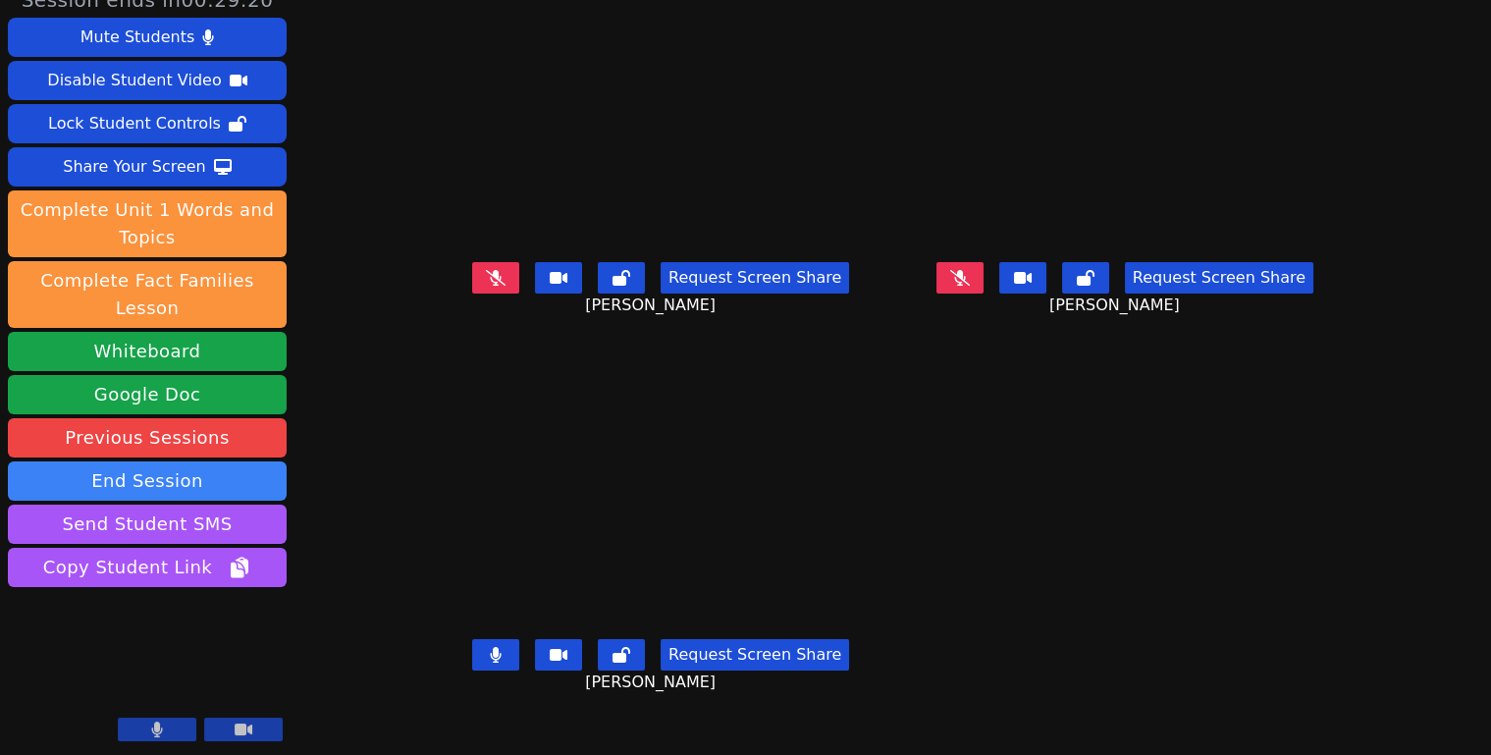
click at [490, 655] on icon at bounding box center [496, 655] width 12 height 16
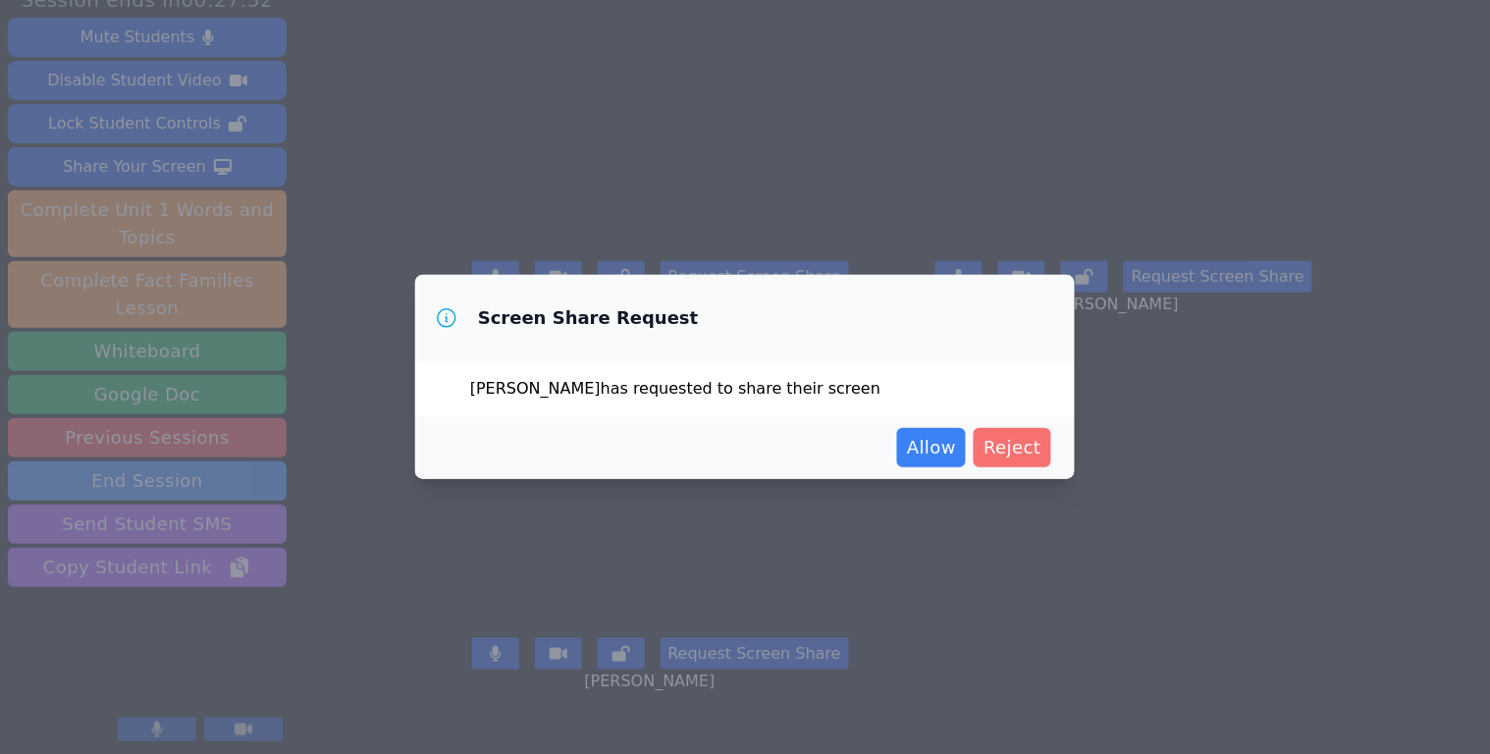
click at [1000, 445] on span "Reject" at bounding box center [1012, 447] width 58 height 27
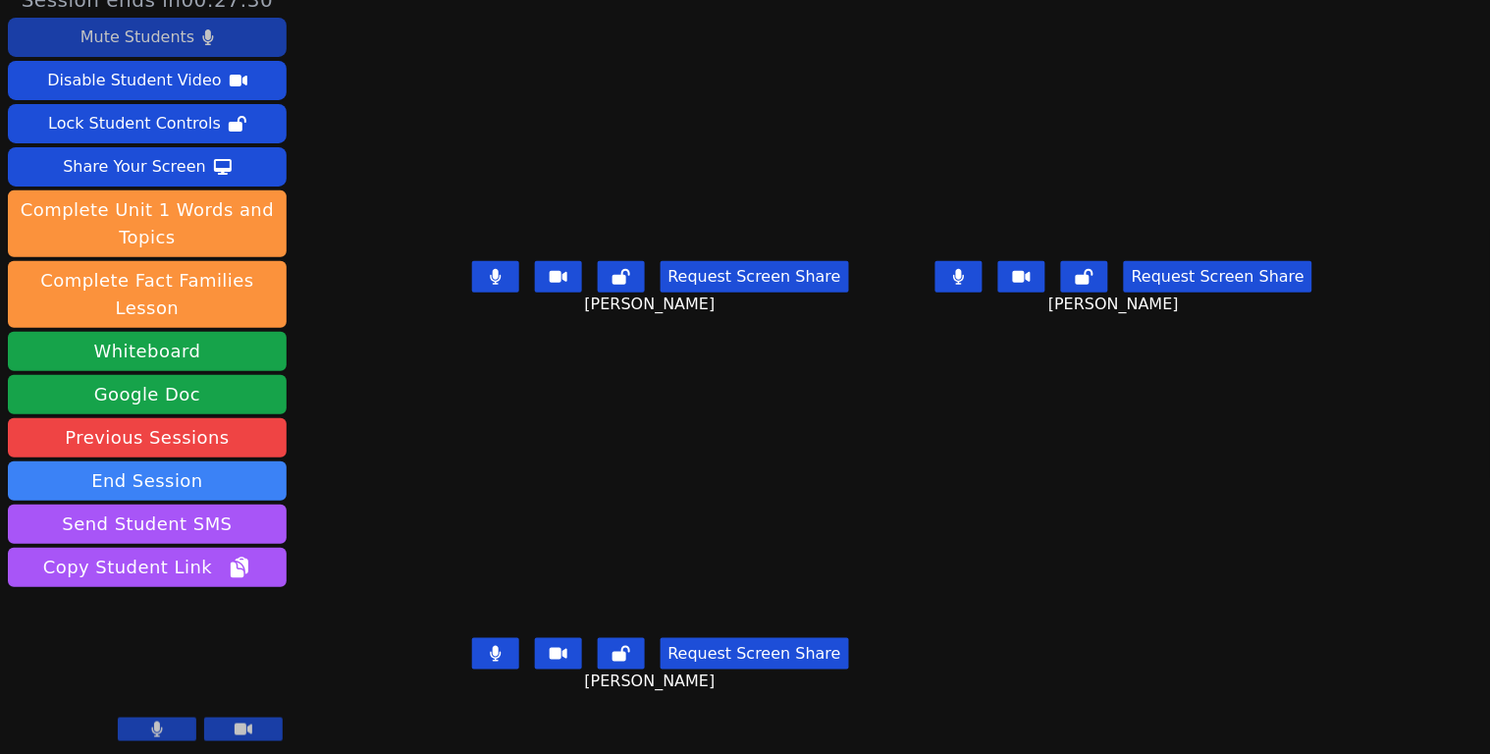
click at [172, 46] on div "Mute Students" at bounding box center [137, 37] width 114 height 31
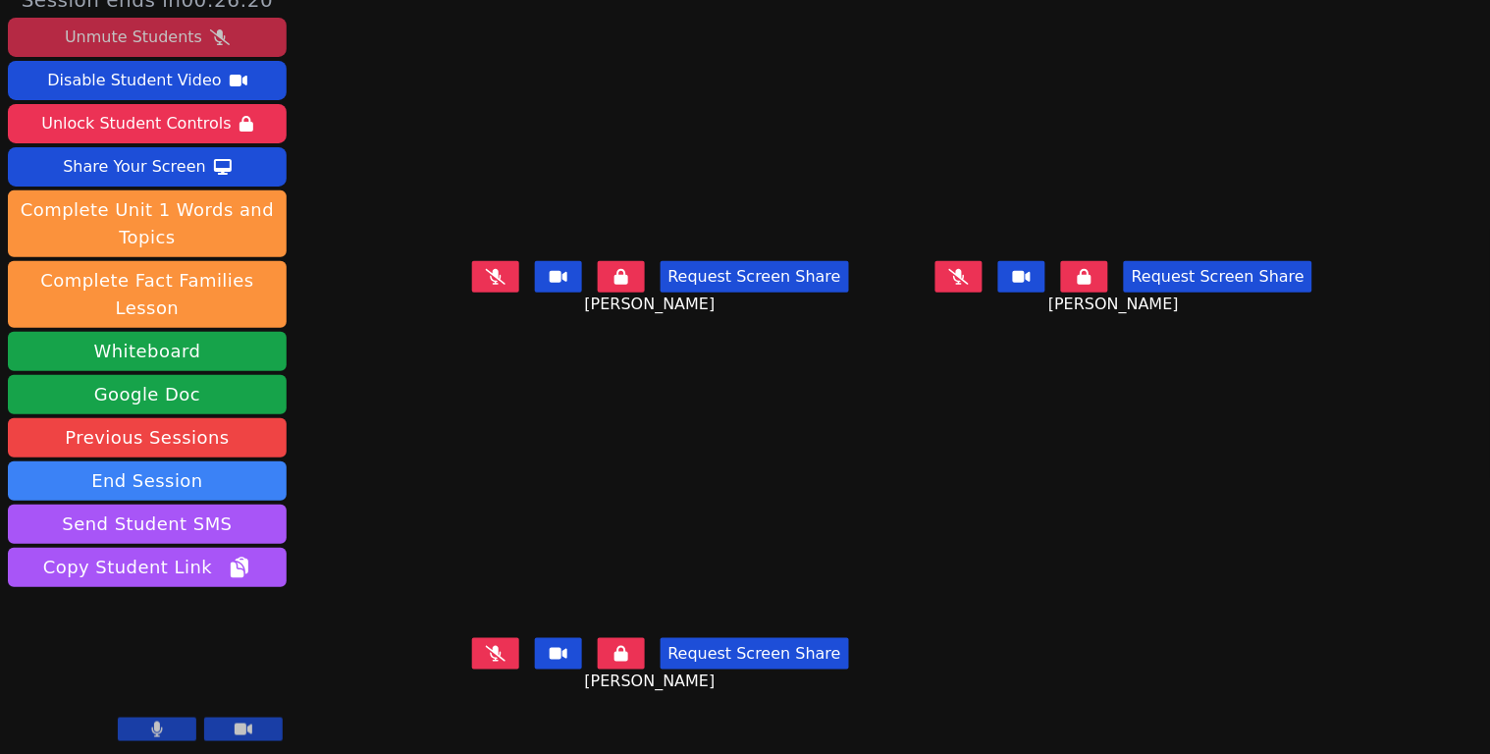
click at [210, 40] on icon at bounding box center [220, 37] width 20 height 16
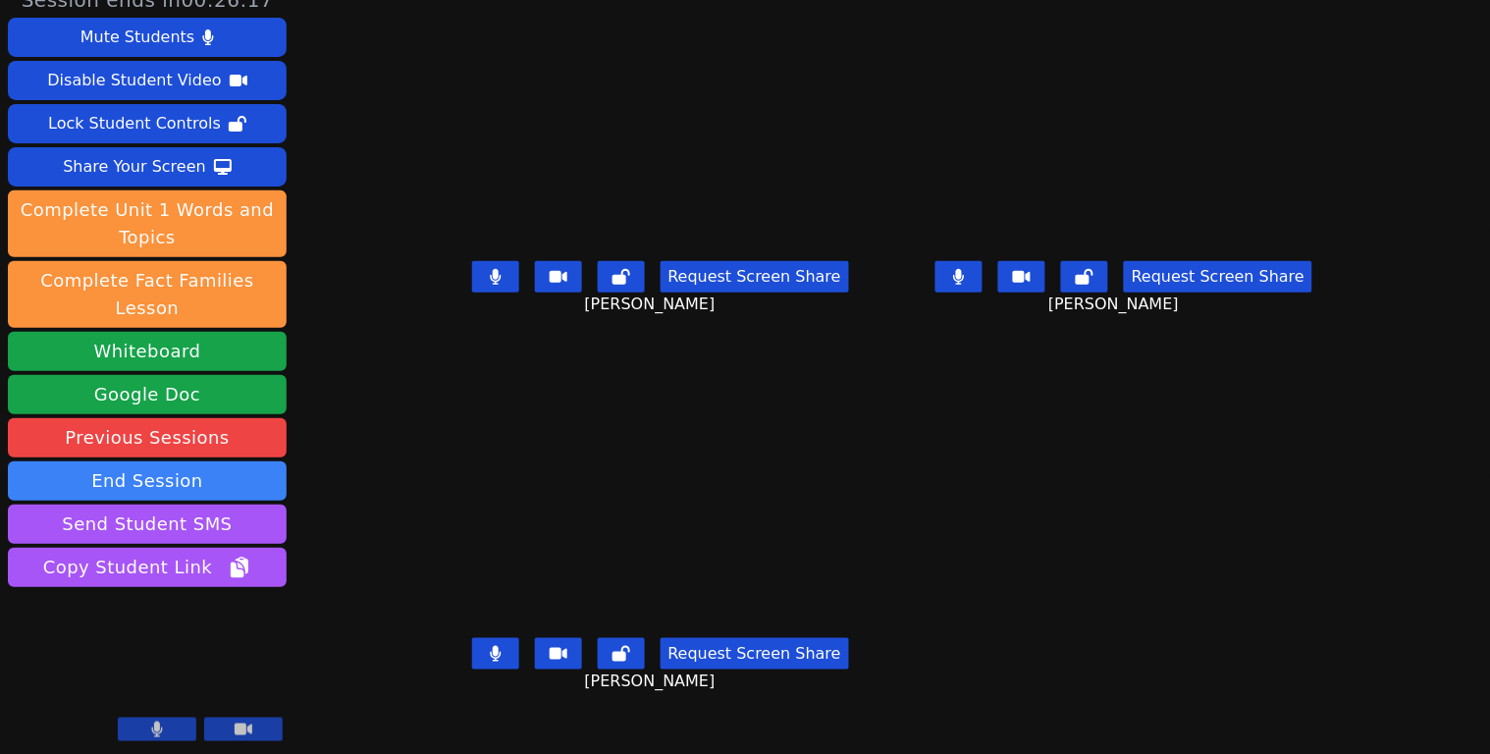
click at [965, 285] on icon at bounding box center [959, 277] width 12 height 16
click at [472, 292] on button at bounding box center [495, 276] width 47 height 31
click at [969, 285] on icon at bounding box center [959, 277] width 20 height 16
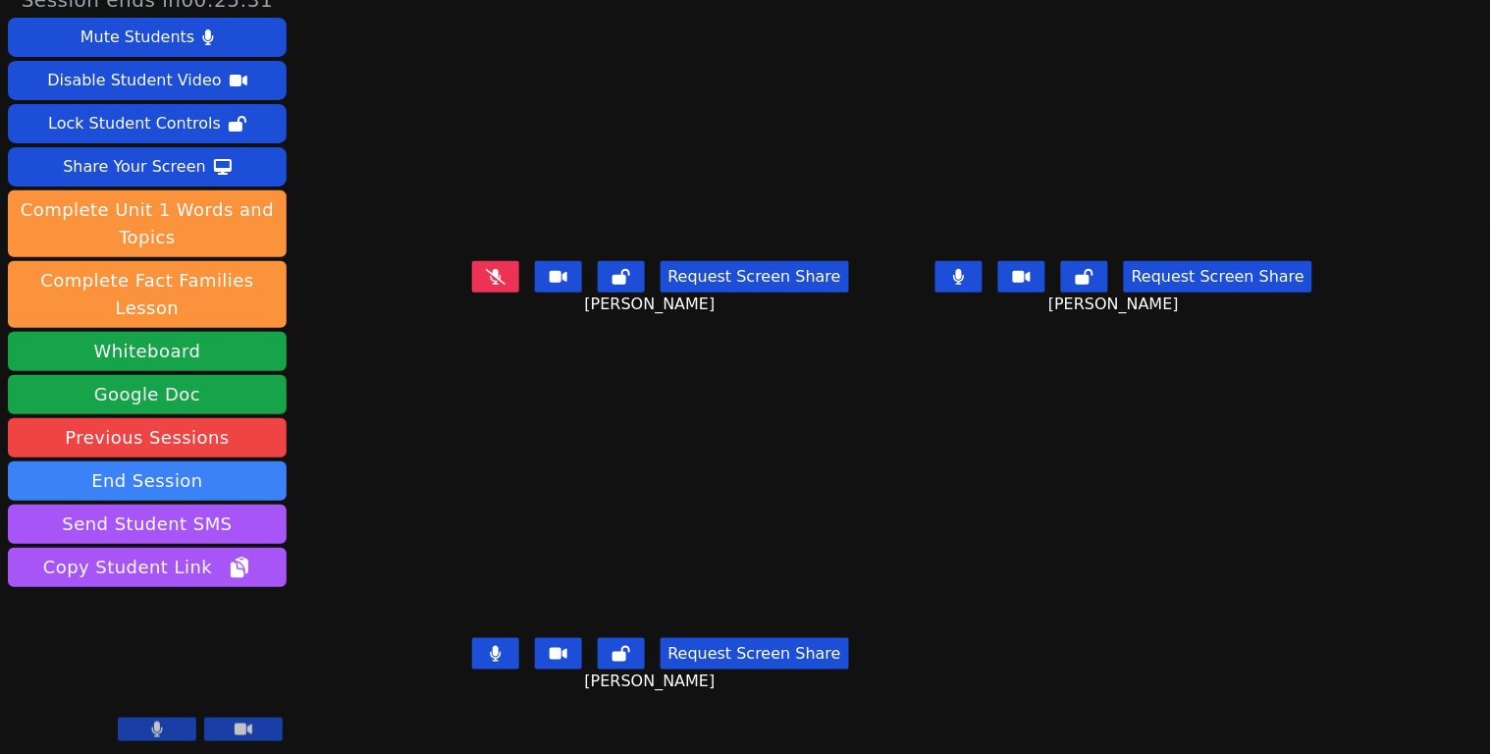
click at [982, 292] on button at bounding box center [958, 276] width 47 height 31
click at [486, 279] on icon at bounding box center [496, 277] width 20 height 16
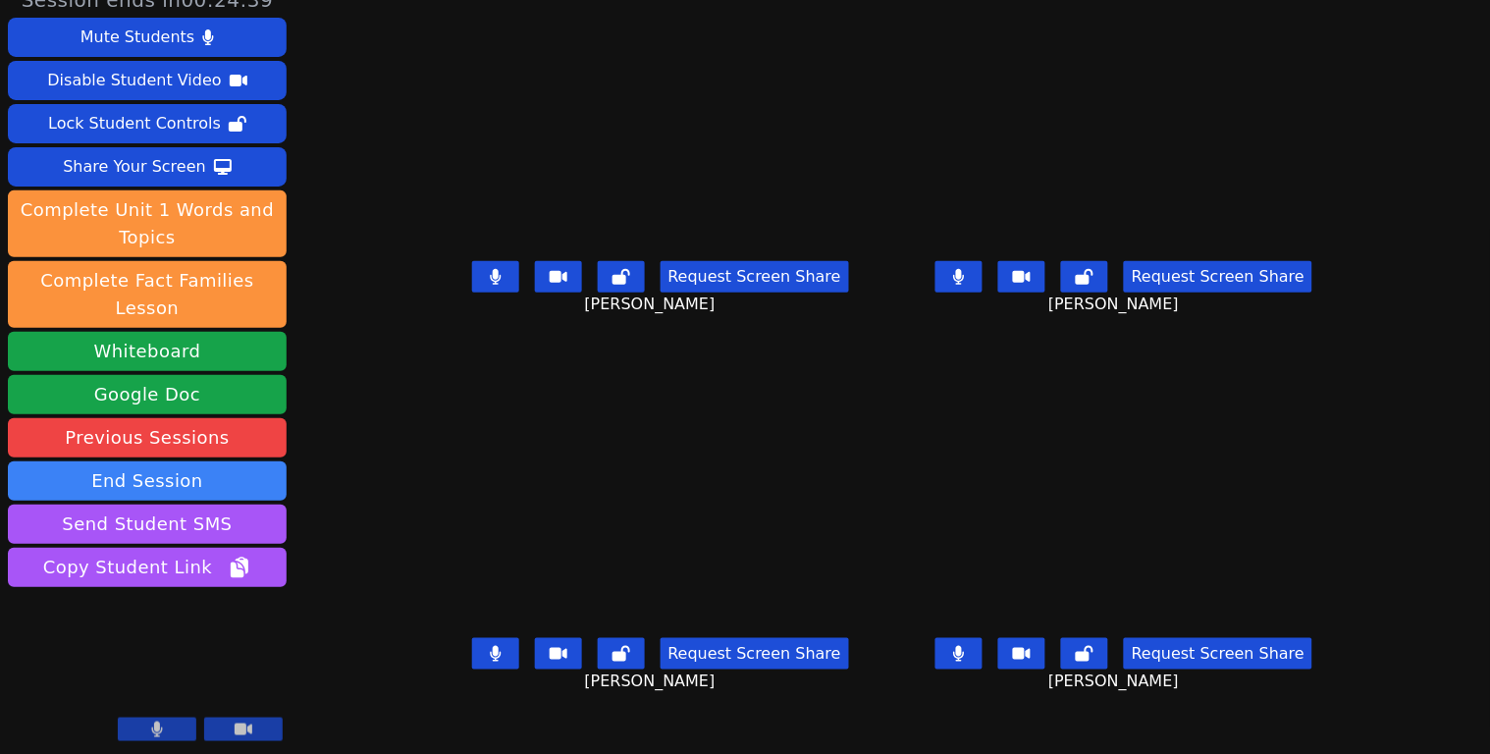
click at [982, 662] on button at bounding box center [958, 653] width 47 height 31
click at [982, 292] on button at bounding box center [958, 276] width 47 height 31
click at [472, 657] on button at bounding box center [495, 653] width 47 height 31
click at [490, 285] on icon at bounding box center [495, 277] width 11 height 16
click at [969, 653] on icon at bounding box center [959, 654] width 20 height 16
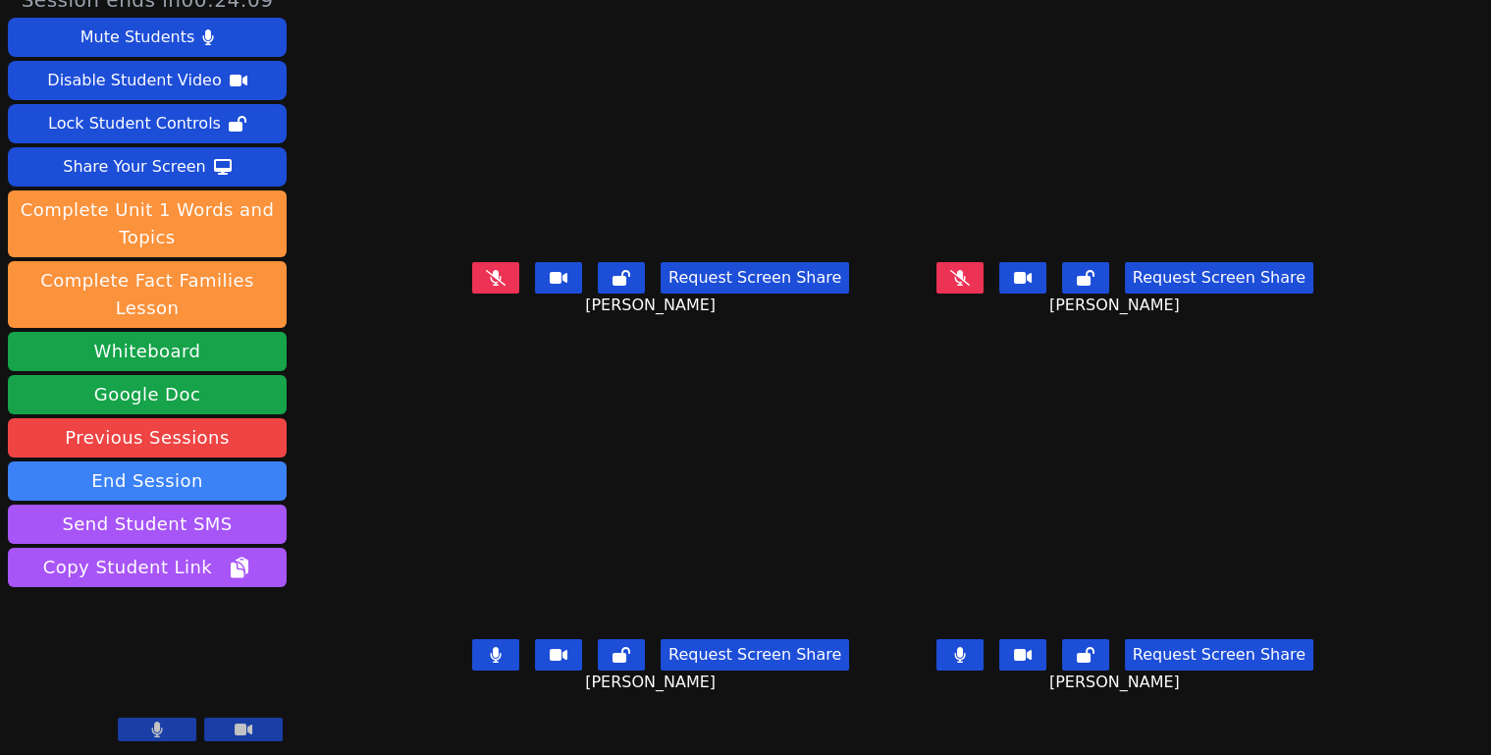
click at [966, 663] on icon at bounding box center [960, 655] width 12 height 16
click at [970, 286] on icon at bounding box center [960, 278] width 20 height 16
click at [966, 286] on icon at bounding box center [960, 278] width 12 height 16
click at [969, 285] on icon at bounding box center [959, 277] width 20 height 16
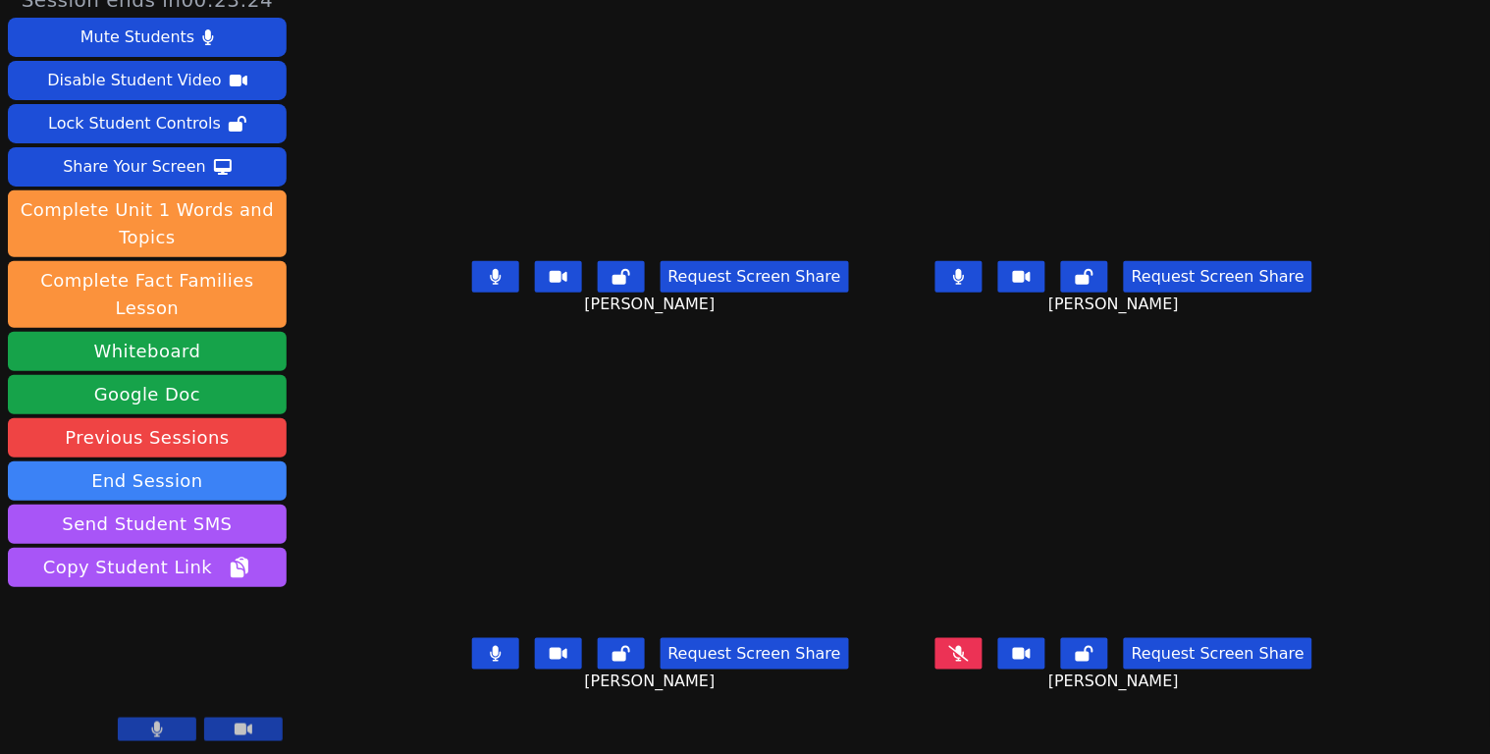
click at [472, 292] on button at bounding box center [495, 276] width 47 height 31
click at [965, 282] on icon at bounding box center [959, 277] width 11 height 16
click at [982, 288] on button at bounding box center [958, 276] width 47 height 31
click at [472, 661] on button at bounding box center [495, 653] width 47 height 31
click at [969, 285] on icon at bounding box center [959, 277] width 20 height 16
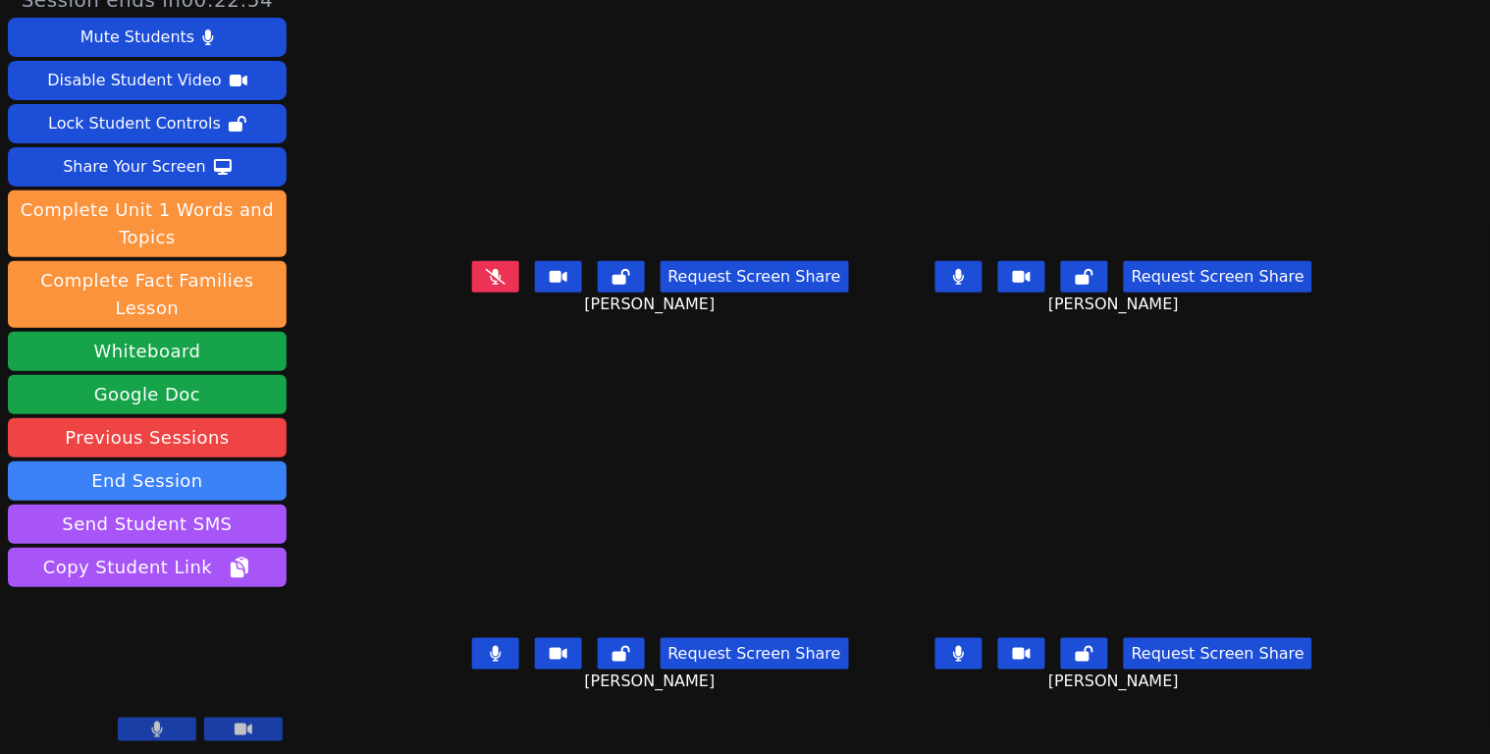
click at [982, 665] on button at bounding box center [958, 653] width 47 height 31
click at [472, 657] on button at bounding box center [495, 653] width 47 height 31
click at [472, 659] on button at bounding box center [495, 653] width 47 height 31
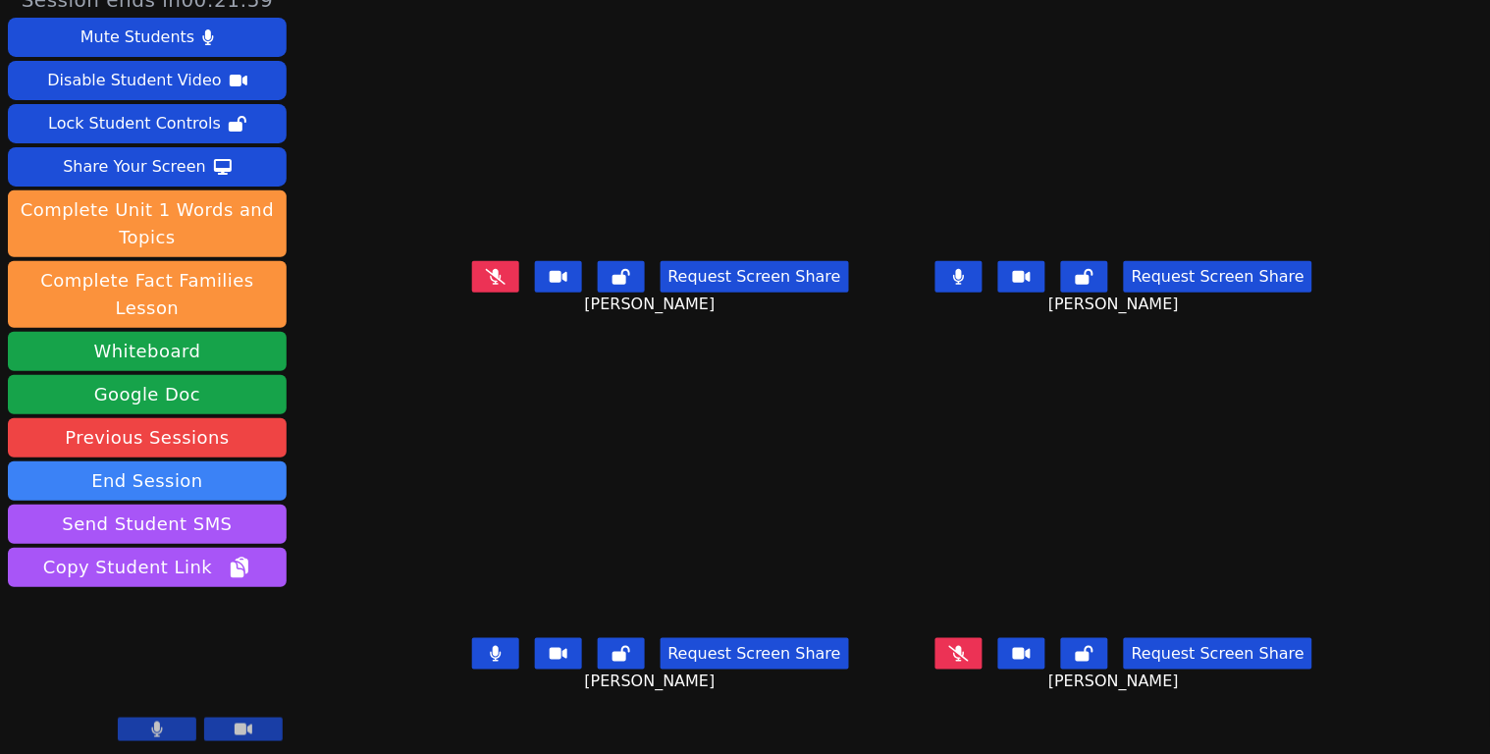
click at [472, 659] on button at bounding box center [495, 653] width 47 height 31
click at [612, 658] on icon at bounding box center [621, 654] width 18 height 16
click at [1093, 285] on icon at bounding box center [1085, 277] width 18 height 16
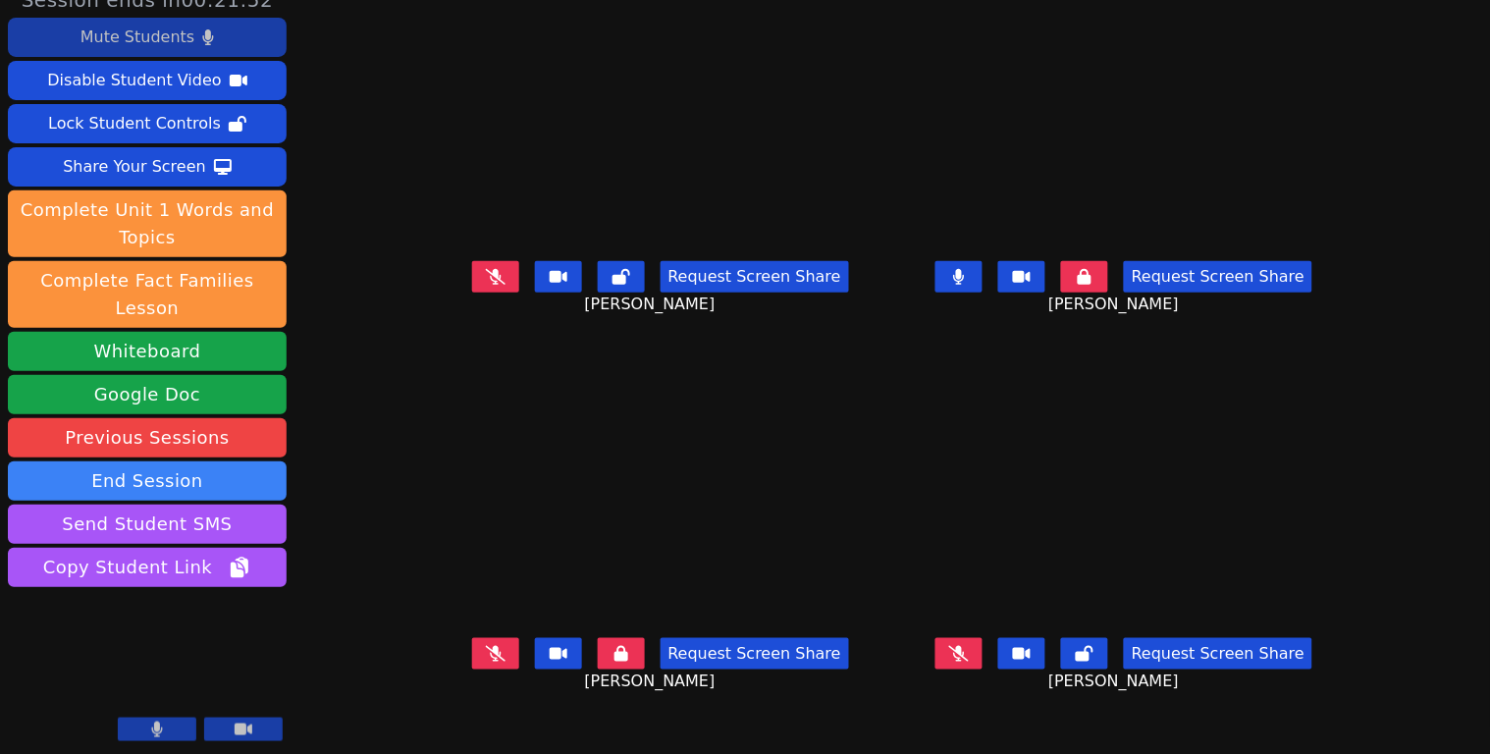
click at [173, 39] on div "Mute Students" at bounding box center [137, 37] width 114 height 31
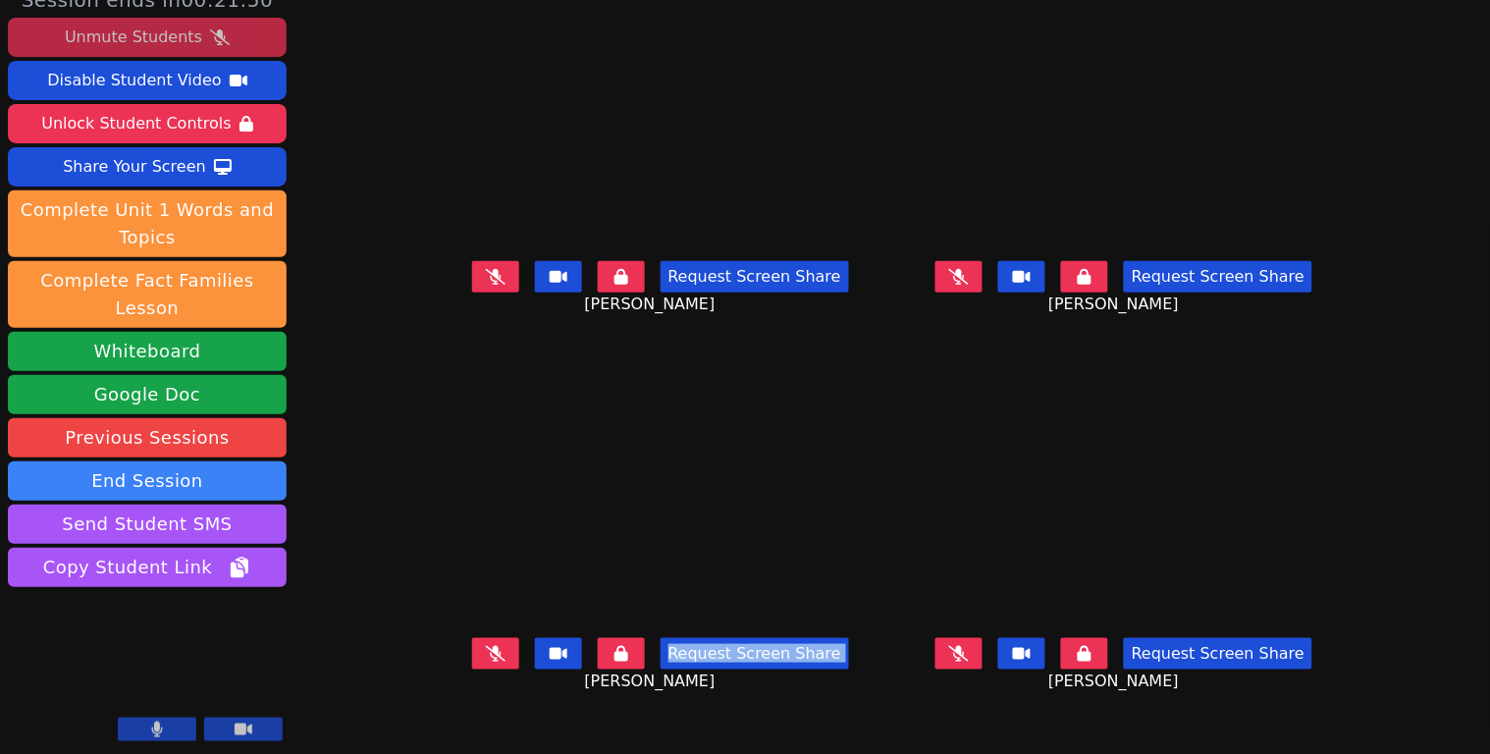
click at [572, 671] on div "Request Screen Share [PERSON_NAME]" at bounding box center [660, 669] width 449 height 79
click at [614, 661] on icon at bounding box center [621, 654] width 14 height 16
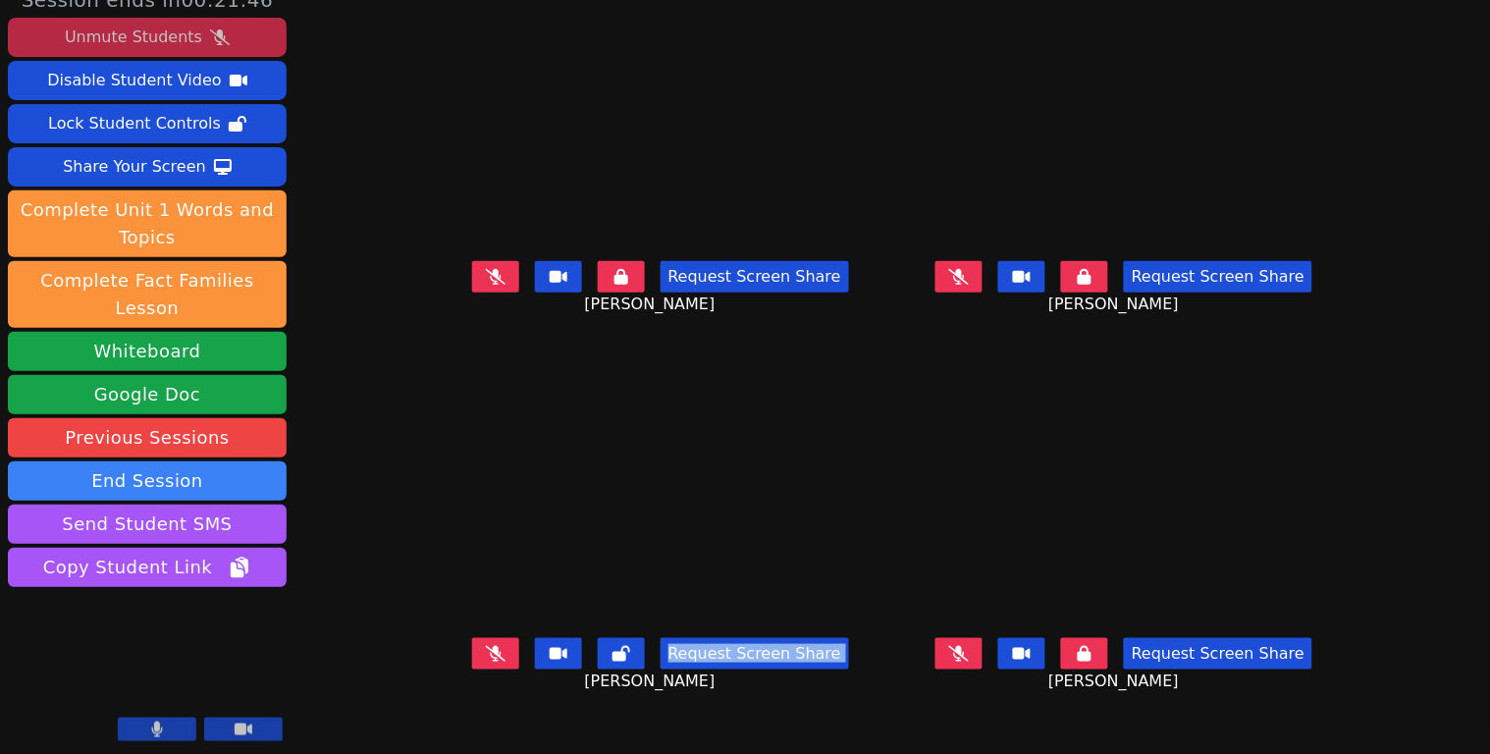
click at [472, 648] on button at bounding box center [495, 653] width 47 height 31
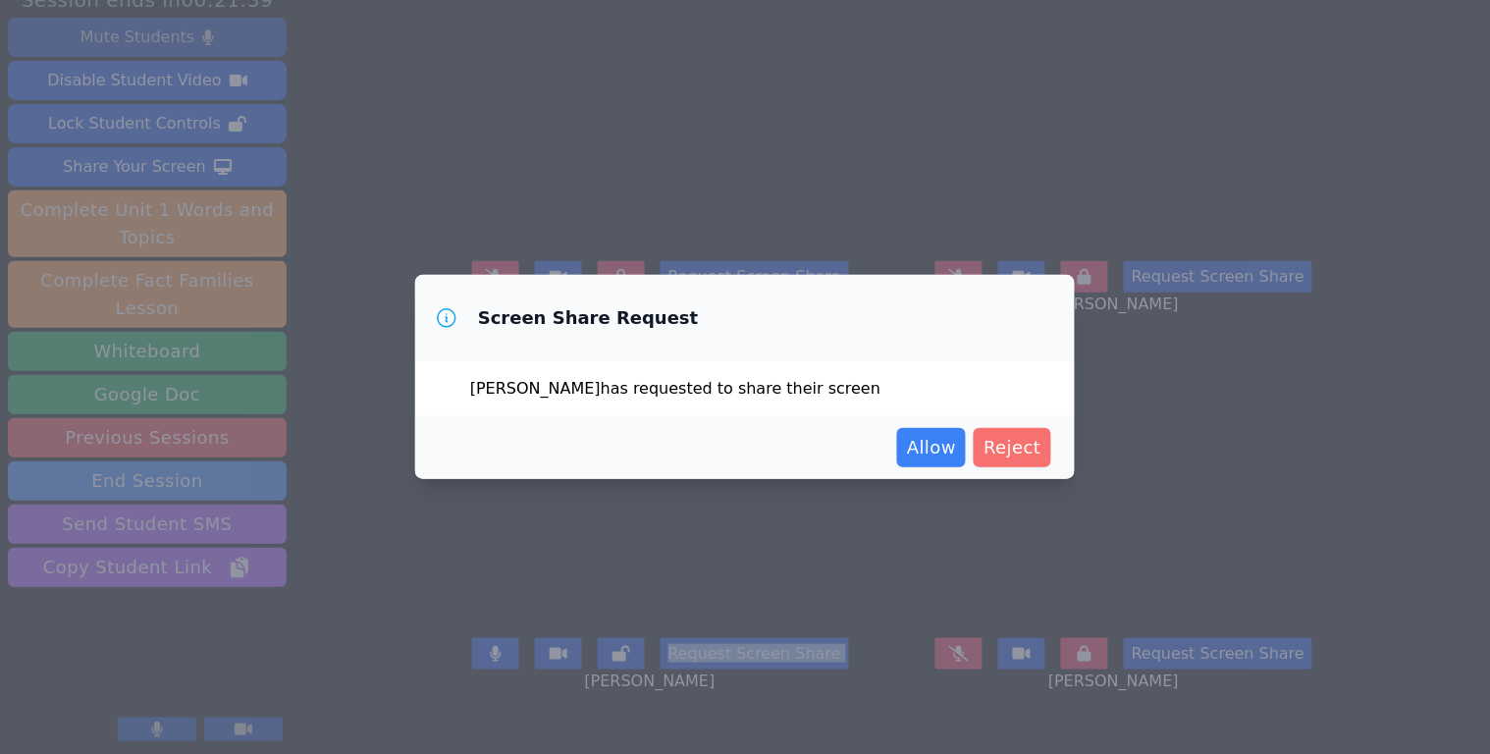
click at [1031, 449] on span "Reject" at bounding box center [1012, 447] width 58 height 27
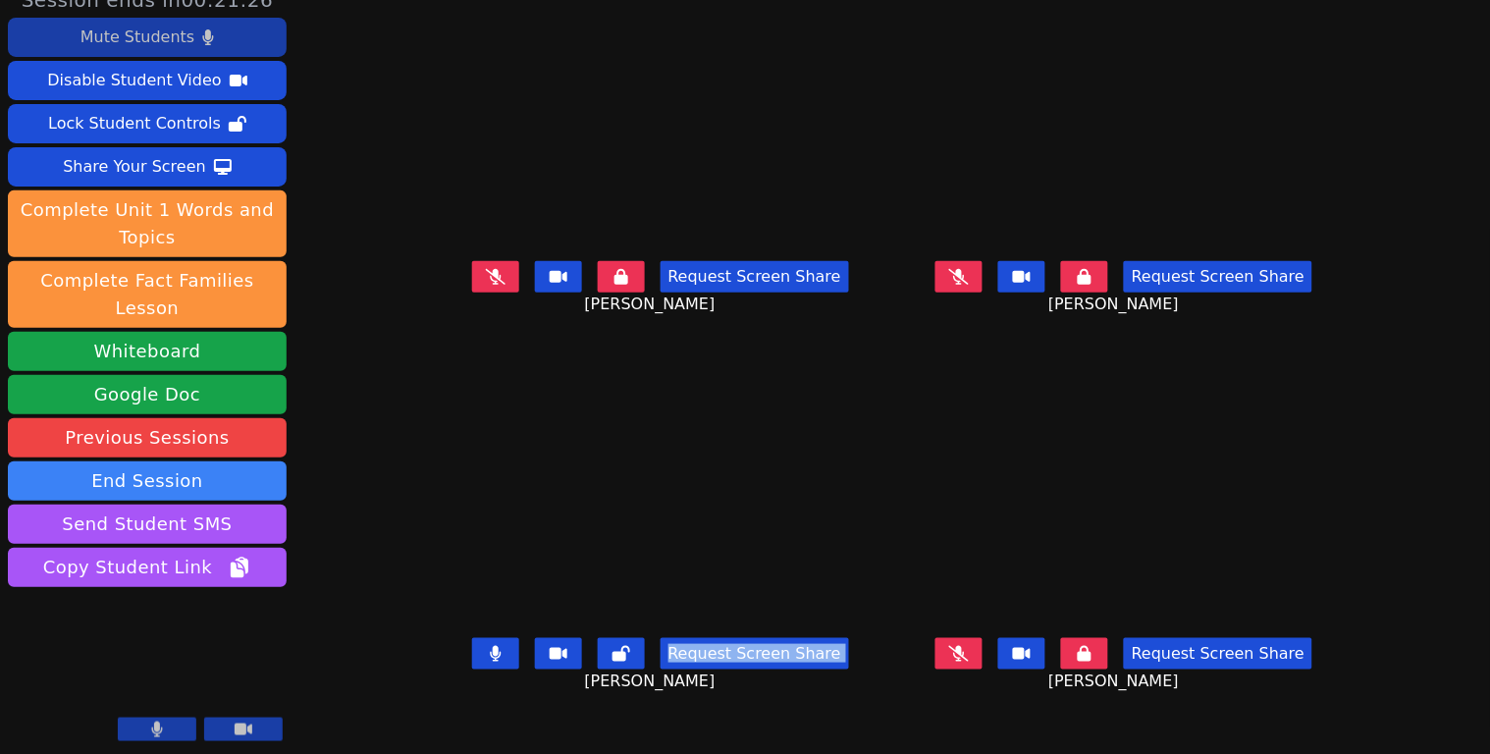
click at [490, 654] on icon at bounding box center [496, 654] width 12 height 16
click at [974, 658] on button at bounding box center [958, 653] width 47 height 31
click at [982, 660] on button at bounding box center [958, 653] width 47 height 31
click at [486, 655] on icon at bounding box center [496, 654] width 20 height 16
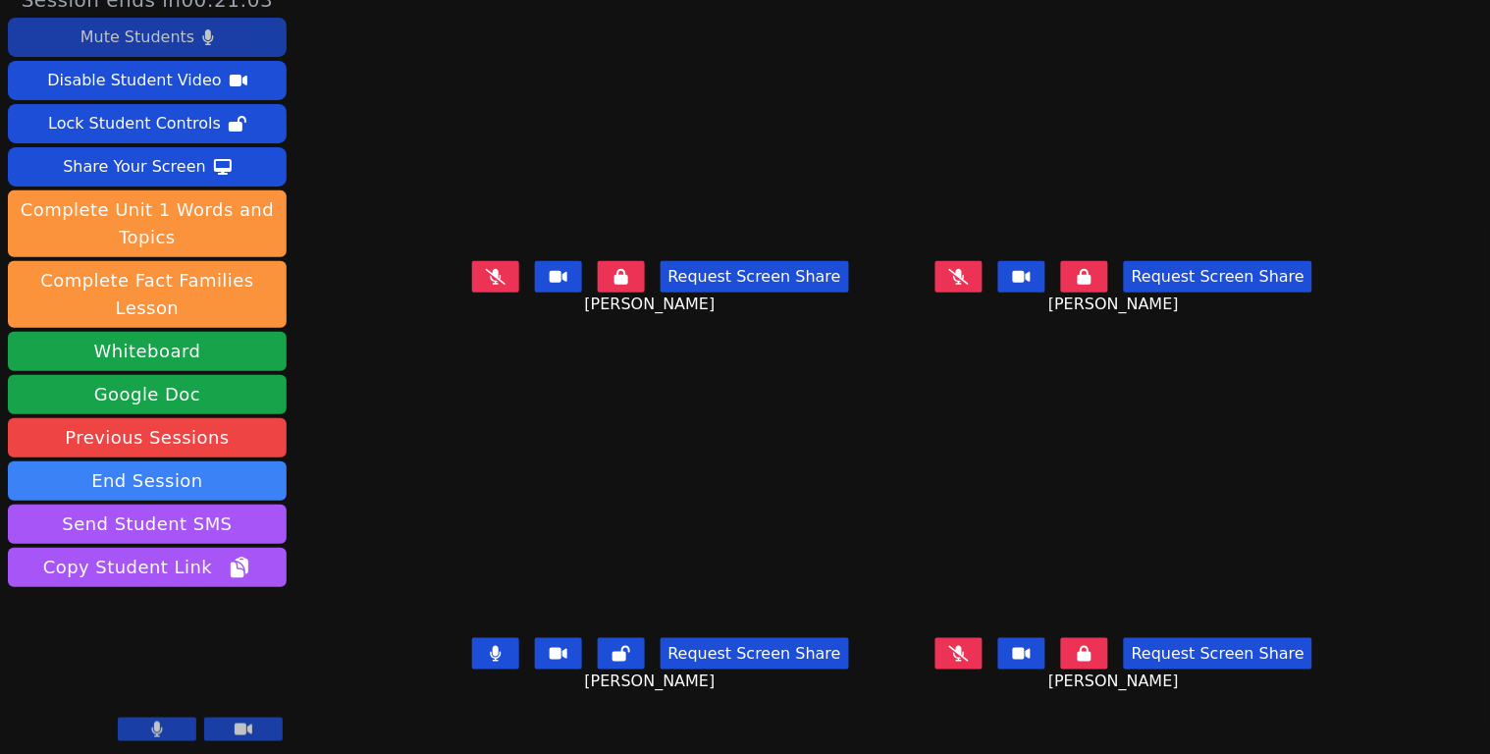
click at [900, 661] on div "Request Screen Share [PERSON_NAME]" at bounding box center [1124, 669] width 449 height 79
click at [472, 644] on button at bounding box center [495, 653] width 47 height 31
click at [969, 285] on icon at bounding box center [959, 277] width 20 height 16
click at [486, 285] on icon at bounding box center [496, 277] width 20 height 16
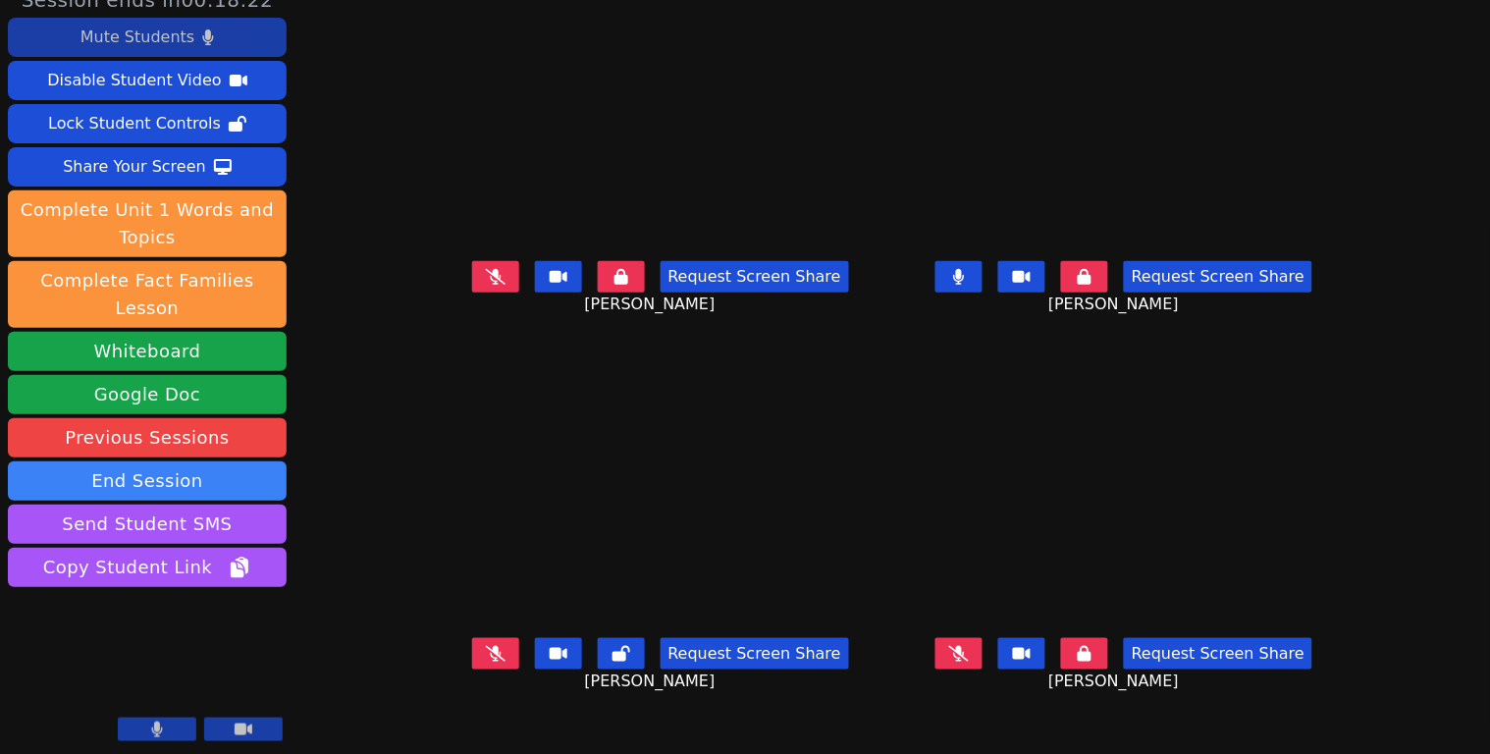
click at [486, 285] on icon at bounding box center [496, 277] width 20 height 16
click at [490, 285] on icon at bounding box center [496, 277] width 12 height 16
click at [486, 655] on icon at bounding box center [496, 654] width 20 height 16
click at [965, 285] on icon at bounding box center [959, 277] width 12 height 16
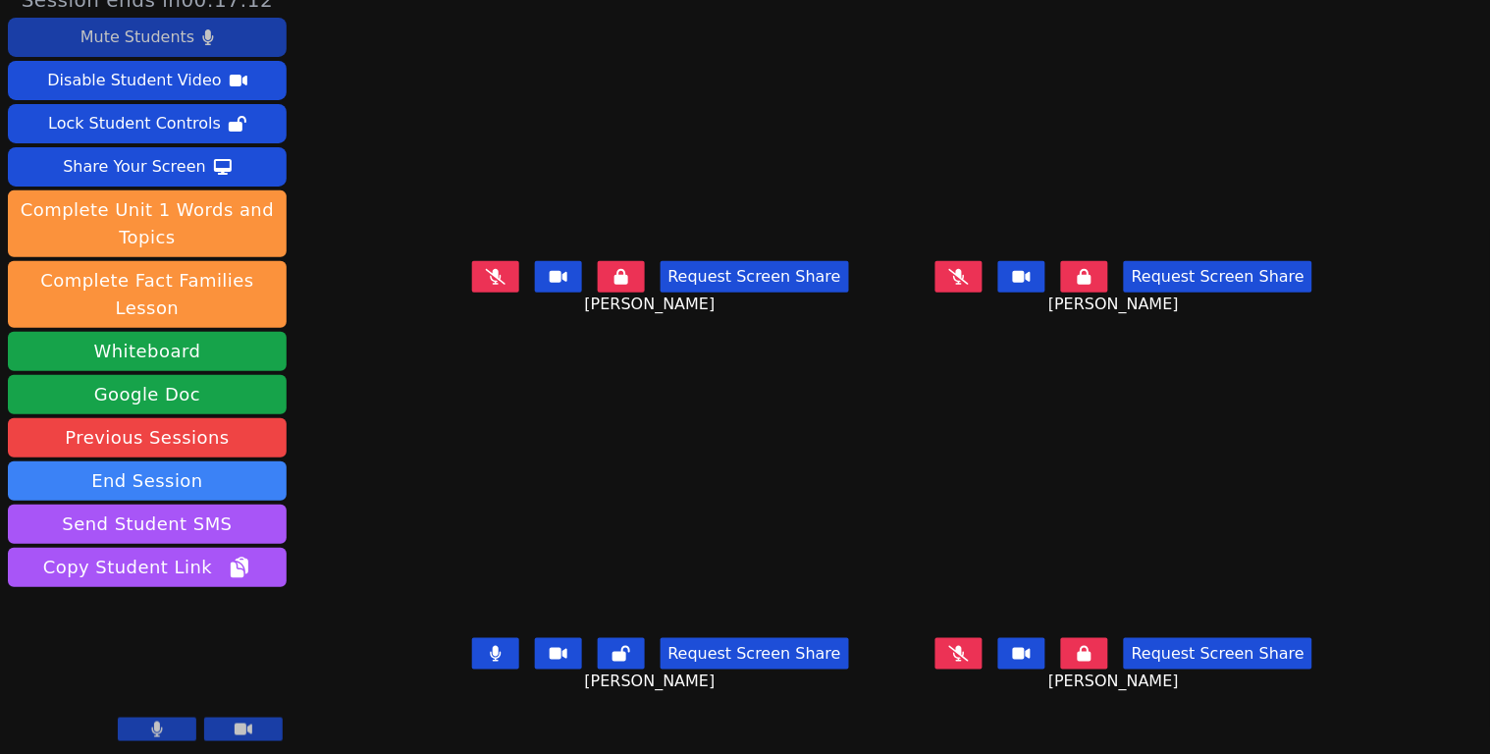
click at [1108, 292] on button at bounding box center [1084, 276] width 47 height 31
click at [1108, 642] on button at bounding box center [1084, 653] width 47 height 31
click at [614, 285] on icon at bounding box center [621, 277] width 14 height 16
click at [472, 657] on button at bounding box center [495, 653] width 47 height 31
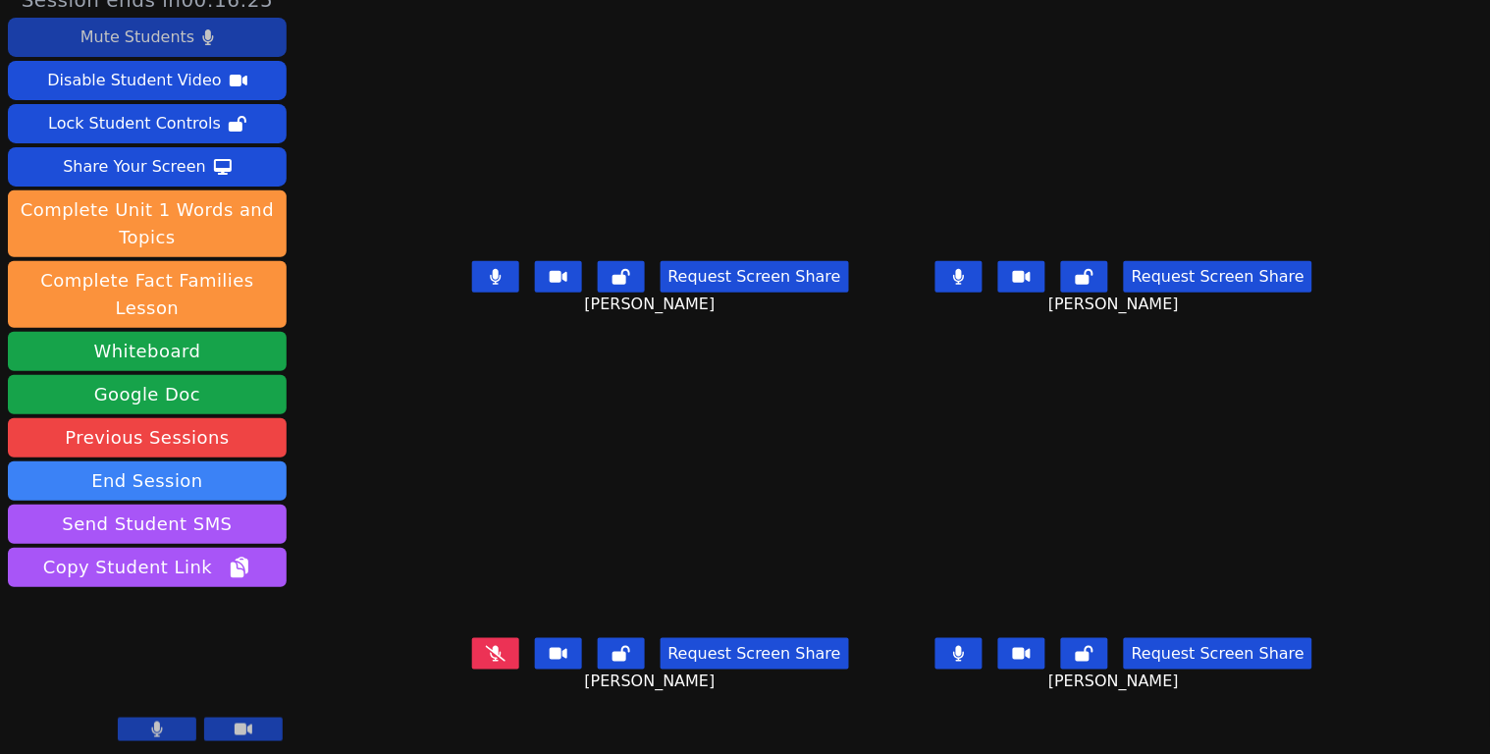
click at [982, 287] on button at bounding box center [958, 276] width 47 height 31
click at [965, 653] on icon at bounding box center [959, 654] width 11 height 16
click at [490, 283] on icon at bounding box center [496, 277] width 12 height 16
click at [472, 661] on button at bounding box center [495, 653] width 47 height 31
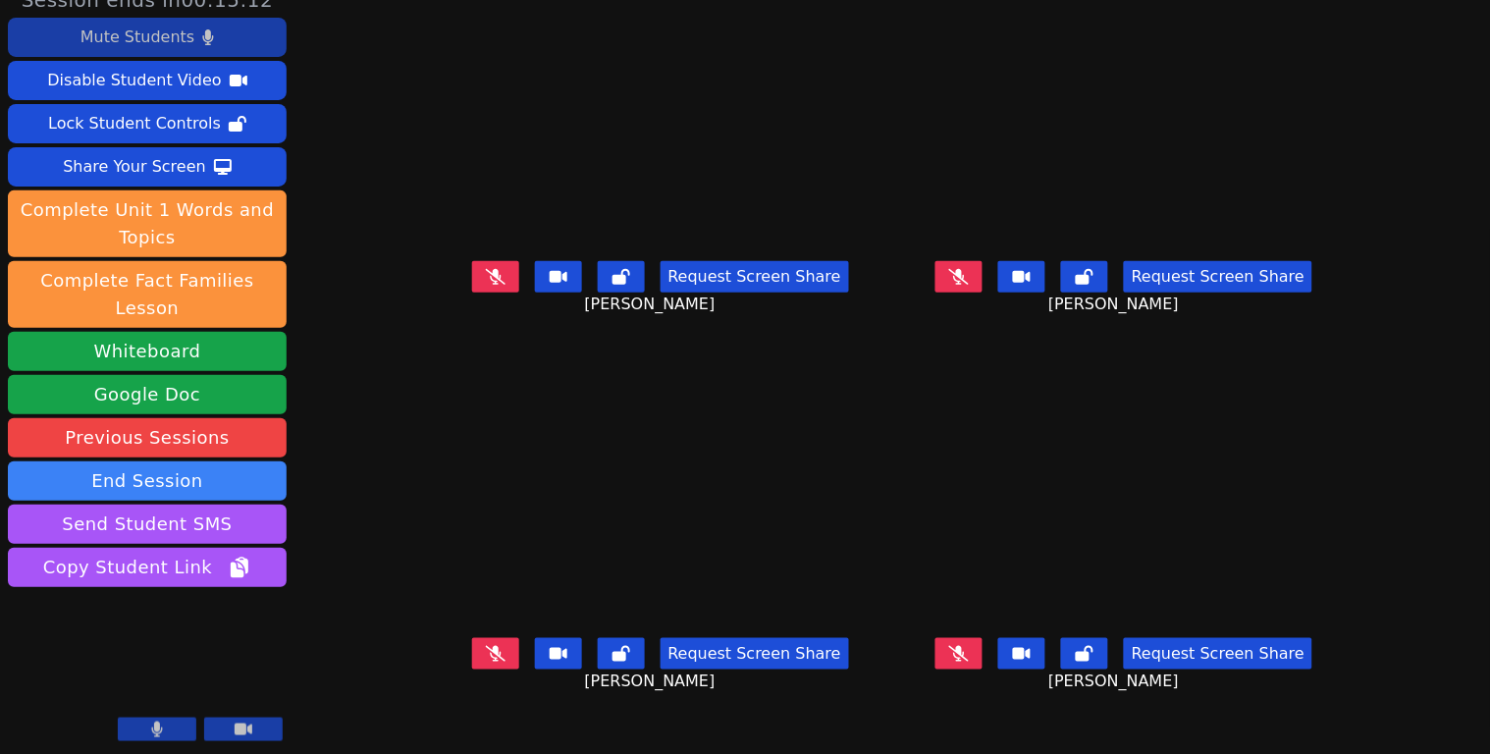
click at [472, 660] on button at bounding box center [495, 653] width 47 height 31
click at [472, 659] on button at bounding box center [495, 653] width 47 height 31
click at [598, 656] on button at bounding box center [621, 653] width 47 height 31
click at [472, 659] on button at bounding box center [495, 653] width 47 height 31
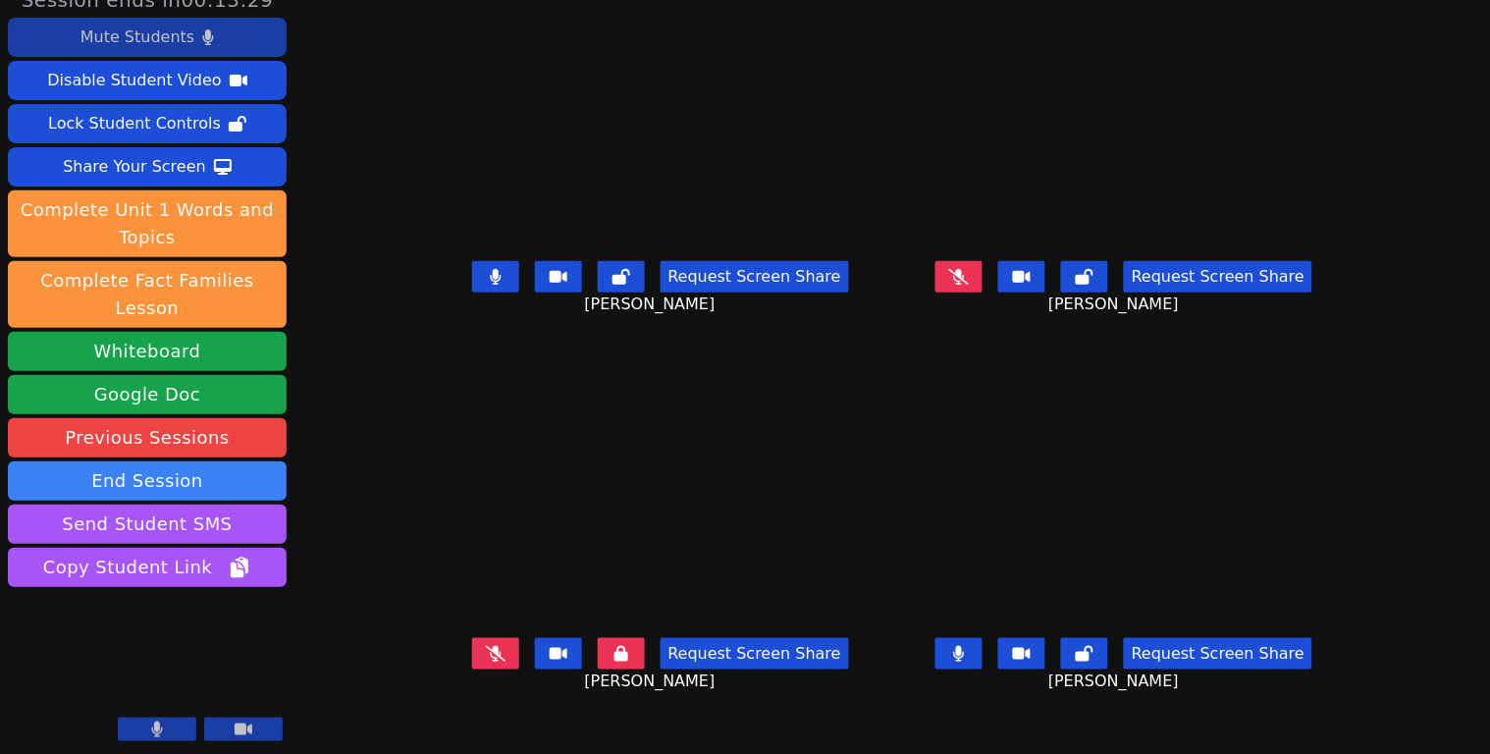
click at [982, 665] on button at bounding box center [958, 653] width 47 height 31
click at [490, 285] on icon at bounding box center [495, 277] width 11 height 16
click at [185, 45] on div "Mute Students" at bounding box center [137, 37] width 114 height 31
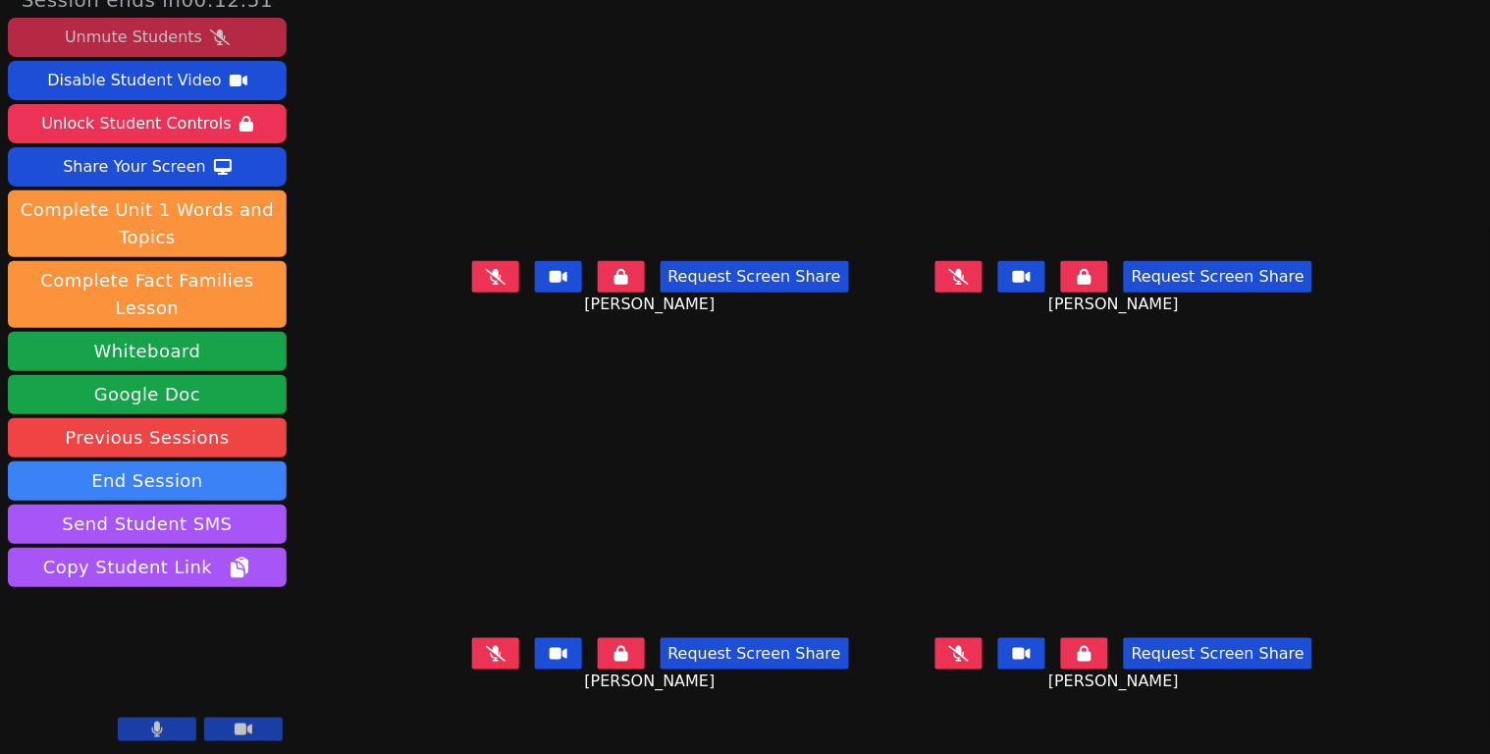
click at [598, 663] on button at bounding box center [621, 653] width 47 height 31
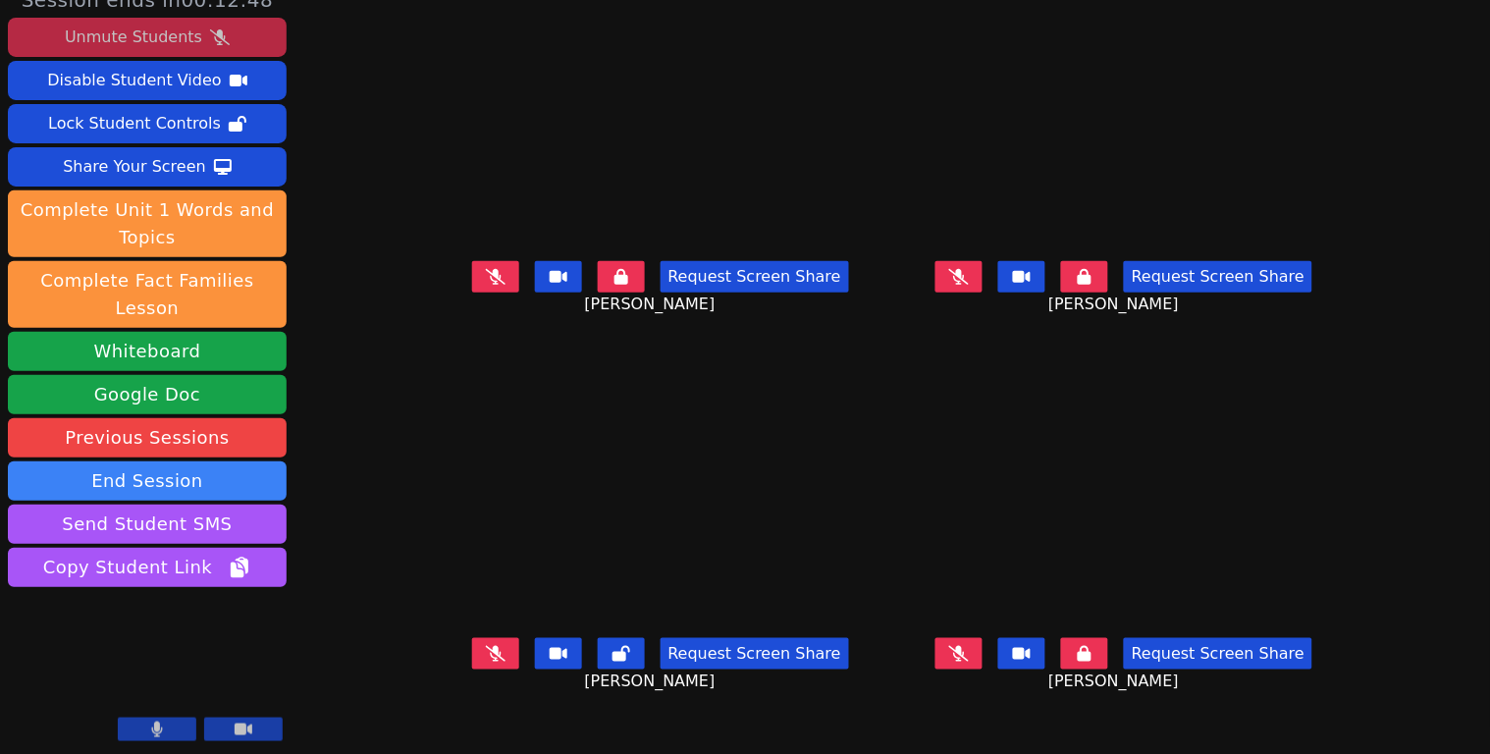
click at [486, 662] on icon at bounding box center [496, 654] width 20 height 16
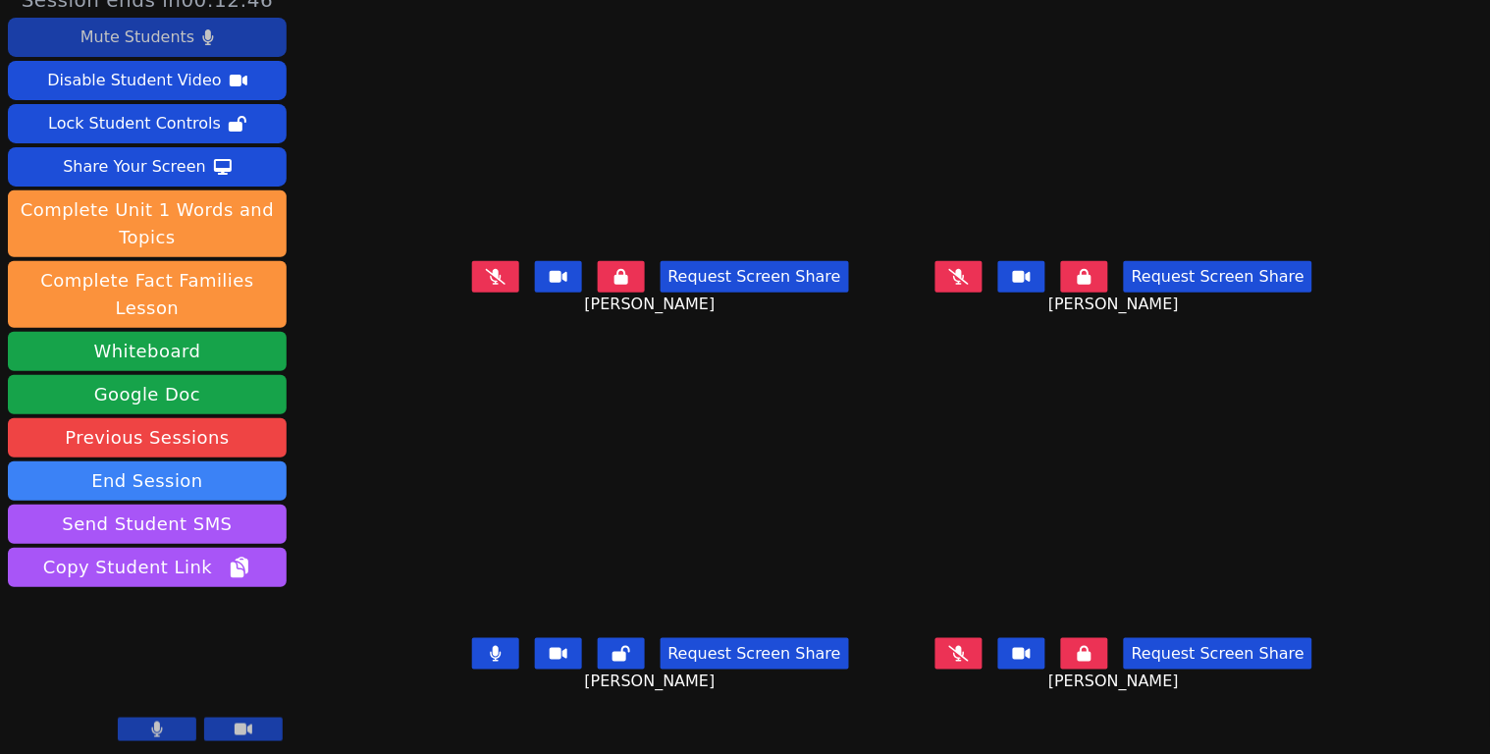
click at [472, 663] on button at bounding box center [495, 653] width 47 height 31
click at [612, 660] on icon at bounding box center [621, 654] width 18 height 16
click at [982, 292] on button at bounding box center [958, 276] width 47 height 31
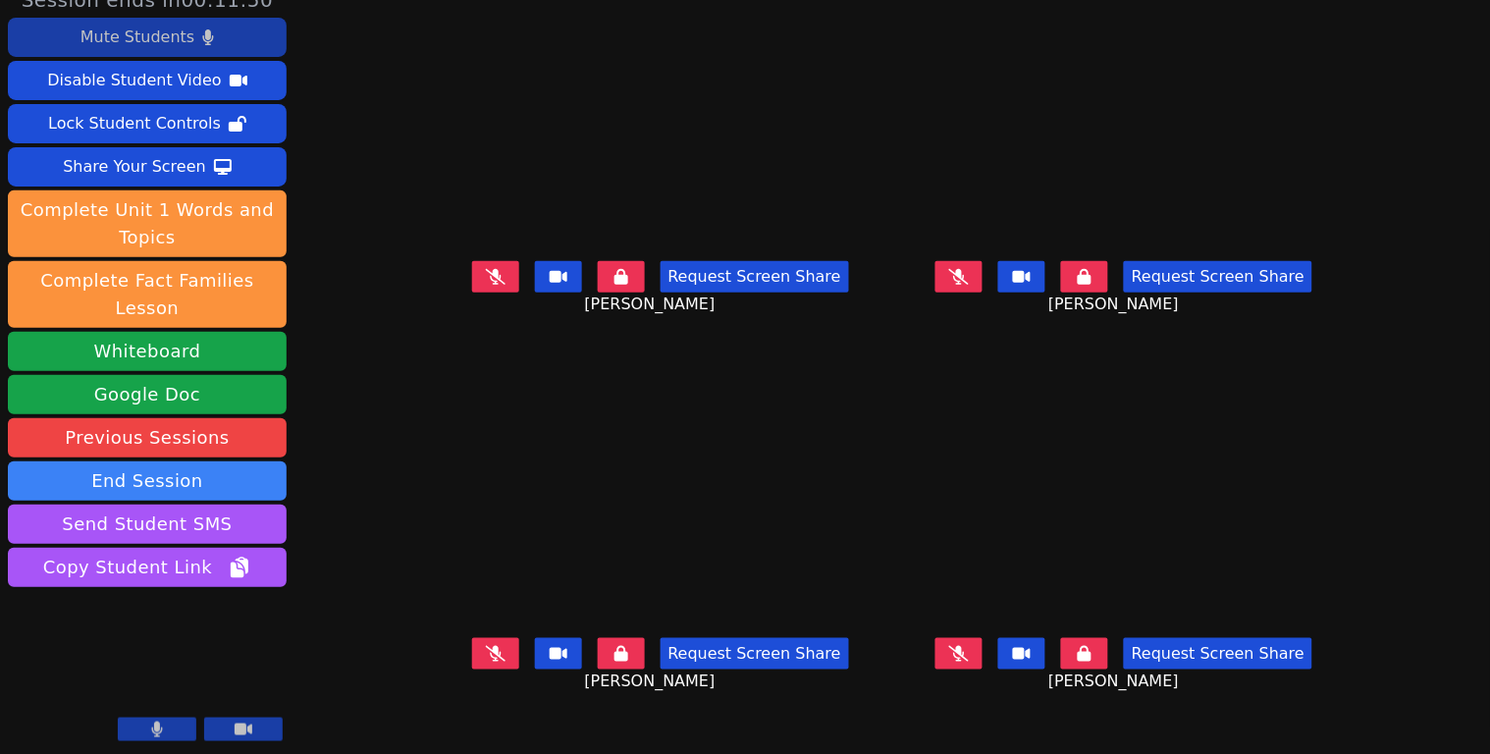
click at [982, 292] on button at bounding box center [958, 276] width 47 height 31
click at [486, 653] on icon at bounding box center [496, 654] width 20 height 16
click at [472, 666] on button at bounding box center [495, 653] width 47 height 31
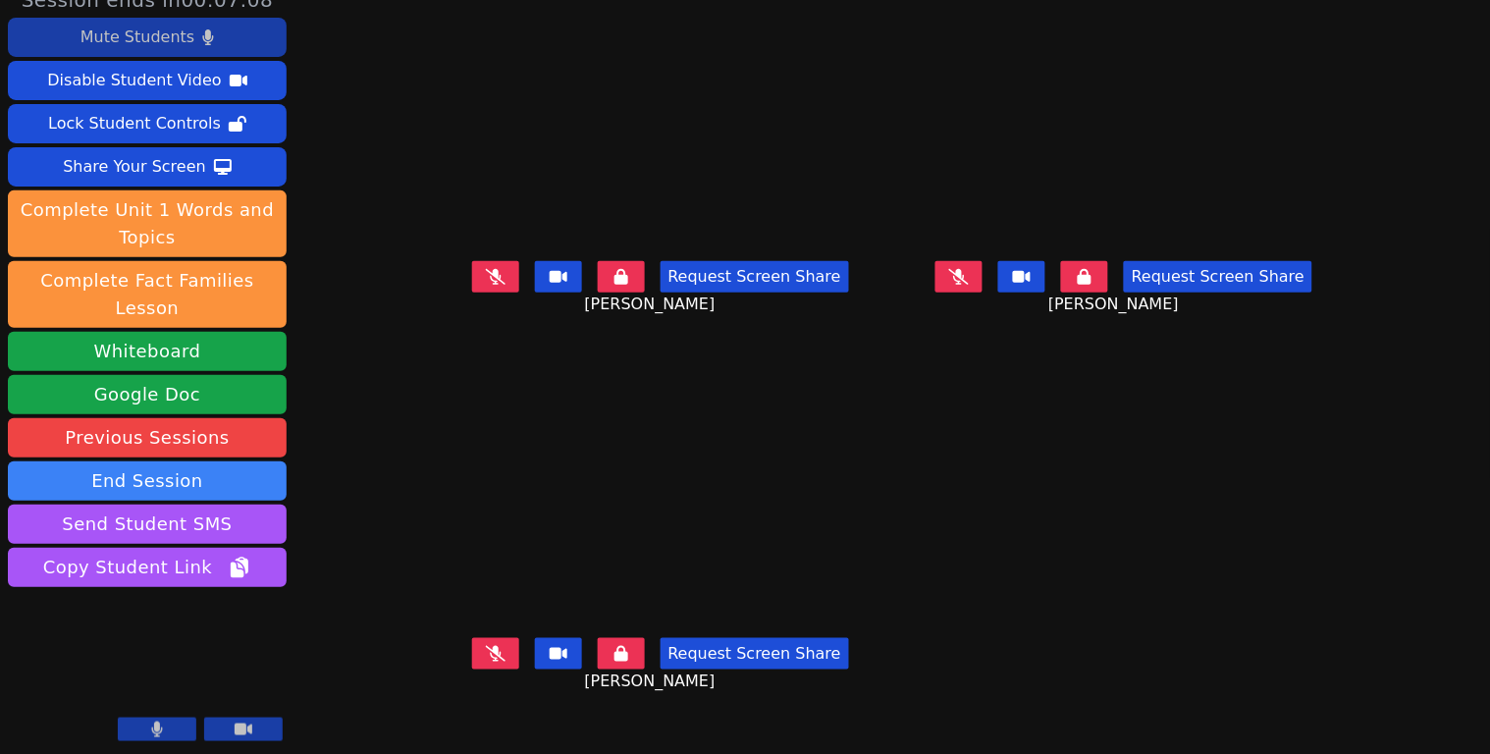
click at [486, 283] on icon at bounding box center [496, 277] width 20 height 16
click at [486, 662] on icon at bounding box center [496, 654] width 20 height 16
click at [472, 292] on button at bounding box center [495, 276] width 47 height 31
click at [472, 276] on button at bounding box center [495, 276] width 47 height 31
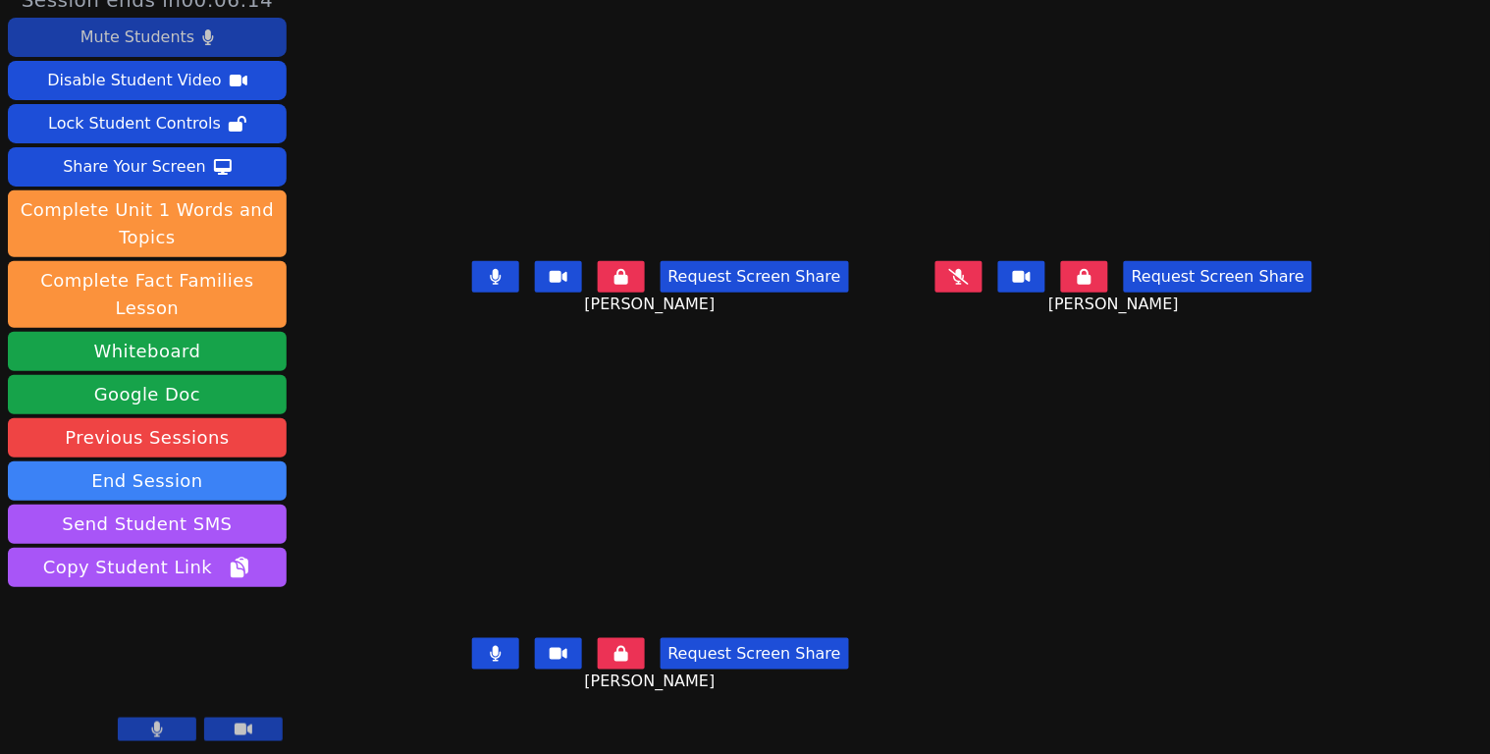
click at [598, 652] on button at bounding box center [621, 653] width 47 height 31
click at [490, 651] on icon at bounding box center [496, 654] width 12 height 16
click at [472, 269] on div "Request Screen Share" at bounding box center [660, 276] width 377 height 31
click at [472, 285] on button at bounding box center [495, 276] width 47 height 31
click at [486, 279] on icon at bounding box center [496, 277] width 20 height 16
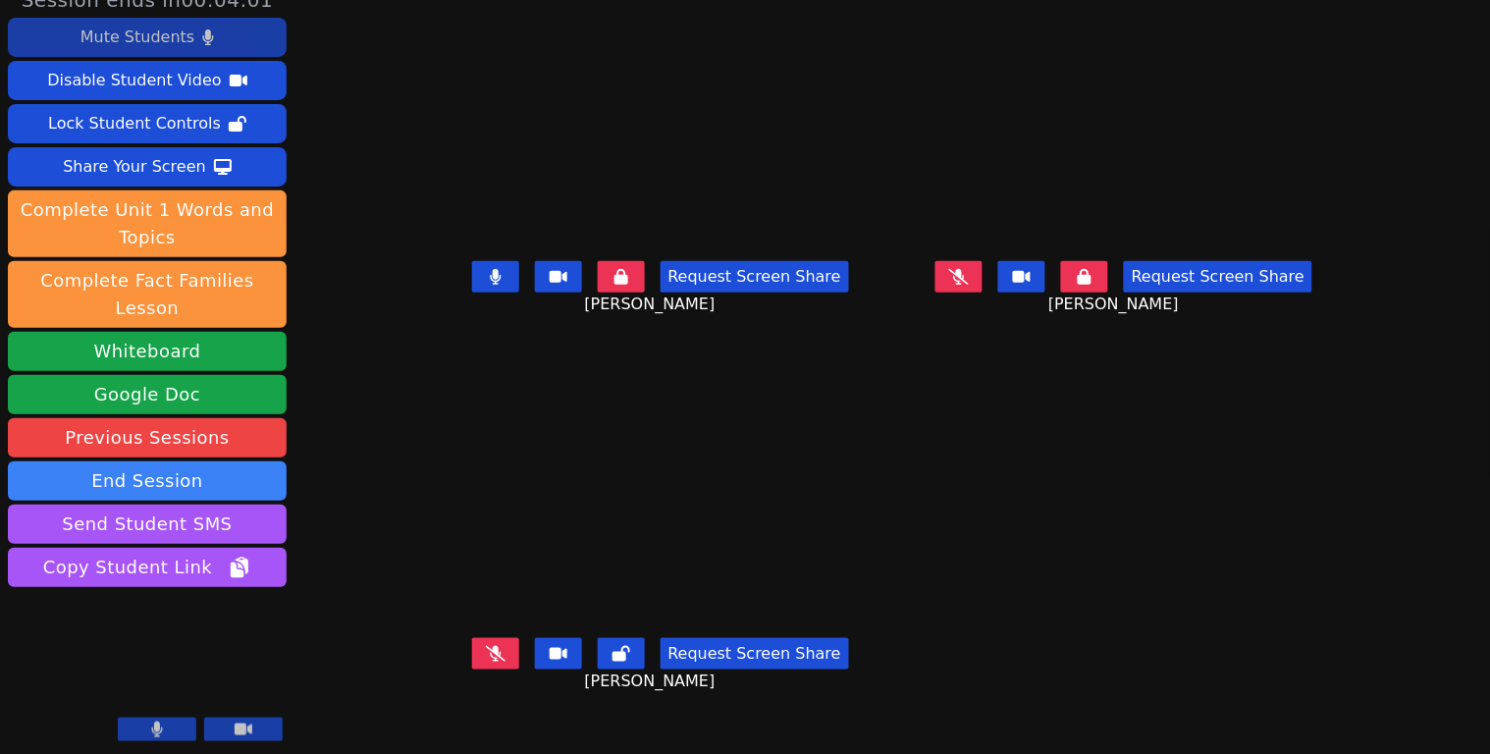
click at [490, 285] on icon at bounding box center [495, 277] width 11 height 16
click at [969, 285] on icon at bounding box center [959, 277] width 20 height 16
click at [486, 279] on icon at bounding box center [496, 277] width 20 height 16
click at [965, 281] on icon at bounding box center [959, 277] width 12 height 16
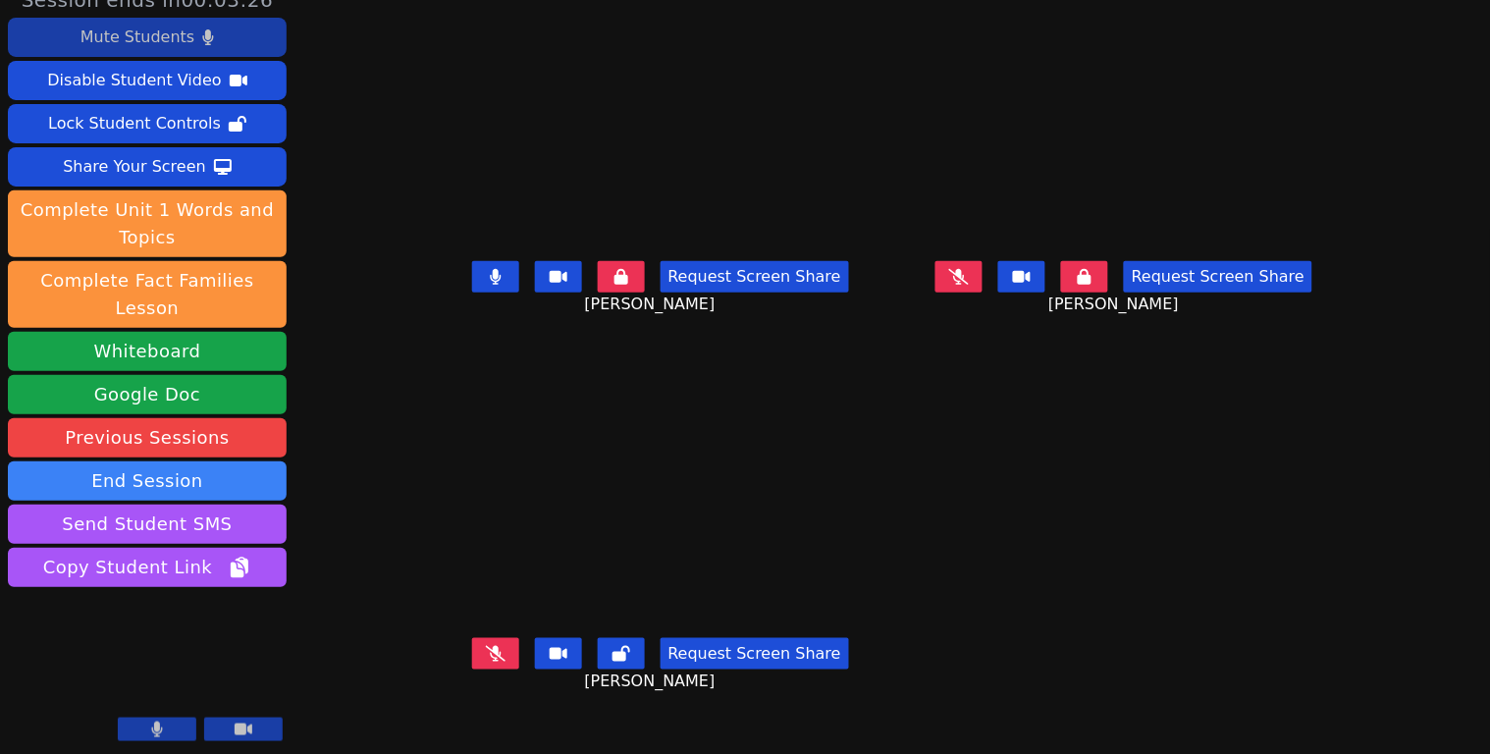
click at [490, 285] on icon at bounding box center [495, 277] width 11 height 16
click at [969, 285] on icon at bounding box center [959, 277] width 20 height 16
click at [982, 292] on button at bounding box center [958, 276] width 47 height 31
click at [486, 660] on icon at bounding box center [496, 654] width 20 height 16
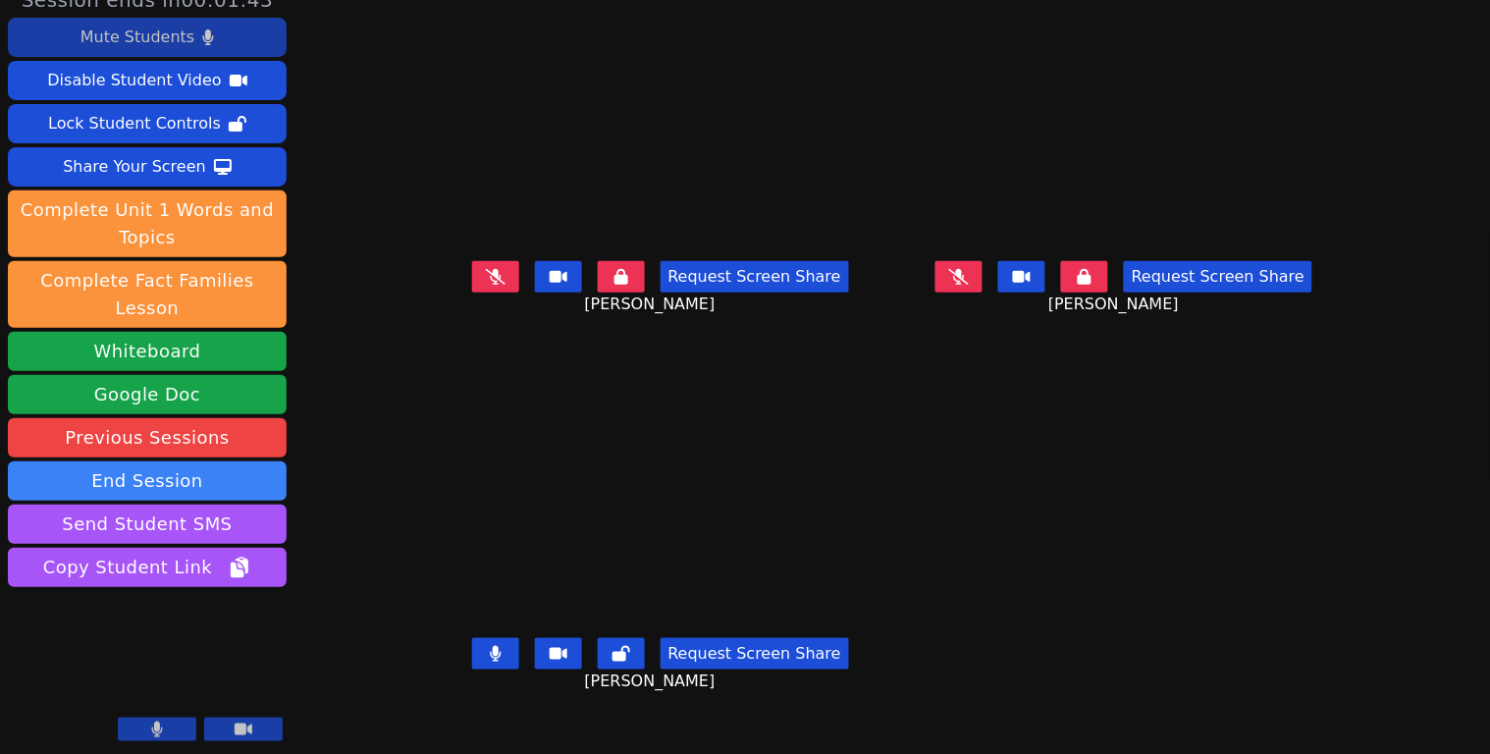
click at [486, 281] on icon at bounding box center [496, 277] width 20 height 16
click at [472, 659] on button at bounding box center [495, 653] width 47 height 31
click at [472, 290] on button at bounding box center [495, 276] width 47 height 31
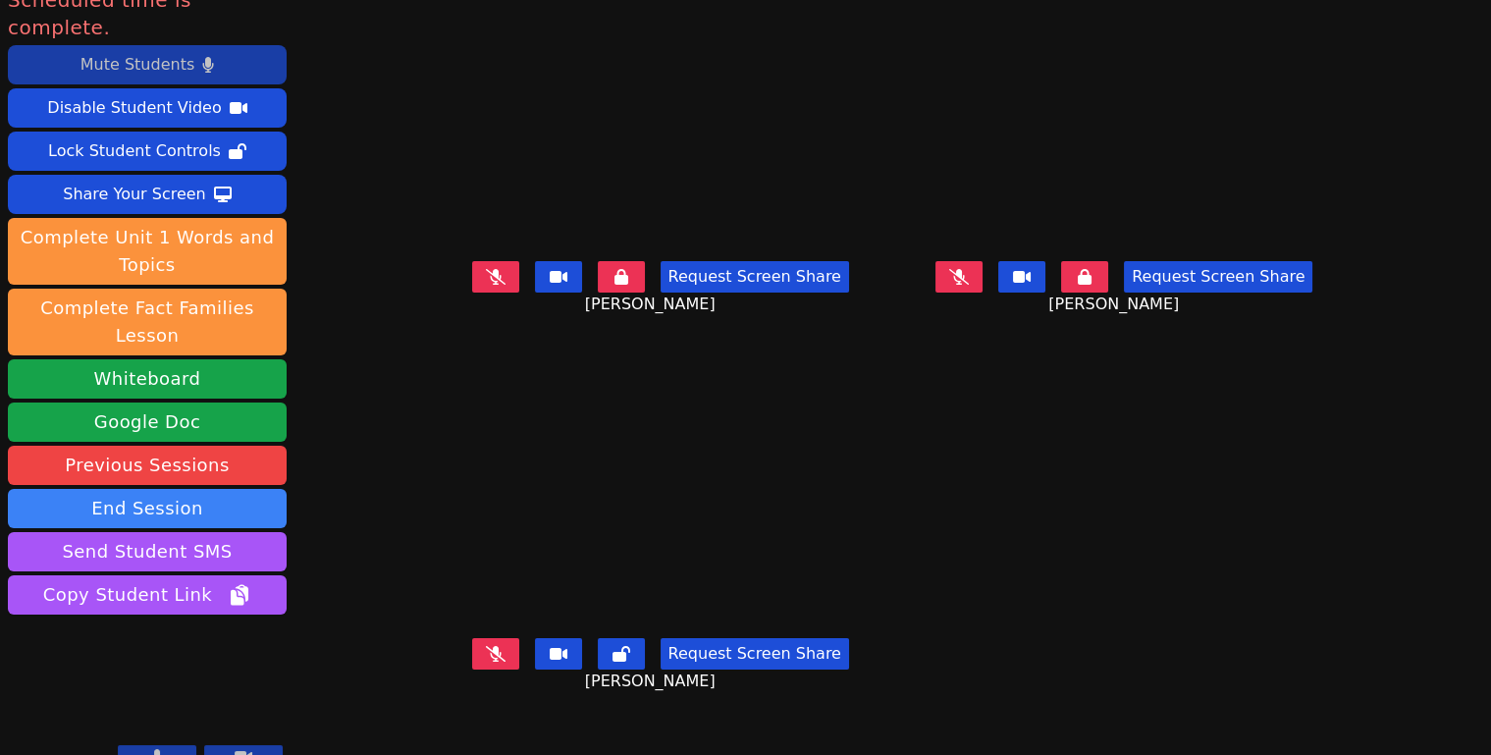
scroll to position [0, 0]
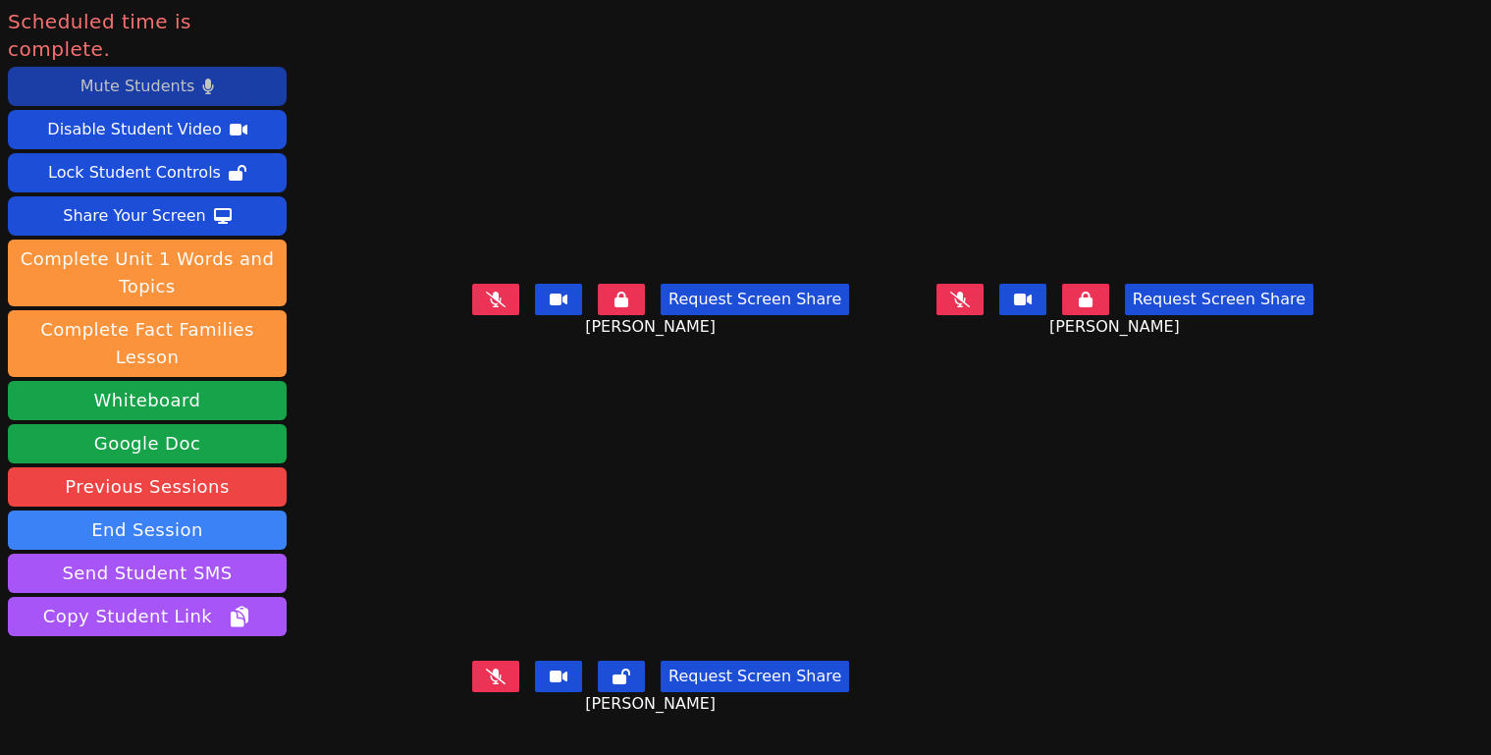
click at [155, 71] on div "Mute Students" at bounding box center [137, 86] width 114 height 31
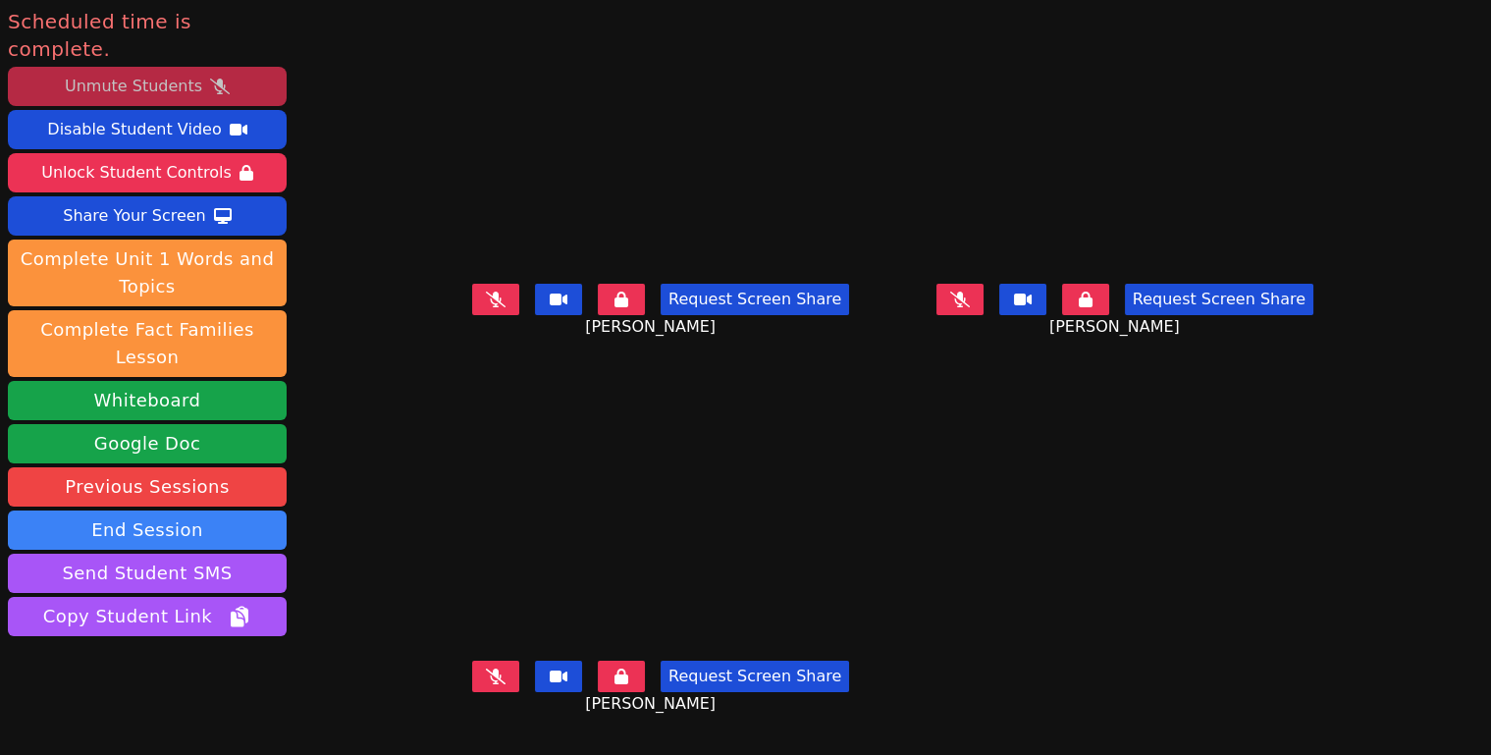
click at [156, 71] on div "Unmute Students" at bounding box center [133, 86] width 137 height 31
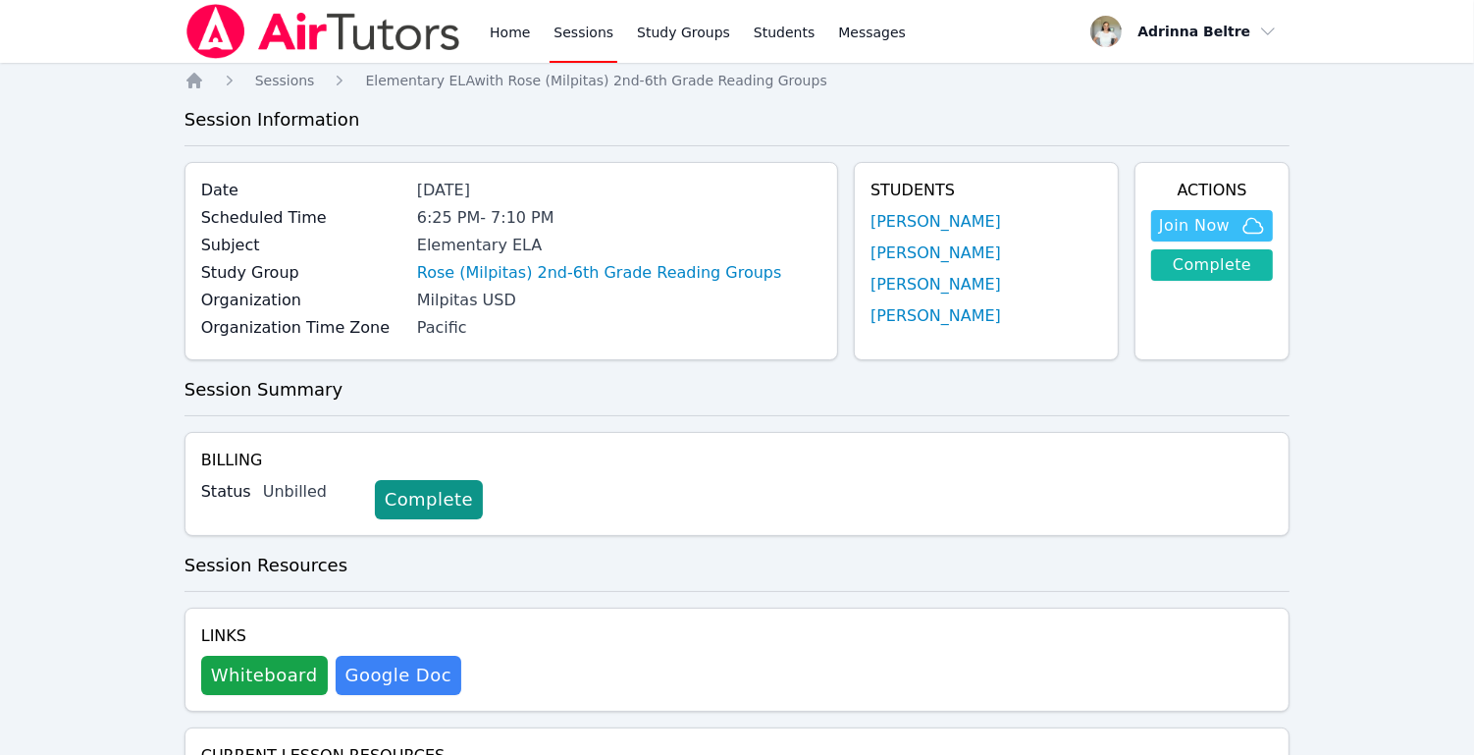
click at [1209, 272] on link "Complete" at bounding box center [1212, 264] width 122 height 31
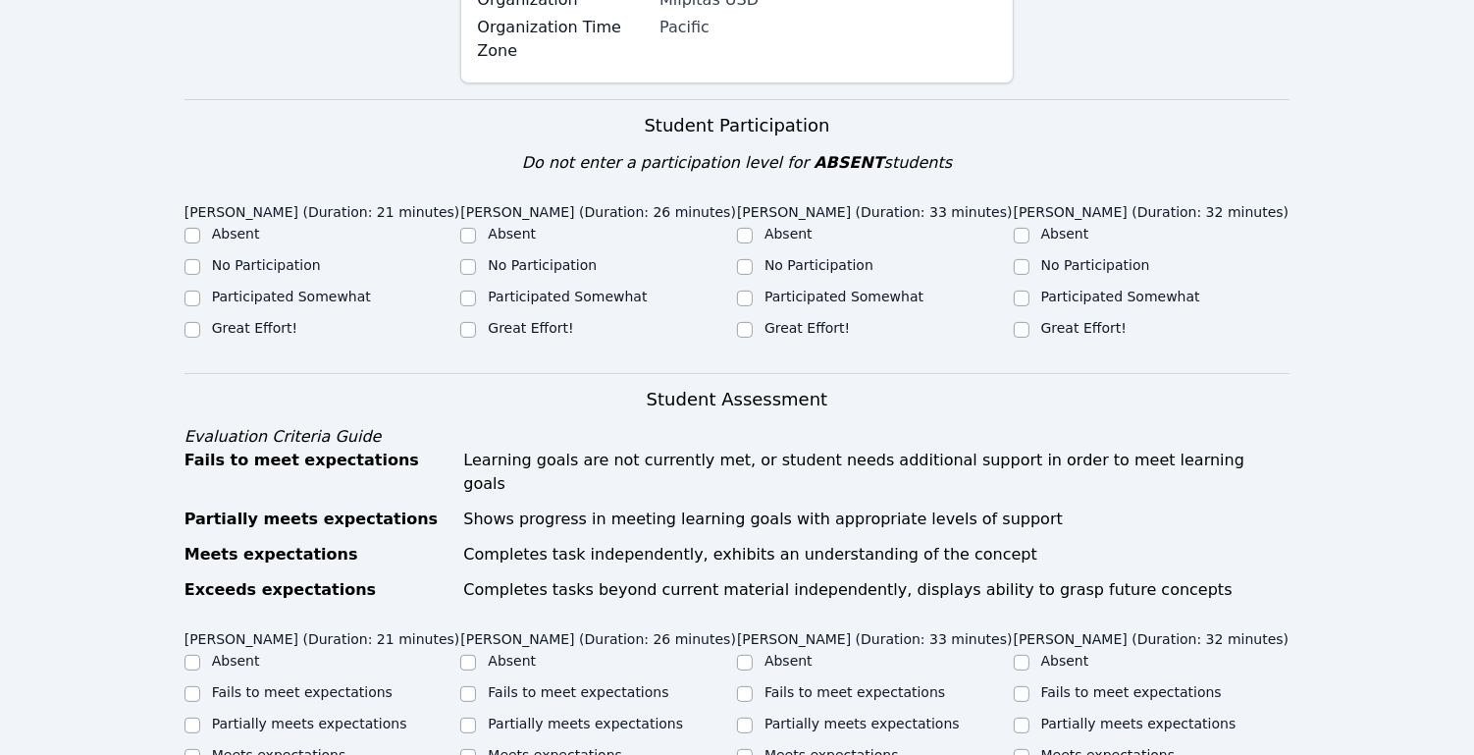
scroll to position [370, 0]
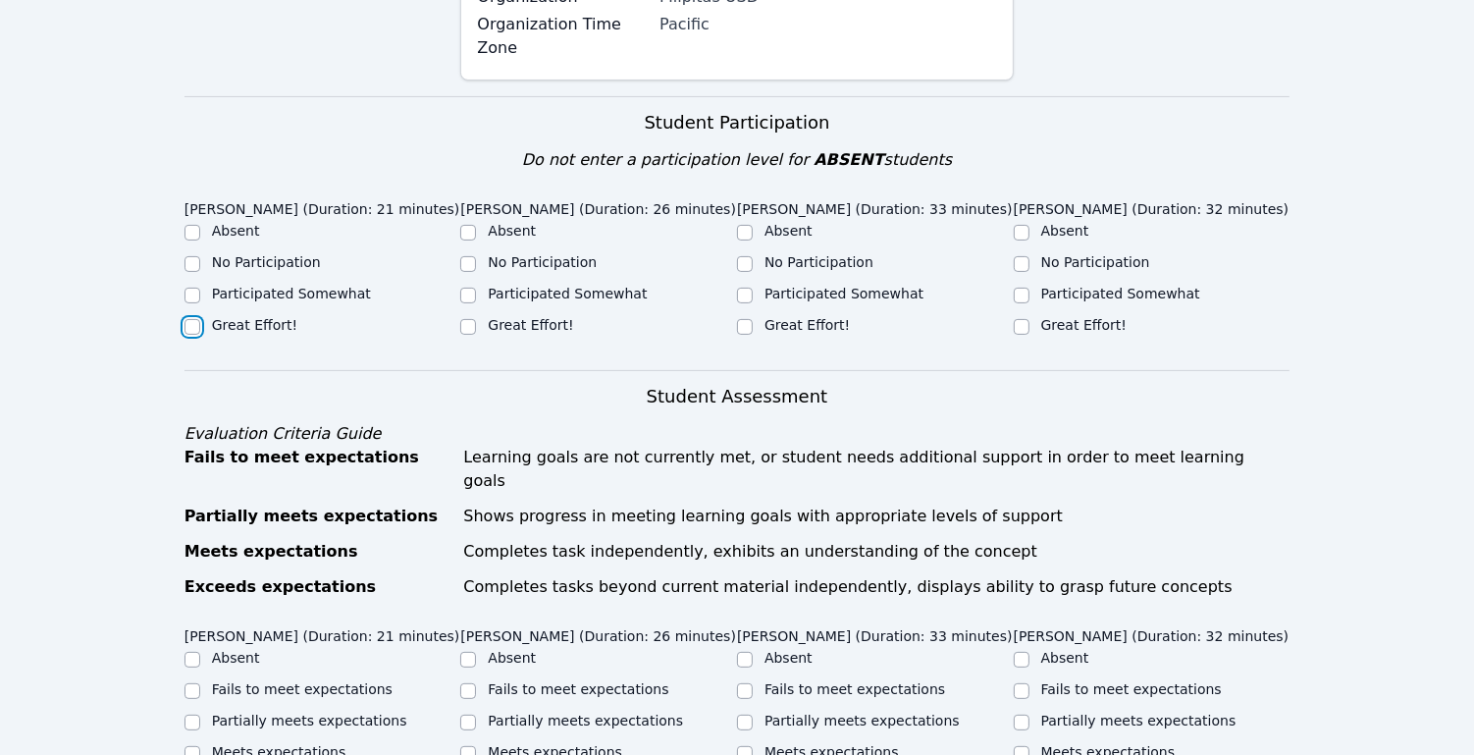
click at [190, 319] on input "Great Effort!" at bounding box center [193, 327] width 16 height 16
checkbox input "true"
click at [467, 319] on input "Great Effort!" at bounding box center [468, 327] width 16 height 16
checkbox input "true"
click at [742, 319] on input "Great Effort!" at bounding box center [745, 327] width 16 height 16
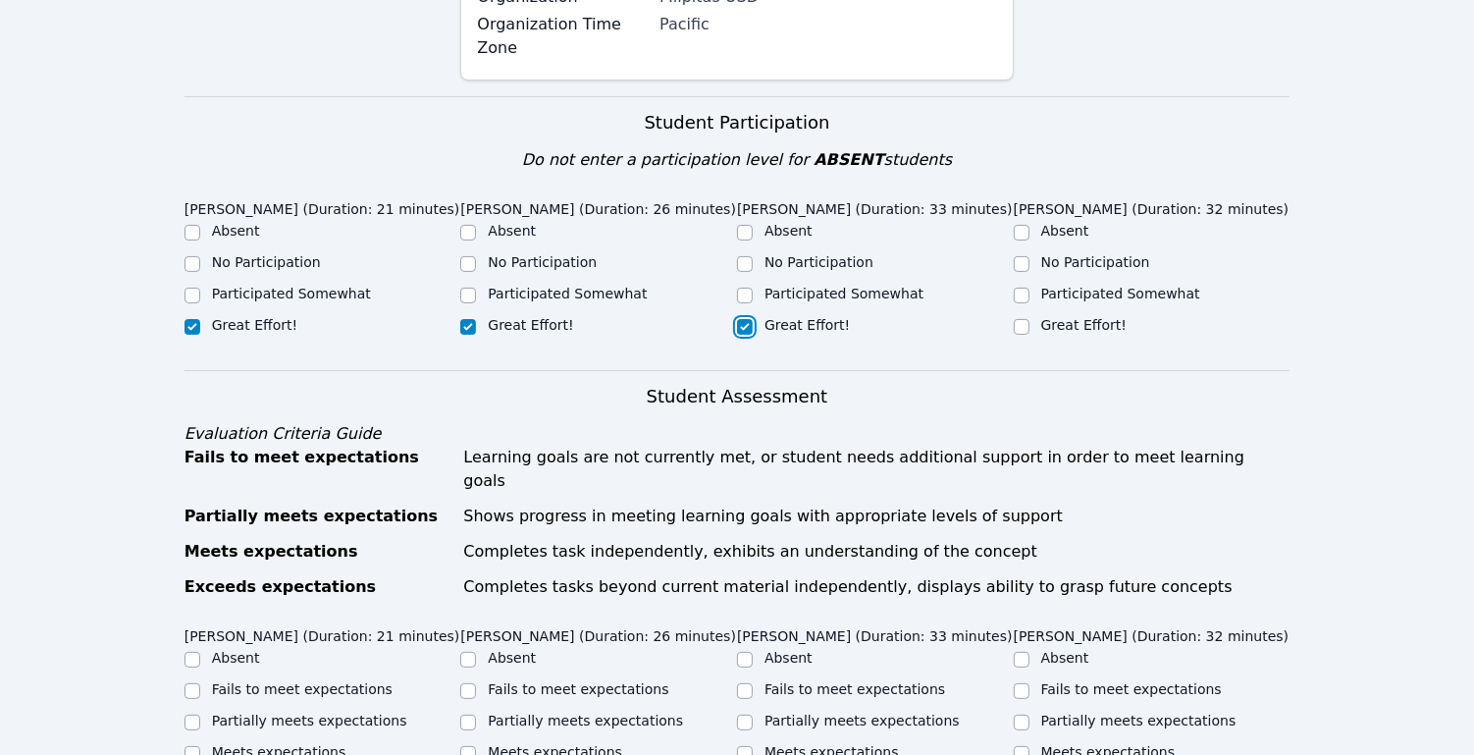
checkbox input "true"
click at [1025, 322] on input "Great Effort!" at bounding box center [1022, 327] width 16 height 16
checkbox input "true"
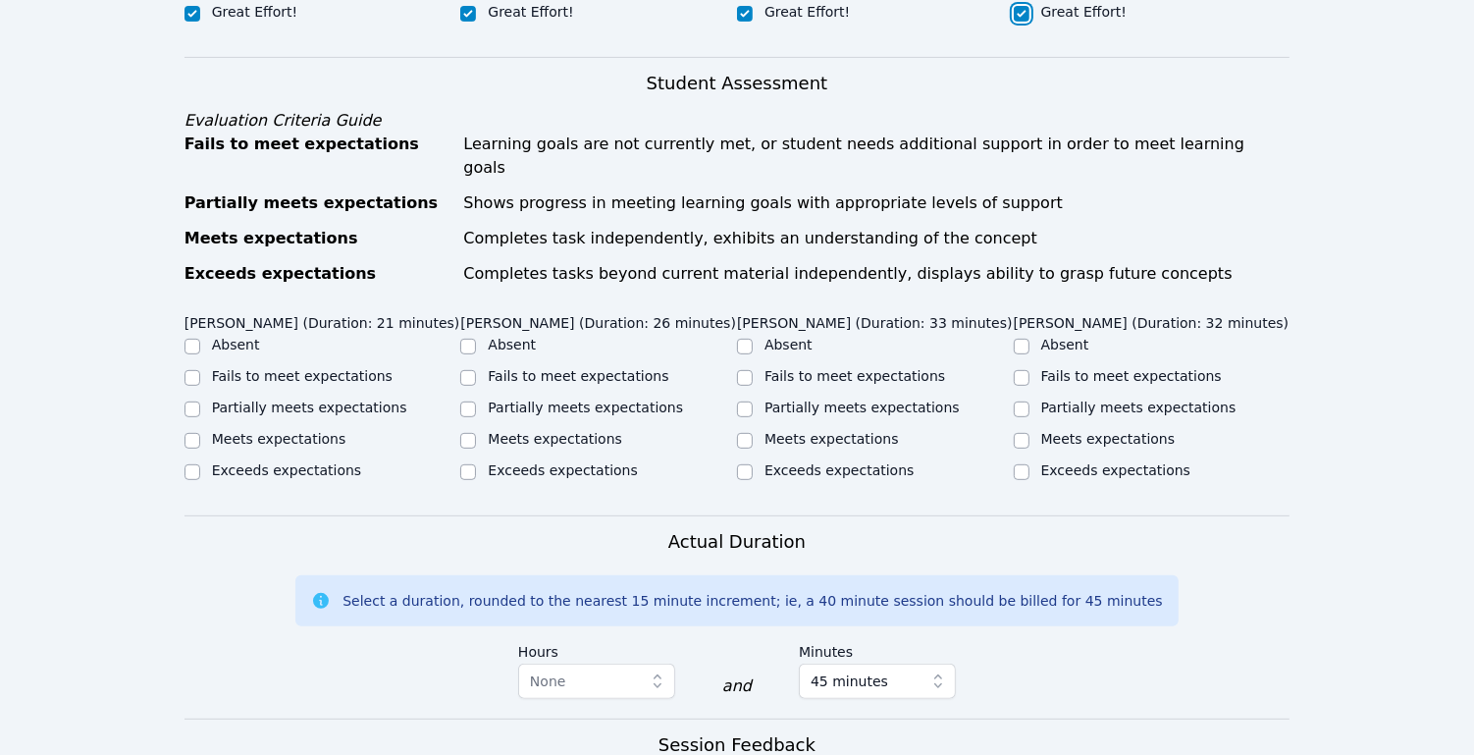
scroll to position [693, 0]
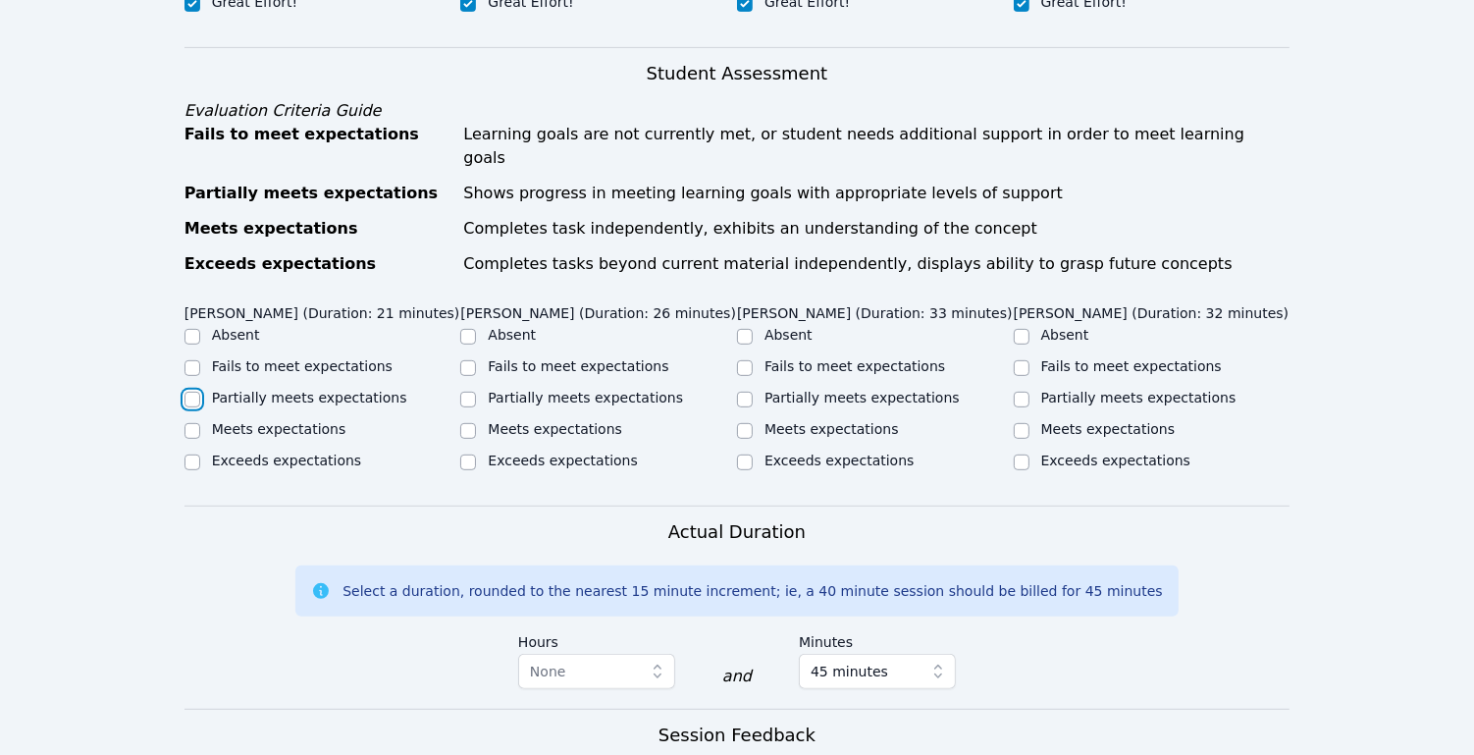
click at [191, 392] on input "Partially meets expectations" at bounding box center [193, 400] width 16 height 16
checkbox input "true"
click at [465, 392] on input "Partially meets expectations" at bounding box center [468, 400] width 16 height 16
checkbox input "true"
click at [745, 392] on input "Partially meets expectations" at bounding box center [745, 400] width 16 height 16
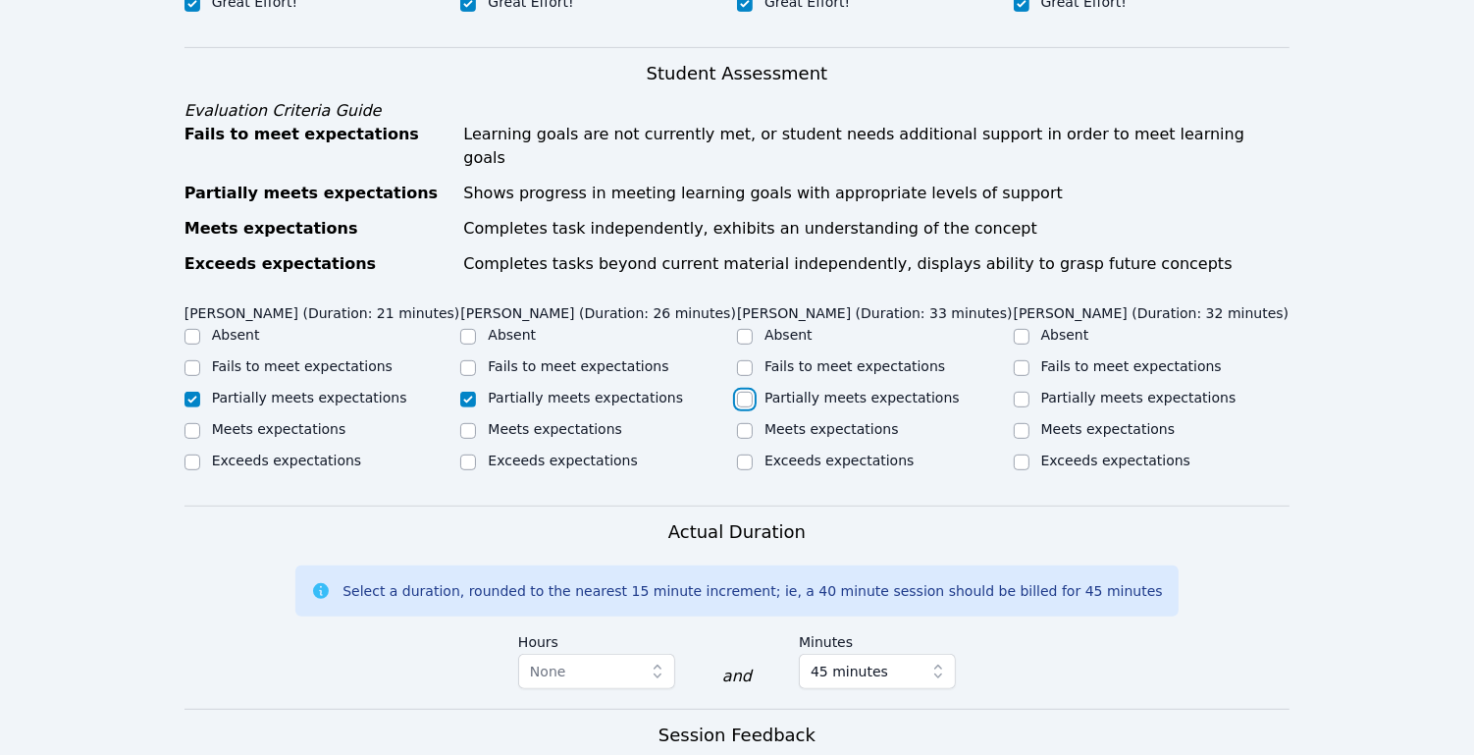
checkbox input "true"
click at [1026, 397] on input "Partially meets expectations" at bounding box center [1022, 400] width 16 height 16
checkbox input "true"
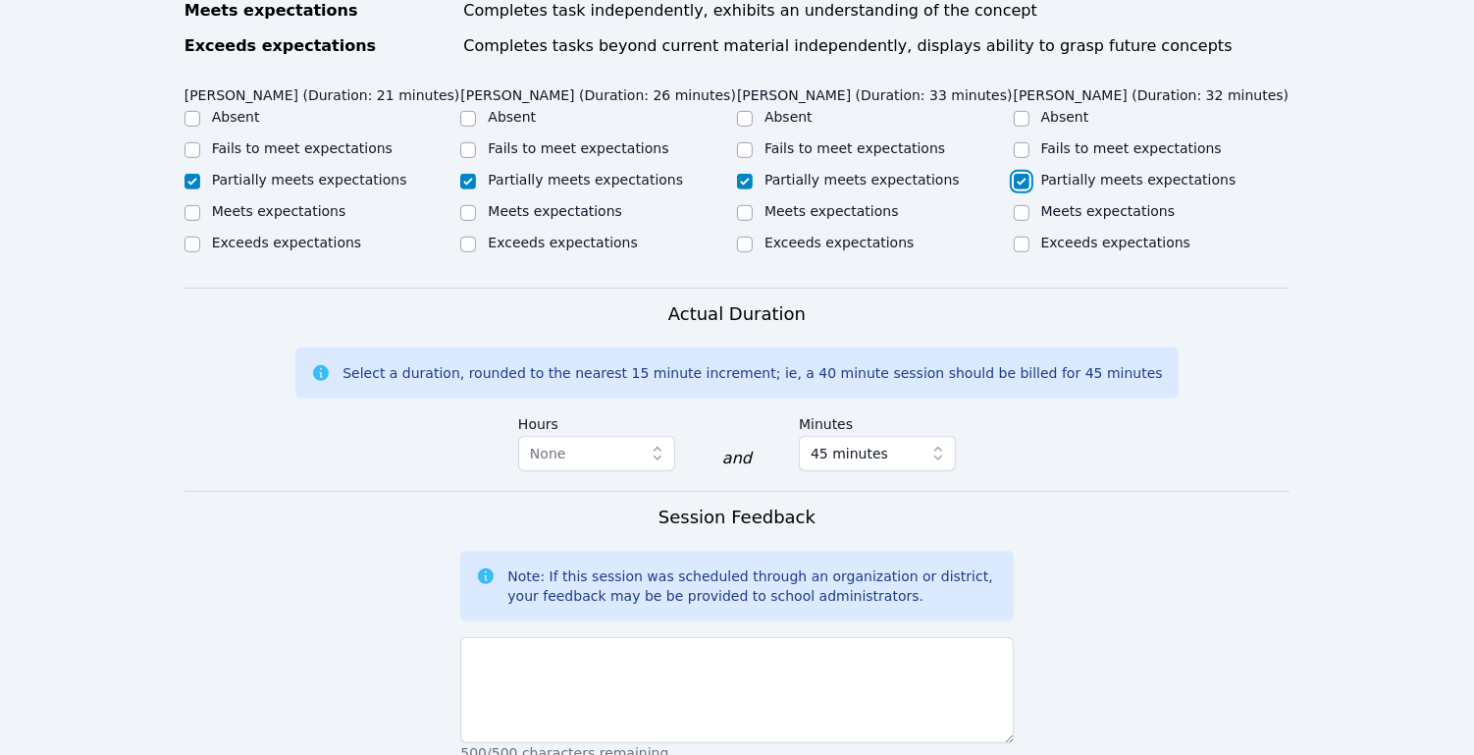
scroll to position [920, 0]
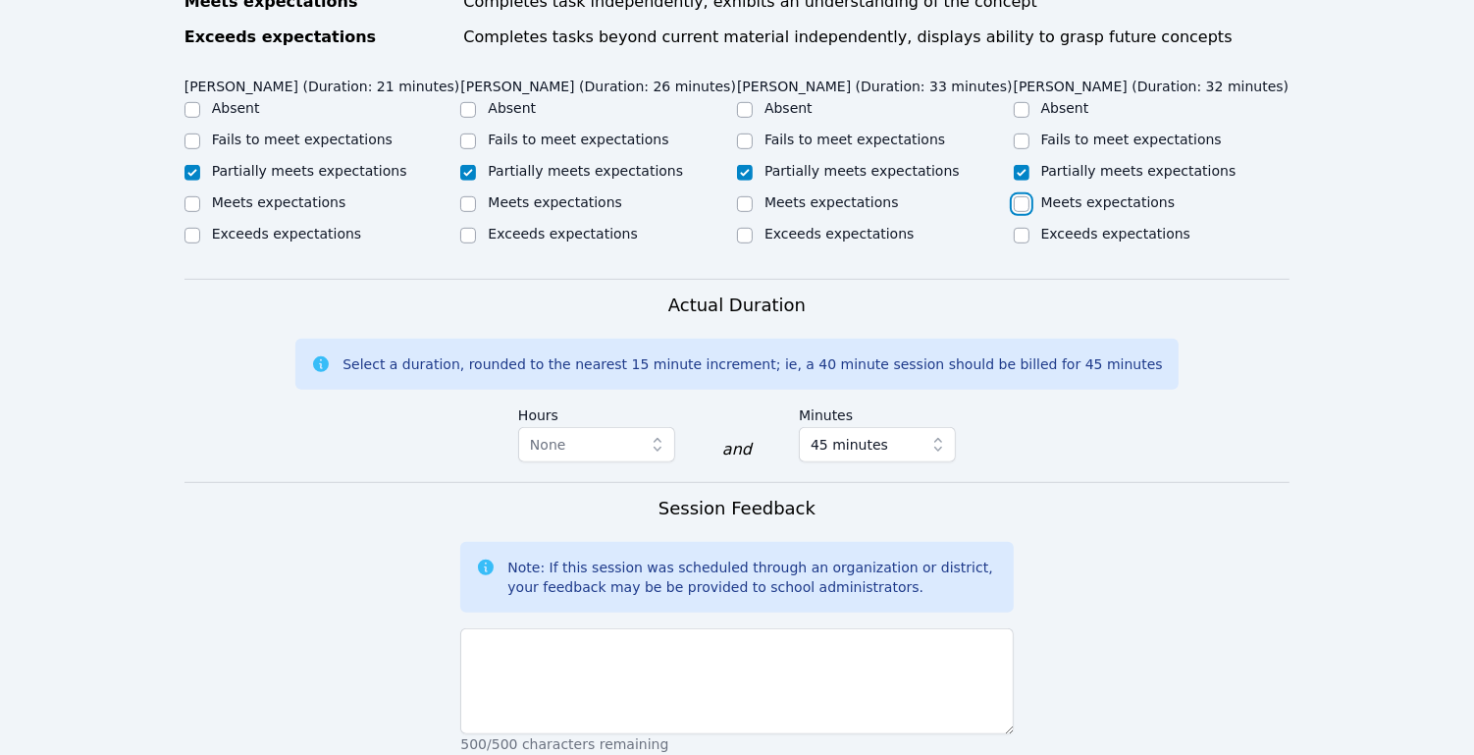
click at [1017, 196] on input "Meets expectations" at bounding box center [1022, 204] width 16 height 16
checkbox input "true"
checkbox input "false"
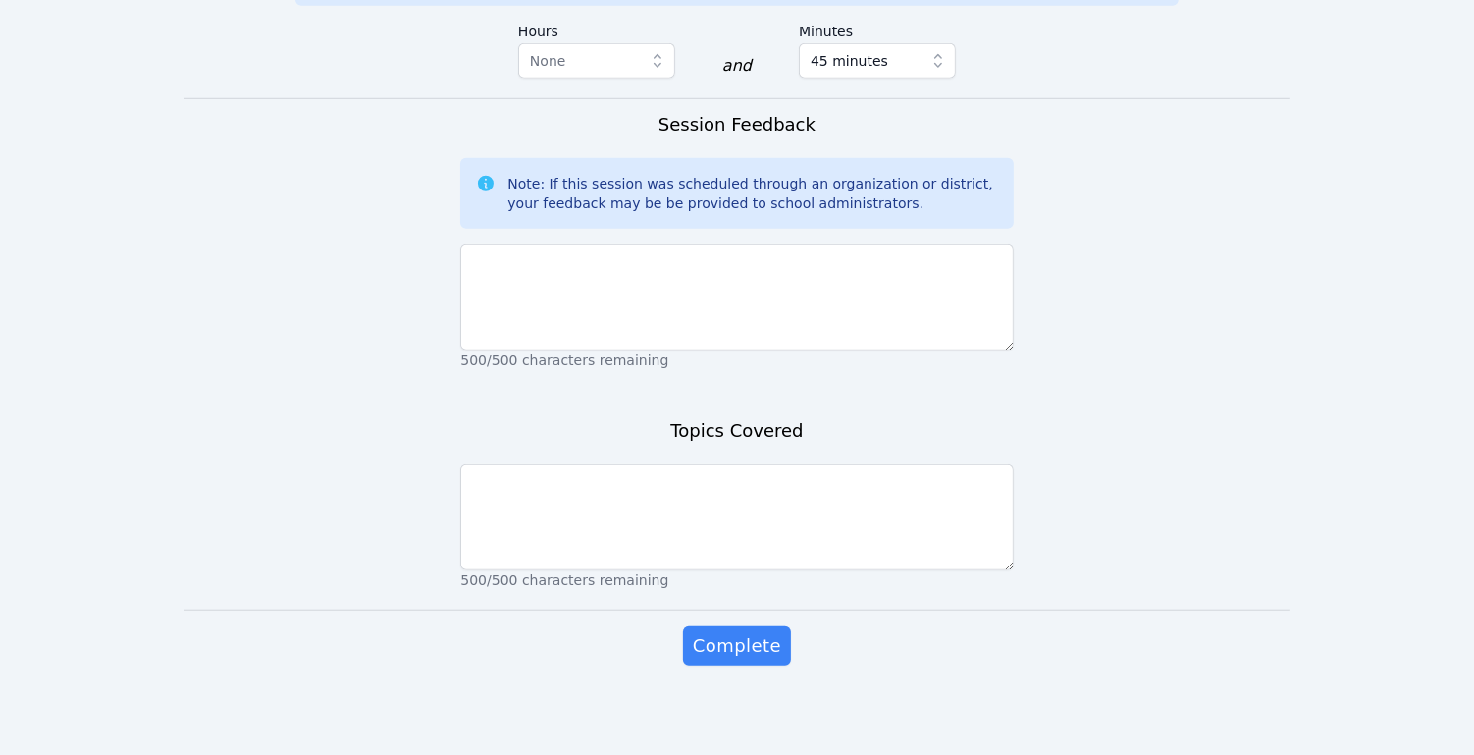
scroll to position [1304, 0]
click at [722, 238] on div "500/500 characters remaining" at bounding box center [736, 302] width 553 height 133
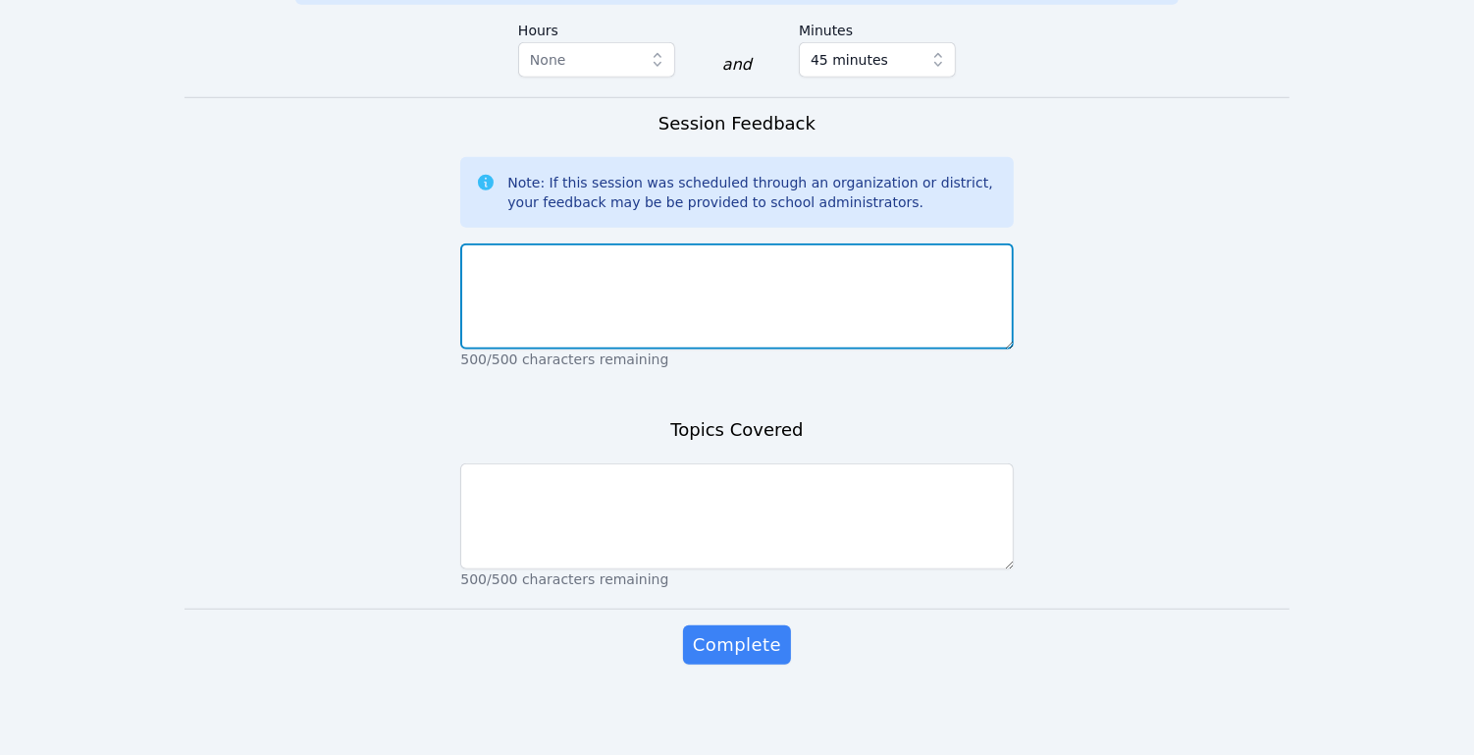
click at [896, 284] on textarea at bounding box center [736, 296] width 553 height 106
drag, startPoint x: 632, startPoint y: 259, endPoint x: 535, endPoint y: 261, distance: 97.2
click at [535, 261] on textarea "Today we wproekd on" at bounding box center [736, 296] width 553 height 106
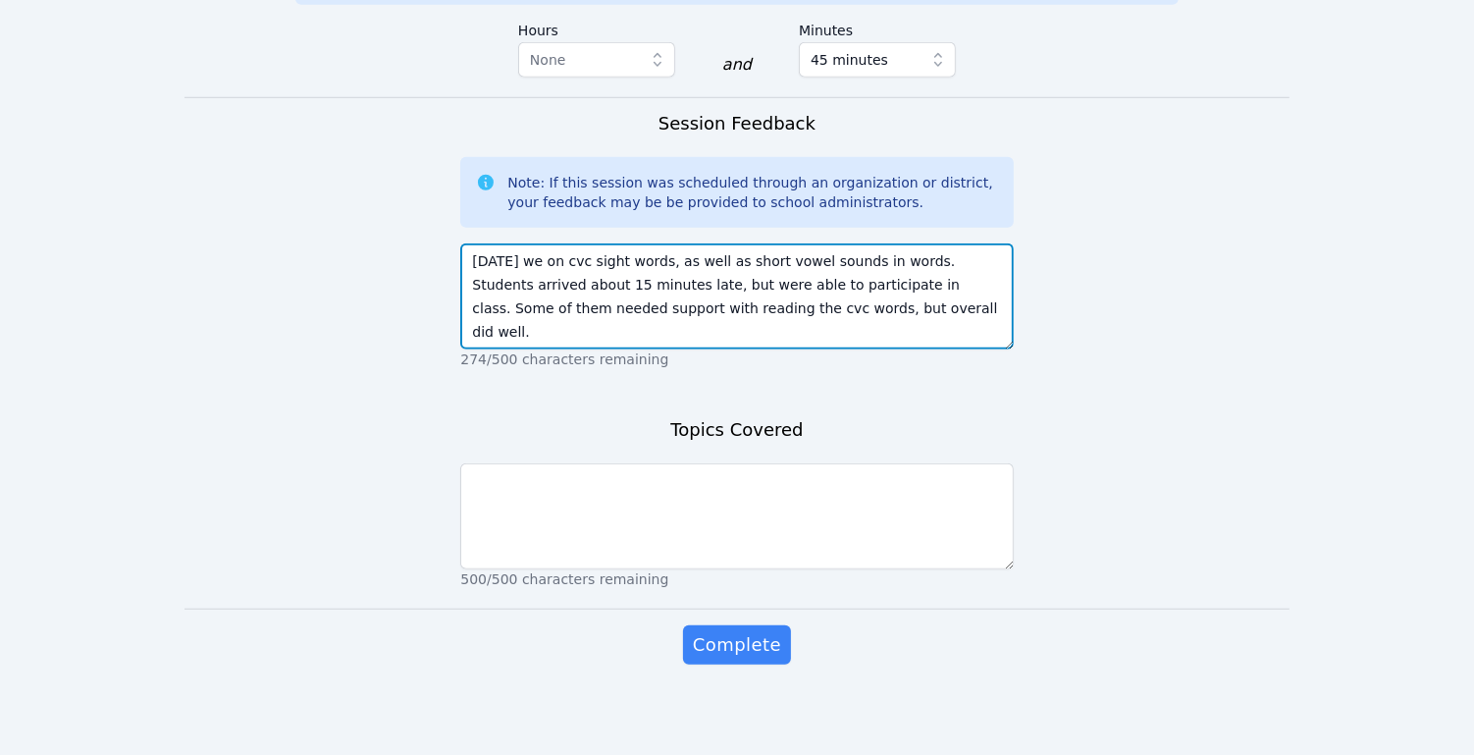
type textarea "Today we on cvc sight words, as well as short vowel sounds in words. Students a…"
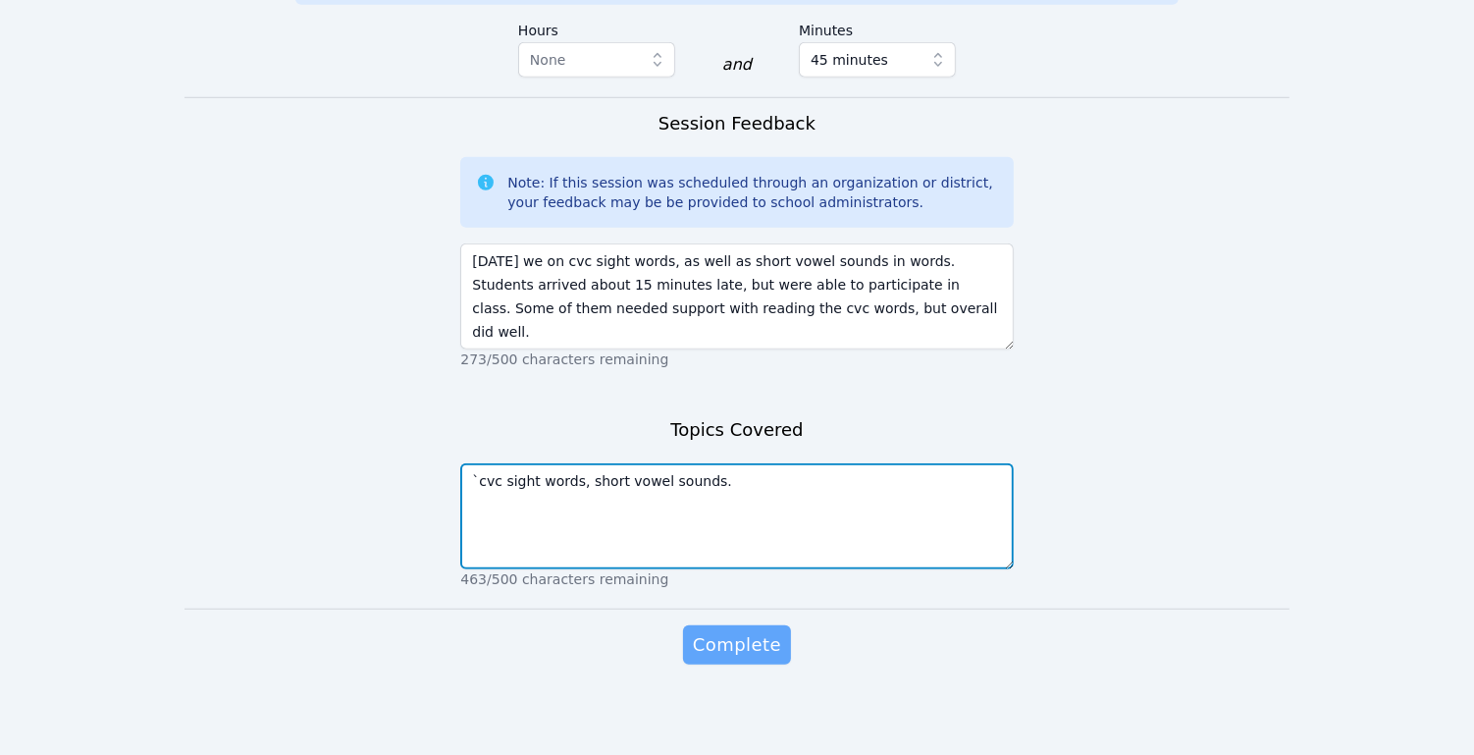
type textarea "`cvc sight words, short vowel sounds."
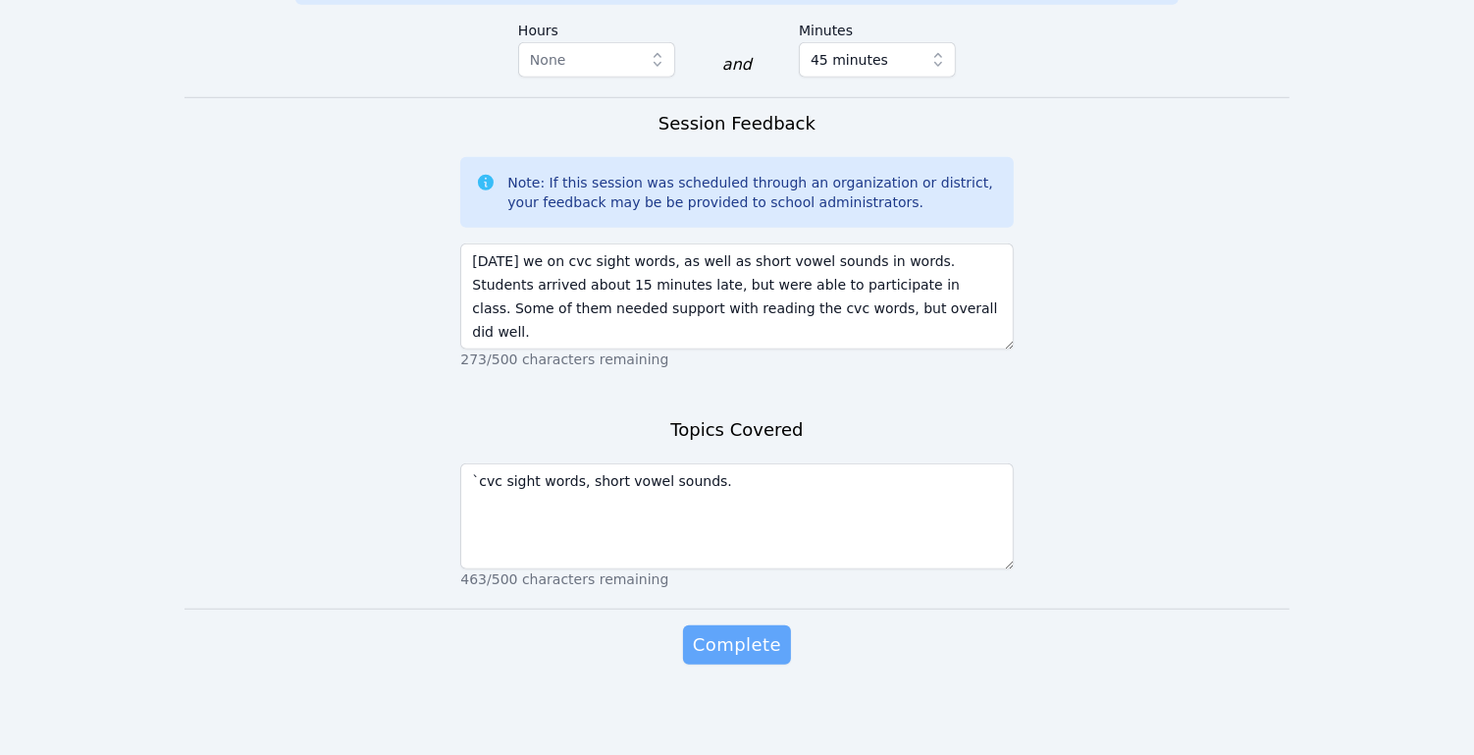
click at [769, 637] on span "Complete" at bounding box center [737, 644] width 88 height 27
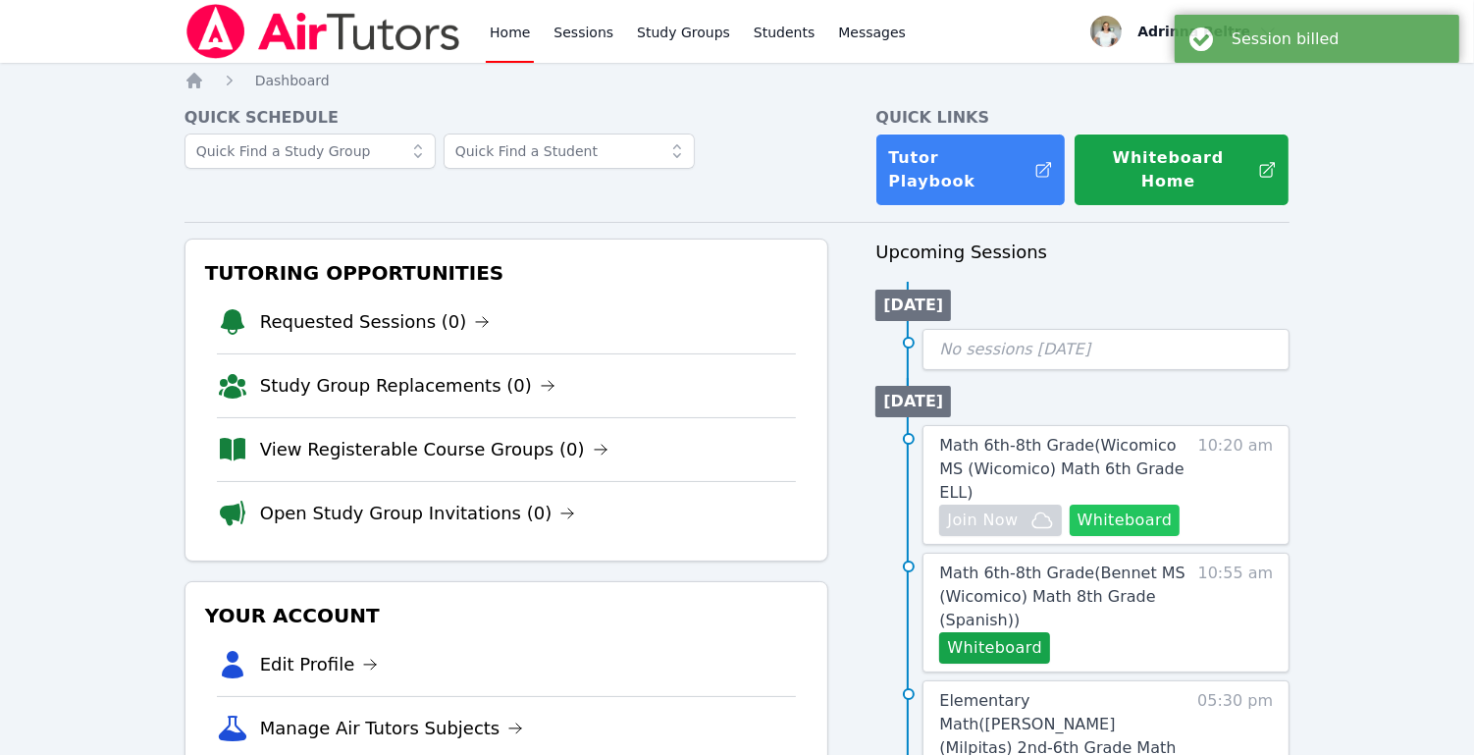
click at [1126, 504] on button "Whiteboard" at bounding box center [1125, 519] width 111 height 31
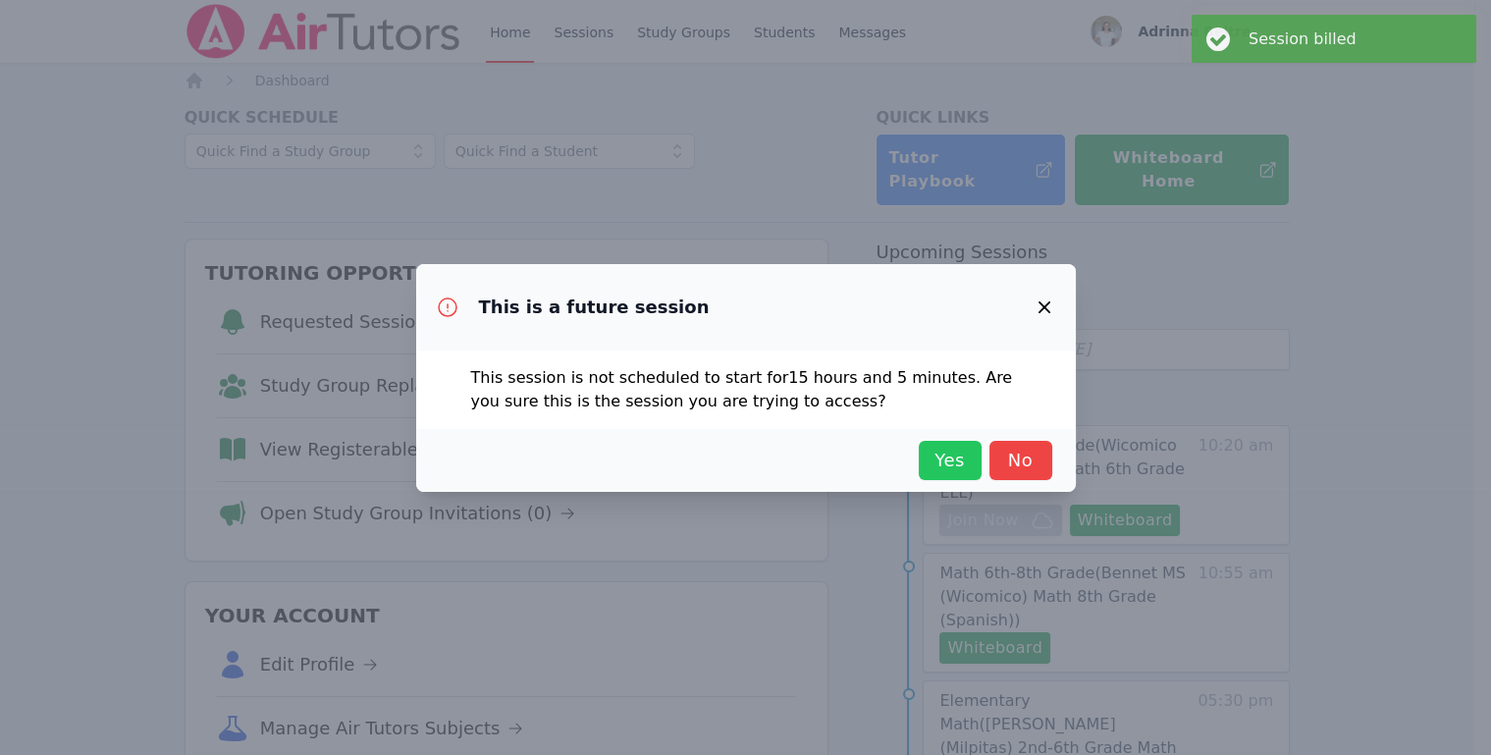
click at [963, 468] on span "Yes" at bounding box center [950, 460] width 43 height 27
